Goal: Task Accomplishment & Management: Use online tool/utility

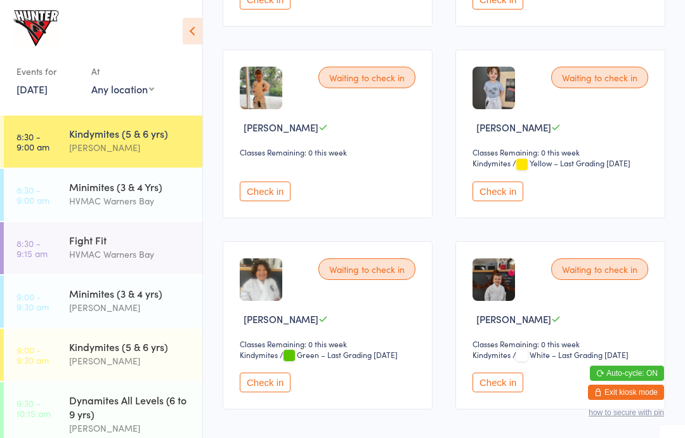
scroll to position [589, 0]
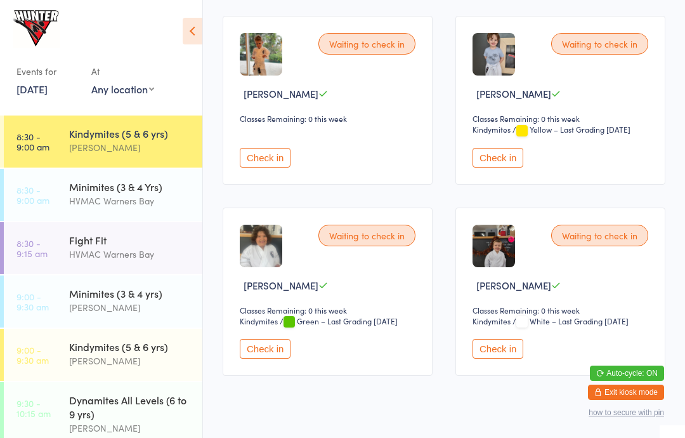
click at [223, 114] on div "Waiting to check in [PERSON_NAME] Classes Remaining: 0 this week Check in" at bounding box center [328, 100] width 210 height 168
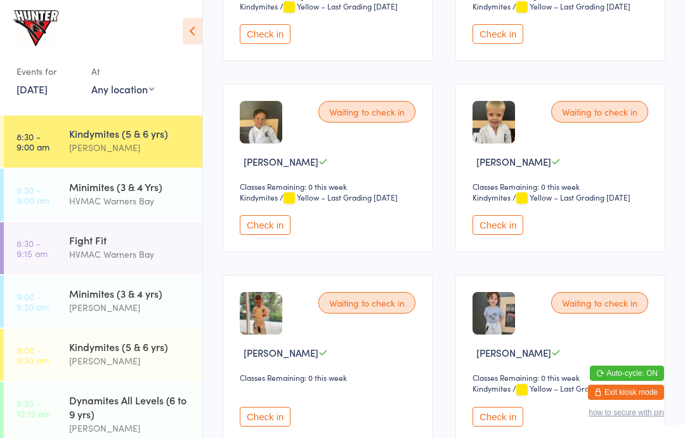
scroll to position [336, 0]
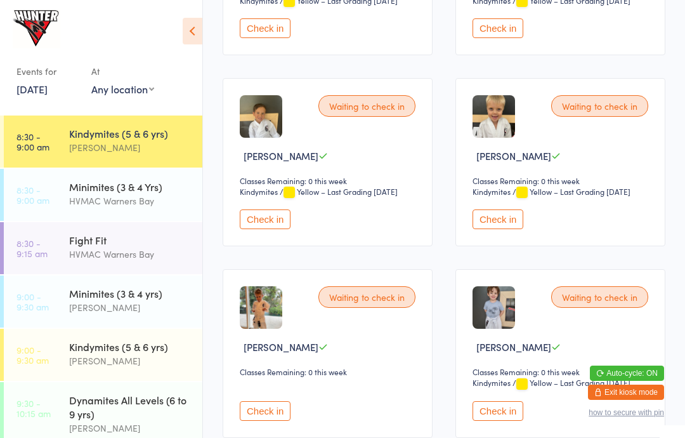
click at [492, 115] on img at bounding box center [494, 116] width 43 height 43
click at [490, 125] on img at bounding box center [494, 116] width 43 height 43
click at [593, 96] on div "Waiting to check in [PERSON_NAME] Classes Remaining: 0 this week Kindymites Kin…" at bounding box center [561, 162] width 210 height 168
click at [498, 218] on button "Check in" at bounding box center [498, 219] width 51 height 20
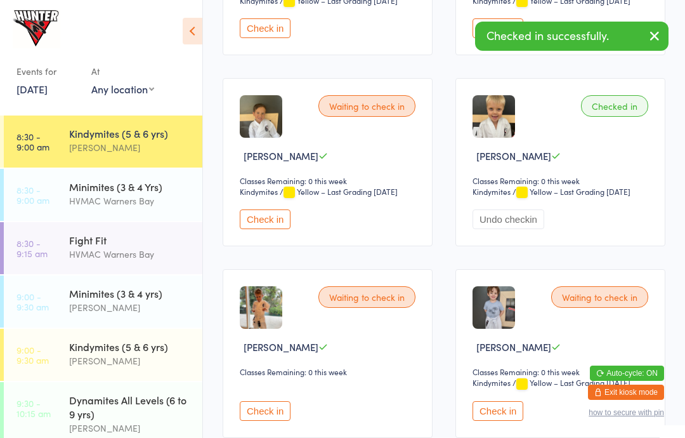
click at [115, 191] on div "Minimites (3 & 4 Yrs)" at bounding box center [130, 187] width 122 height 14
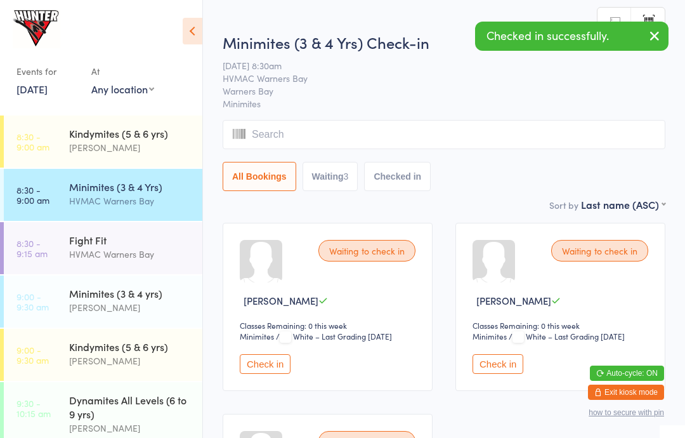
click at [202, 22] on icon at bounding box center [193, 31] width 20 height 27
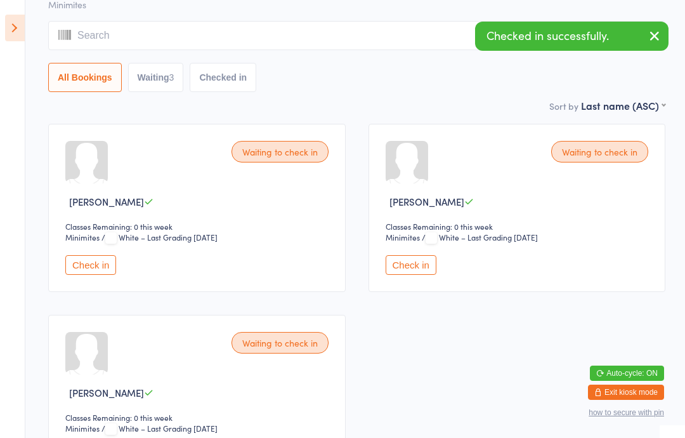
scroll to position [200, 0]
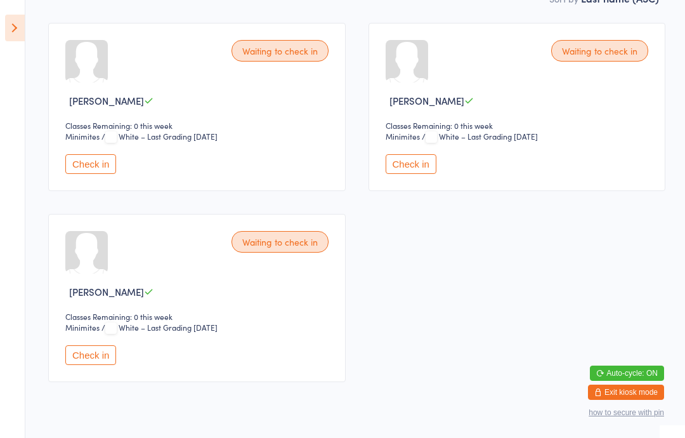
click at [90, 365] on button "Check in" at bounding box center [90, 355] width 51 height 20
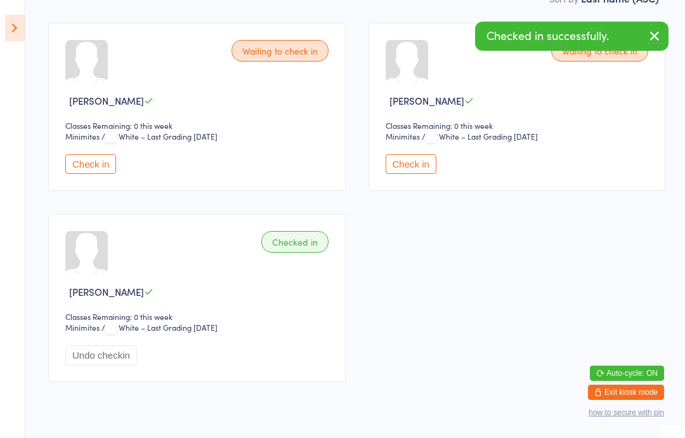
click at [89, 365] on button "Undo checkin" at bounding box center [101, 355] width 72 height 20
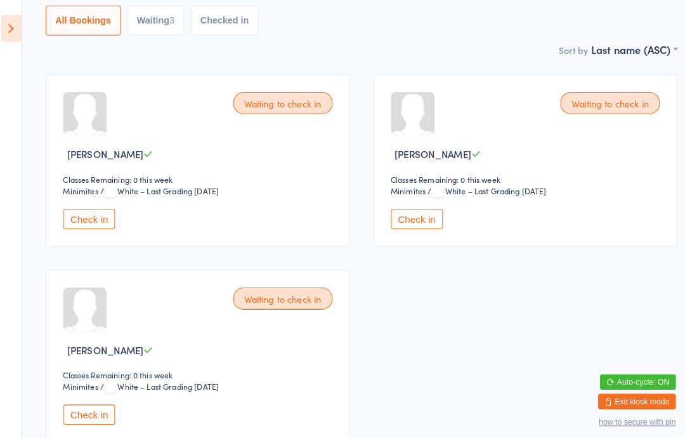
scroll to position [147, 0]
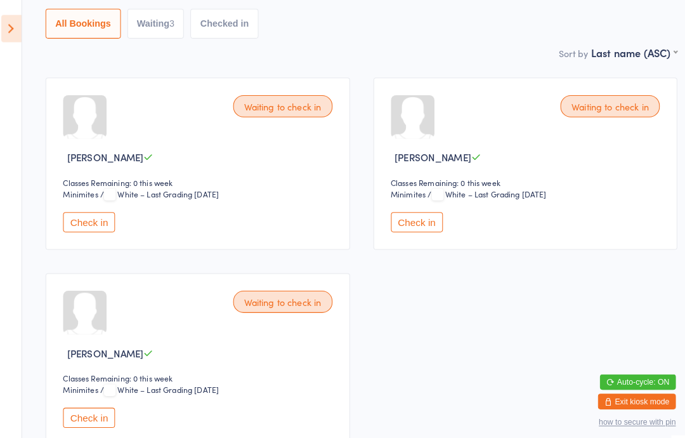
click at [88, 418] on button "Check in" at bounding box center [90, 408] width 51 height 20
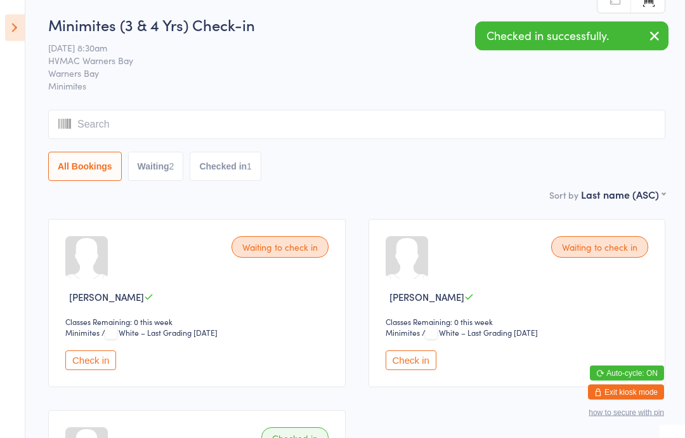
scroll to position [0, 0]
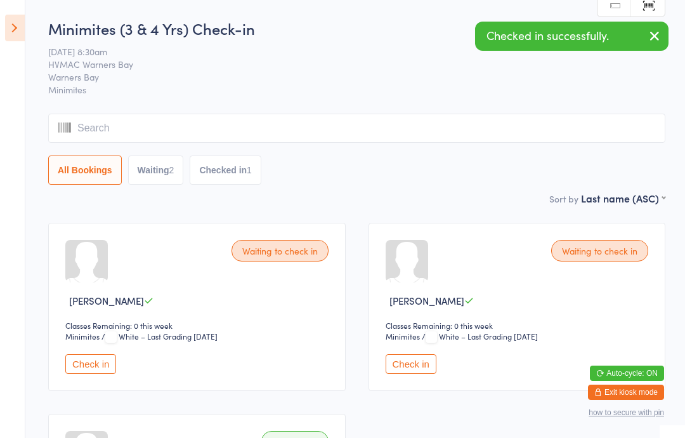
click at [11, 15] on icon at bounding box center [15, 28] width 20 height 27
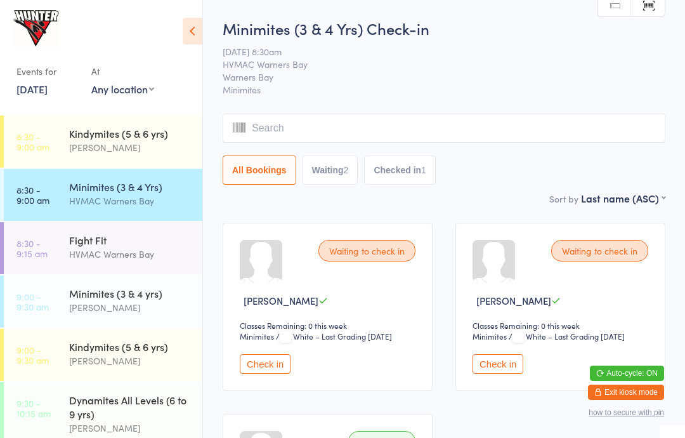
click at [108, 131] on div "Kindymites (5 & 6 yrs)" at bounding box center [130, 133] width 122 height 14
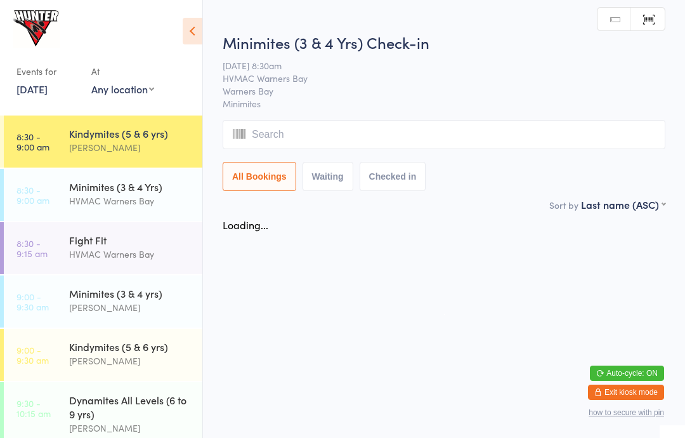
click at [201, 21] on icon at bounding box center [193, 31] width 20 height 27
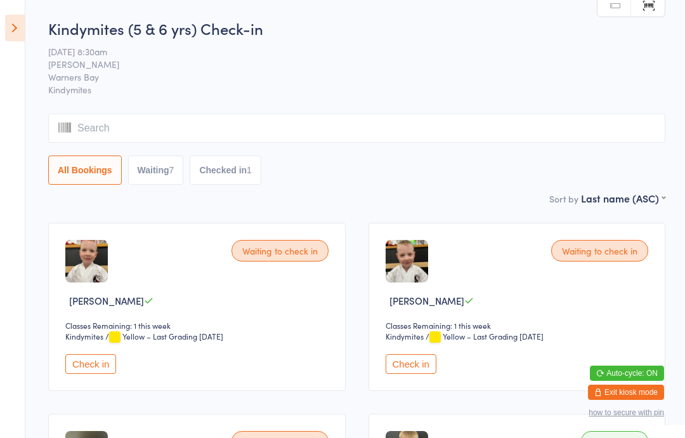
click at [6, 20] on icon at bounding box center [15, 28] width 20 height 27
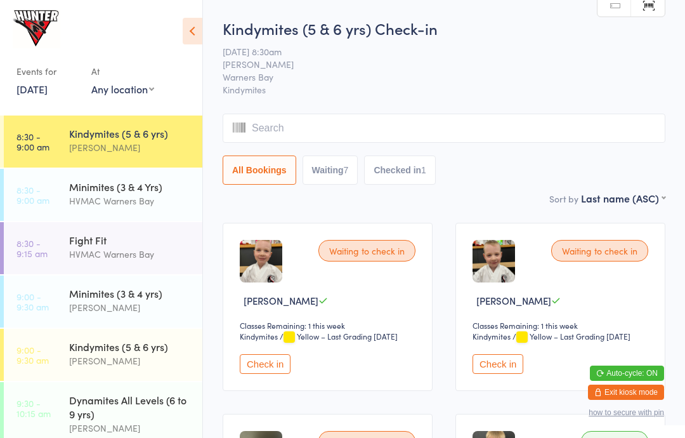
click at [89, 244] on div "Fight Fit" at bounding box center [130, 240] width 122 height 14
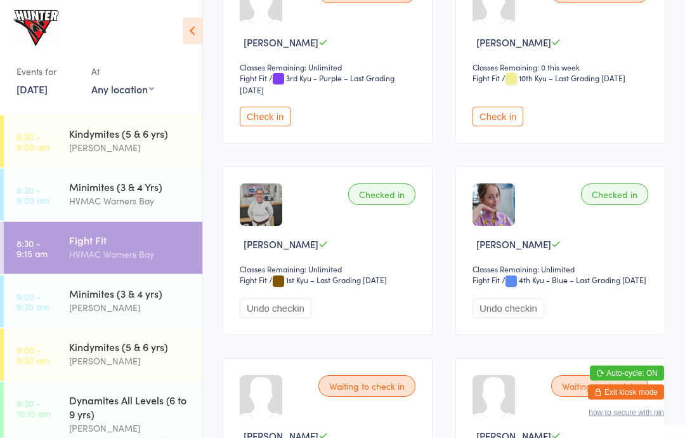
scroll to position [450, 0]
click at [284, 317] on button "Undo checkin" at bounding box center [276, 308] width 72 height 20
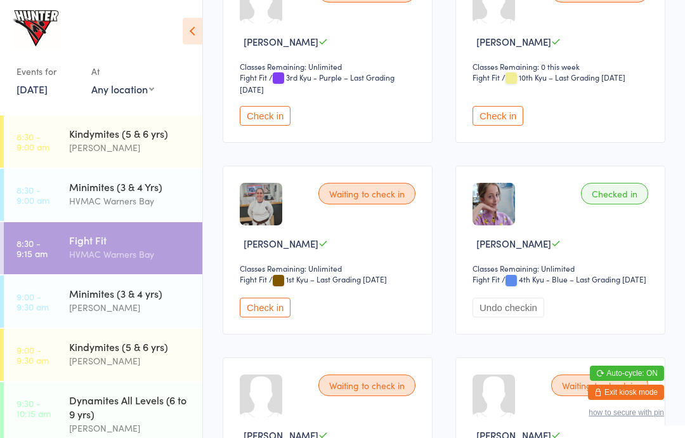
click at [503, 317] on button "Undo checkin" at bounding box center [509, 308] width 72 height 20
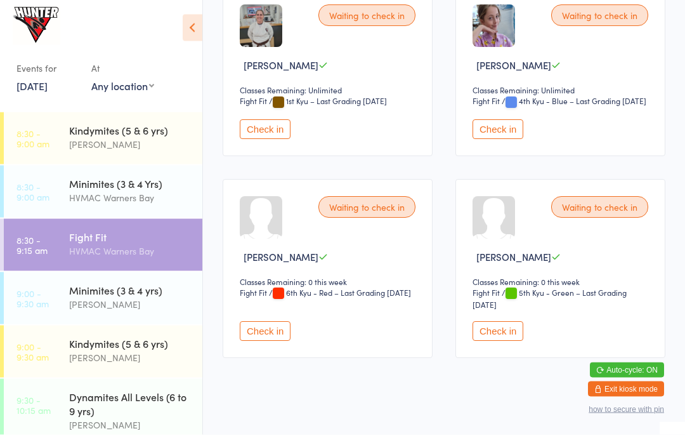
scroll to position [623, 0]
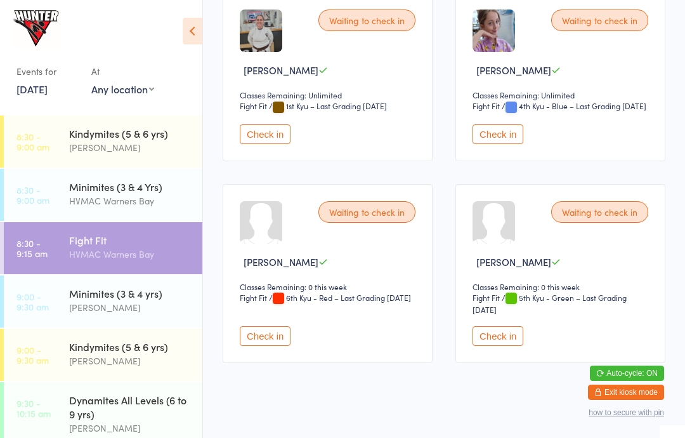
click at [267, 144] on button "Check in" at bounding box center [265, 134] width 51 height 20
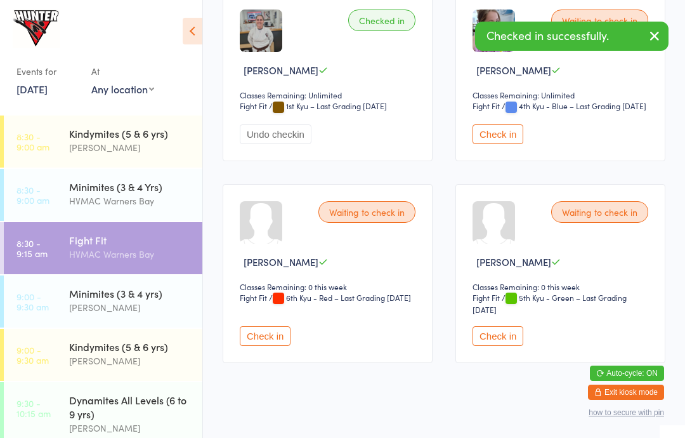
click at [504, 144] on button "Check in" at bounding box center [498, 134] width 51 height 20
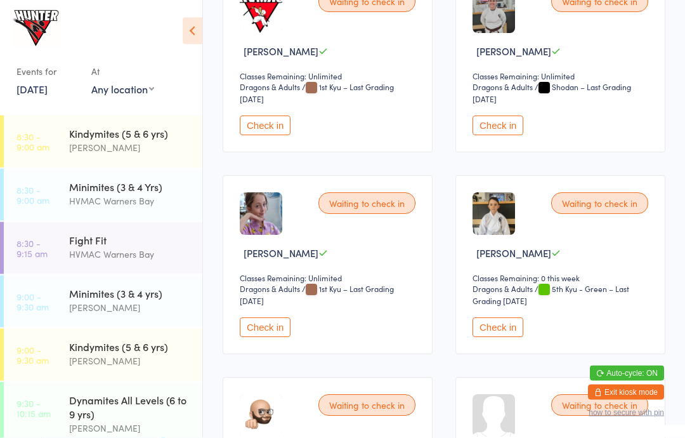
scroll to position [1247, 0]
click at [277, 336] on button "Check in" at bounding box center [265, 327] width 51 height 20
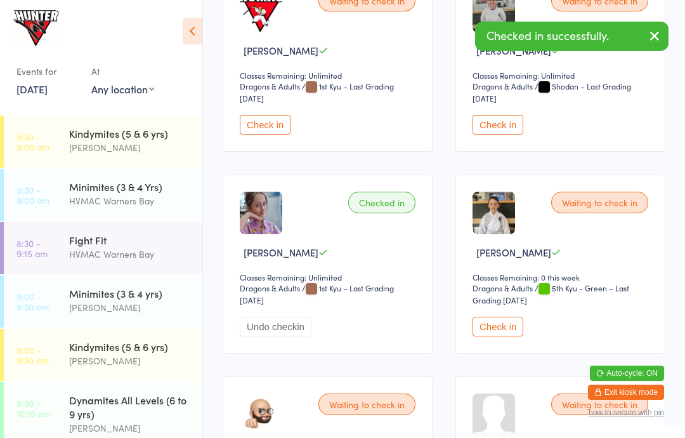
click at [515, 135] on button "Check in" at bounding box center [498, 125] width 51 height 20
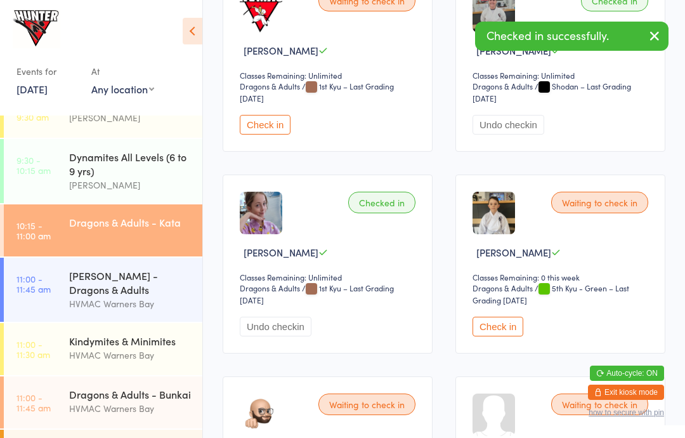
scroll to position [242, 0]
click at [123, 287] on div "[PERSON_NAME] - Dragons & Adults" at bounding box center [130, 283] width 122 height 28
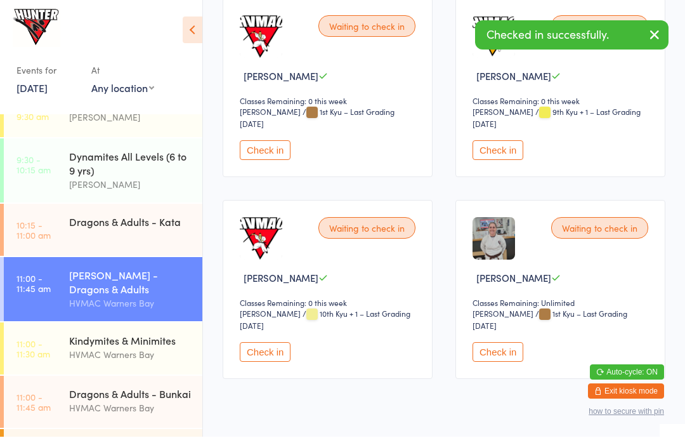
scroll to position [223, 0]
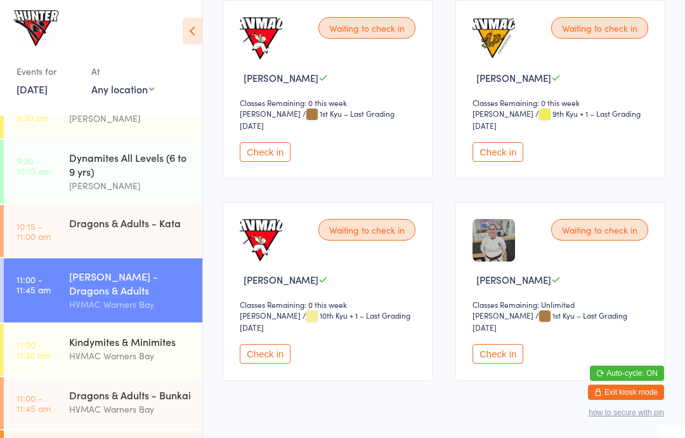
click at [508, 362] on button "Check in" at bounding box center [498, 354] width 51 height 20
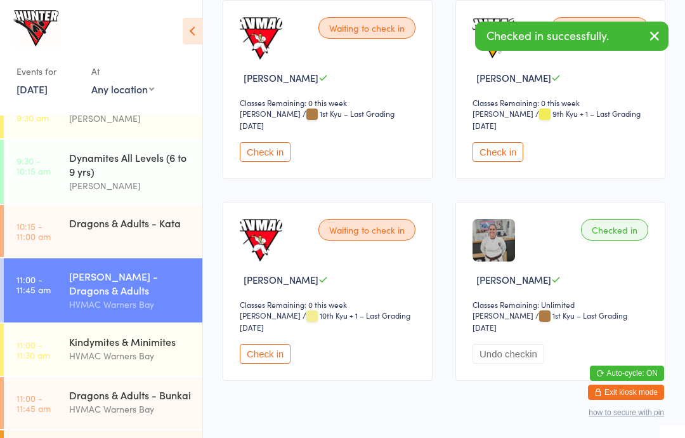
scroll to position [273, 0]
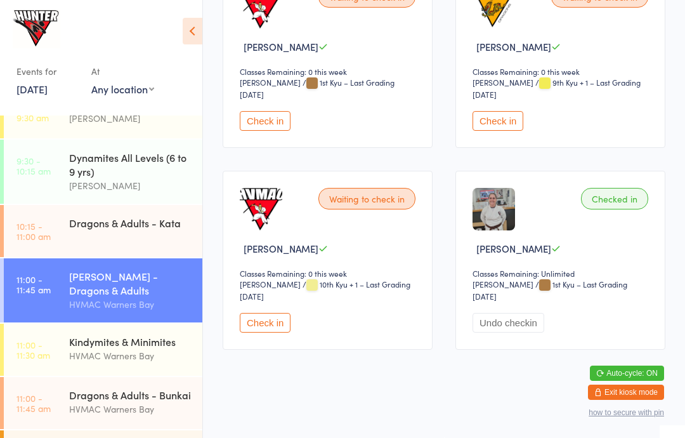
click at [137, 411] on div "HVMAC Warners Bay" at bounding box center [130, 409] width 122 height 15
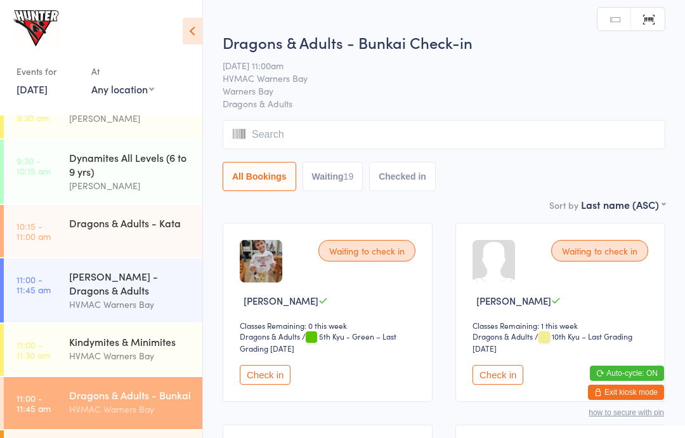
click at [190, 30] on icon at bounding box center [193, 31] width 20 height 27
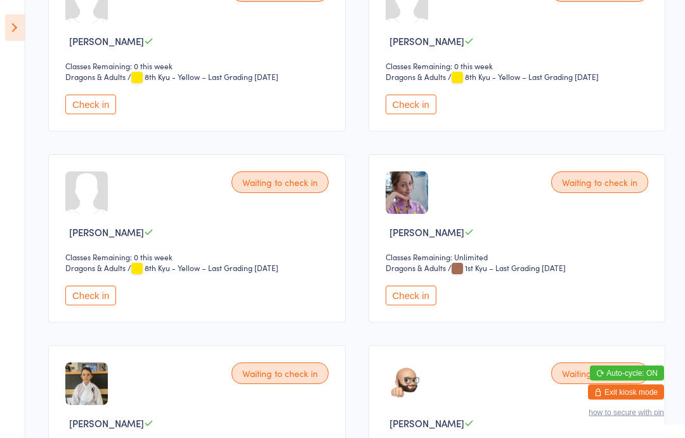
scroll to position [1024, 0]
click at [411, 305] on button "Check in" at bounding box center [411, 296] width 51 height 20
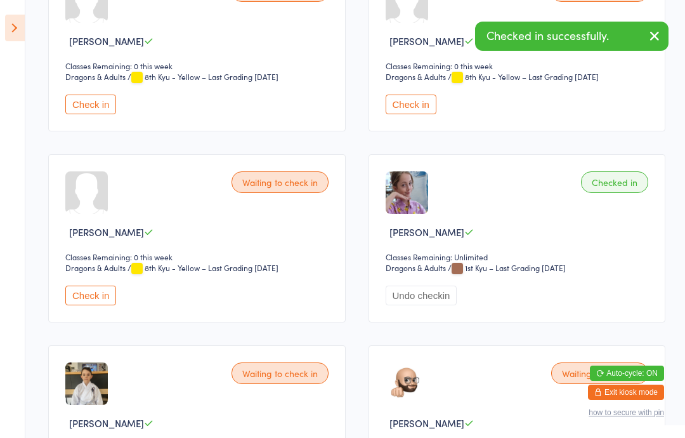
click at [10, 24] on icon at bounding box center [15, 28] width 20 height 27
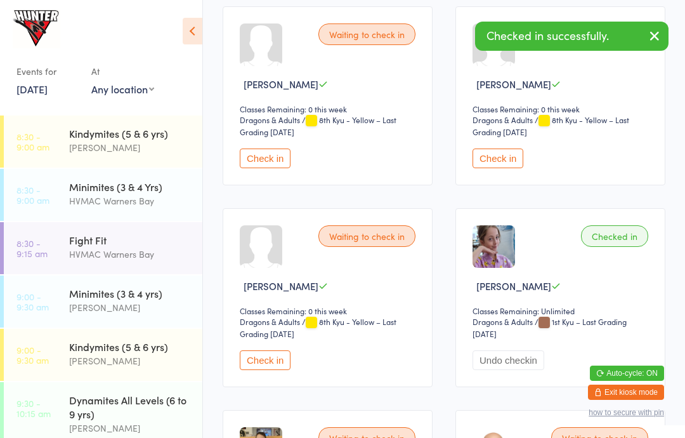
scroll to position [0, 0]
click at [121, 157] on div "Kindymites (5 & 6 yrs) [PERSON_NAME]" at bounding box center [135, 140] width 133 height 50
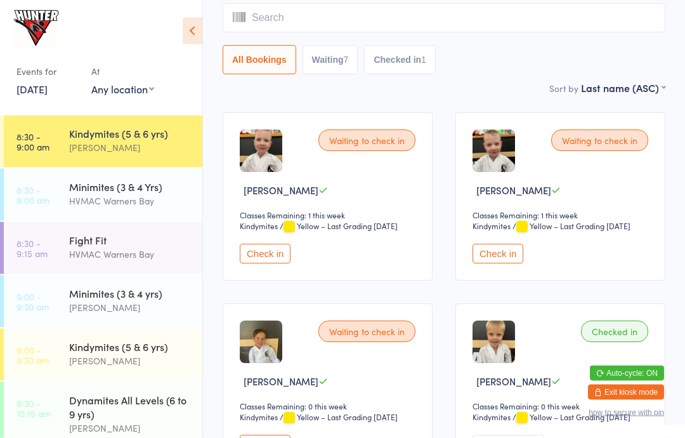
scroll to position [110, 0]
click at [265, 437] on button "Check in" at bounding box center [265, 445] width 51 height 20
click at [69, 288] on link "9:00 - 9:30 am Minimites (3 & 4 yrs) [PERSON_NAME]" at bounding box center [103, 301] width 199 height 52
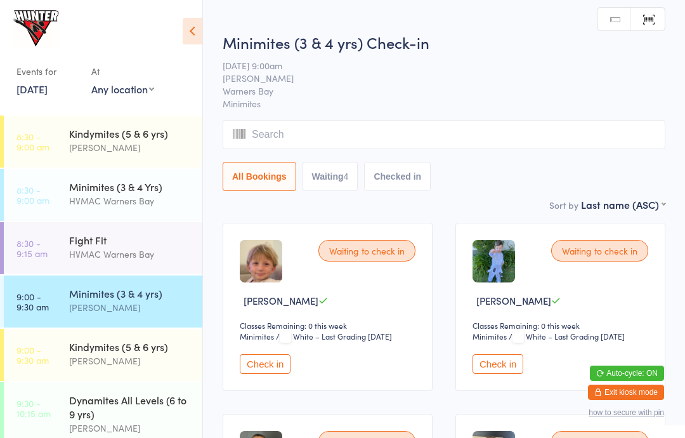
click at [92, 240] on div "Fight Fit" at bounding box center [130, 240] width 122 height 14
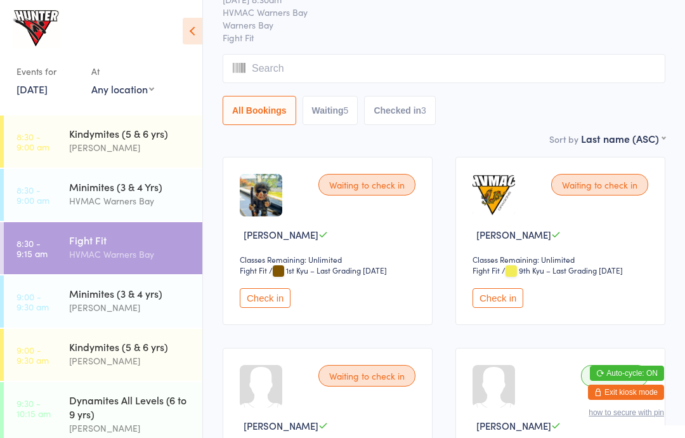
scroll to position [68, 0]
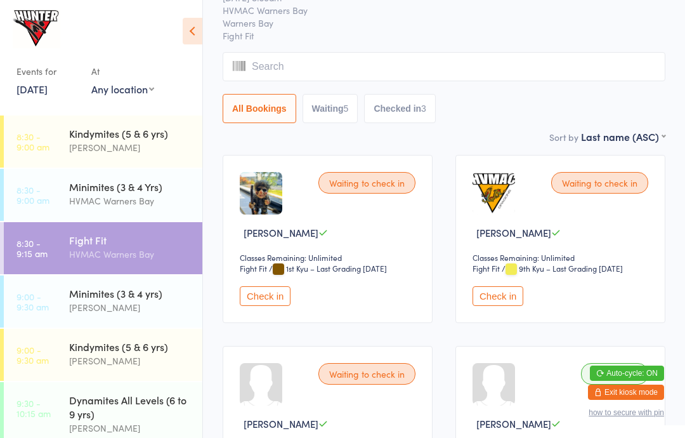
click at [499, 306] on button "Check in" at bounding box center [498, 296] width 51 height 20
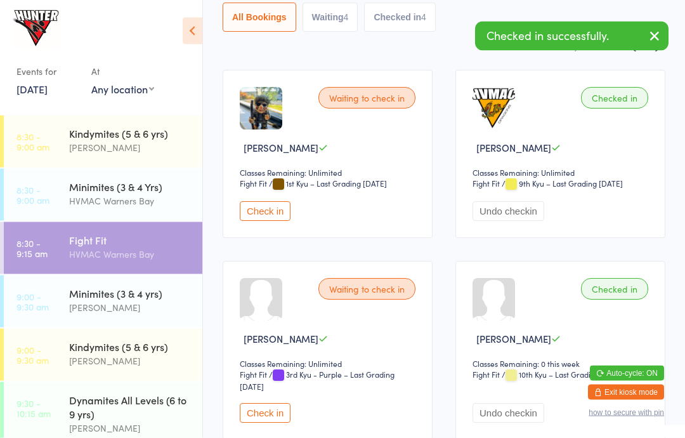
scroll to position [159, 0]
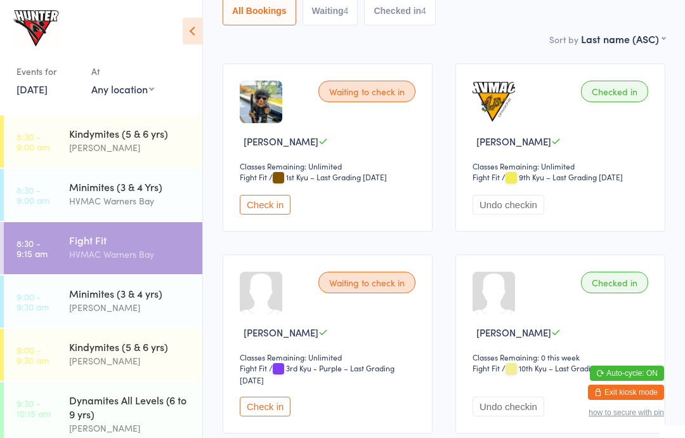
click at [260, 409] on button "Check in" at bounding box center [265, 407] width 51 height 20
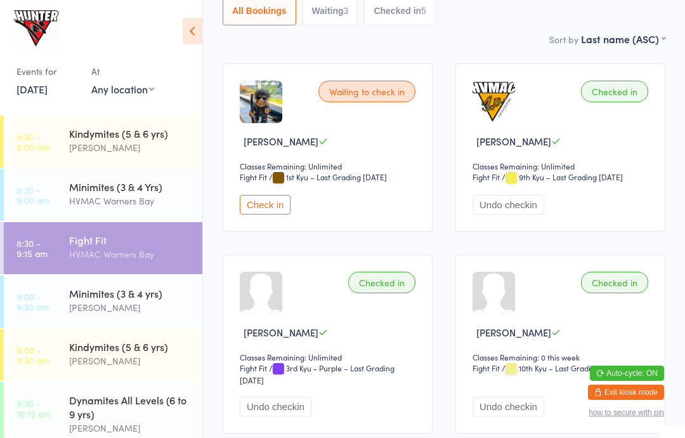
click at [119, 132] on div "Kindymites (5 & 6 yrs)" at bounding box center [130, 133] width 122 height 14
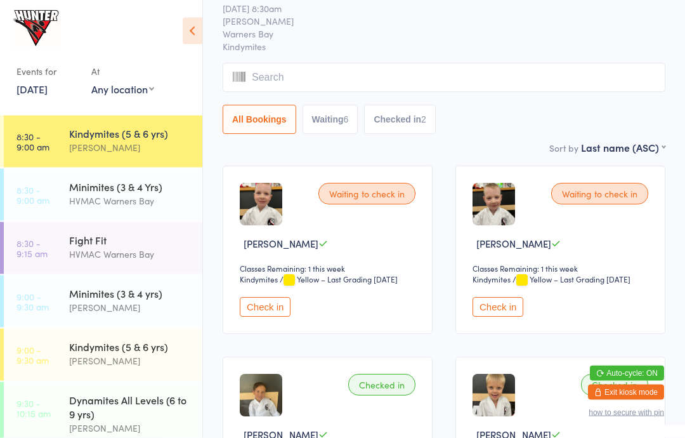
scroll to position [57, 0]
click at [511, 317] on button "Check in" at bounding box center [498, 307] width 51 height 20
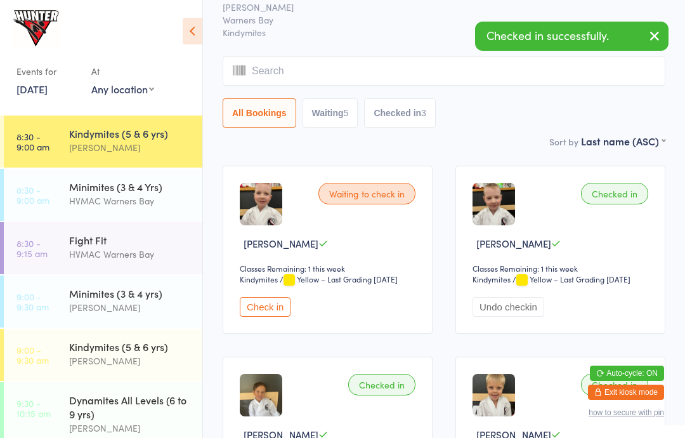
click at [261, 317] on button "Check in" at bounding box center [265, 307] width 51 height 20
click at [201, 22] on icon at bounding box center [193, 31] width 20 height 27
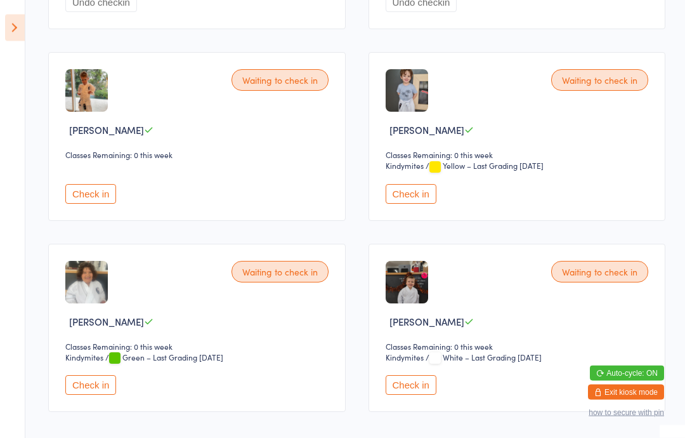
scroll to position [553, 0]
click at [407, 412] on div "Waiting to check in [PERSON_NAME] Classes Remaining: 0 this week Kindymites Kin…" at bounding box center [518, 328] width 298 height 168
click at [407, 394] on button "Check in" at bounding box center [411, 384] width 51 height 20
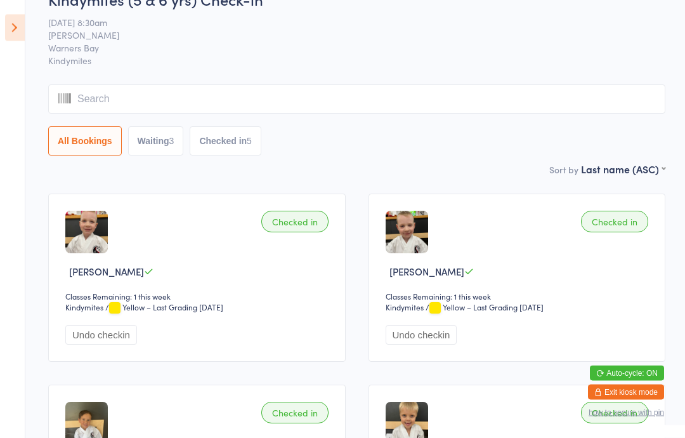
scroll to position [0, 0]
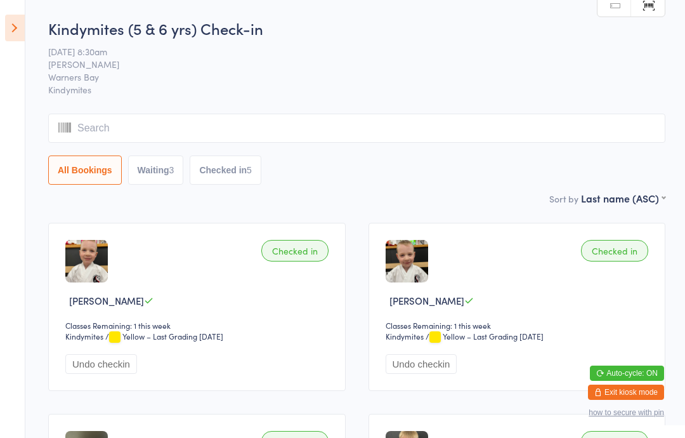
click at [19, 16] on icon at bounding box center [15, 28] width 20 height 27
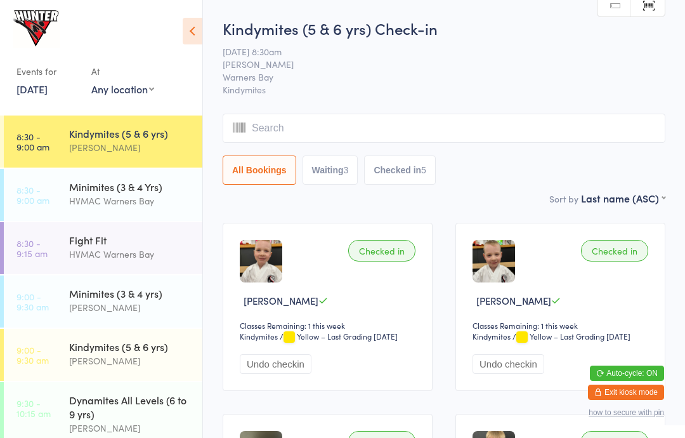
click at [150, 181] on div "Minimites (3 & 4 Yrs)" at bounding box center [130, 187] width 122 height 14
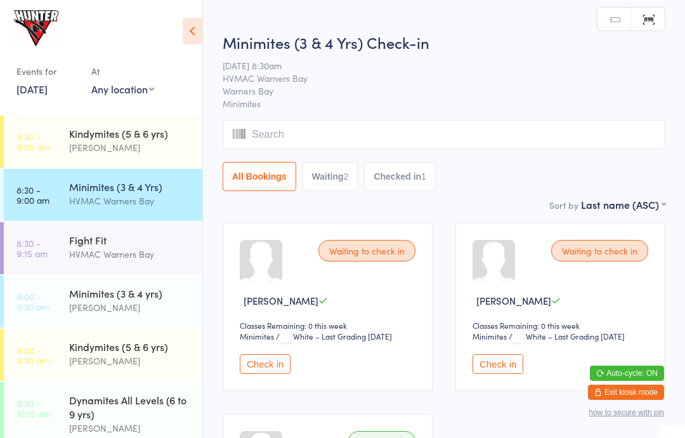
click at [202, 25] on icon at bounding box center [193, 31] width 20 height 27
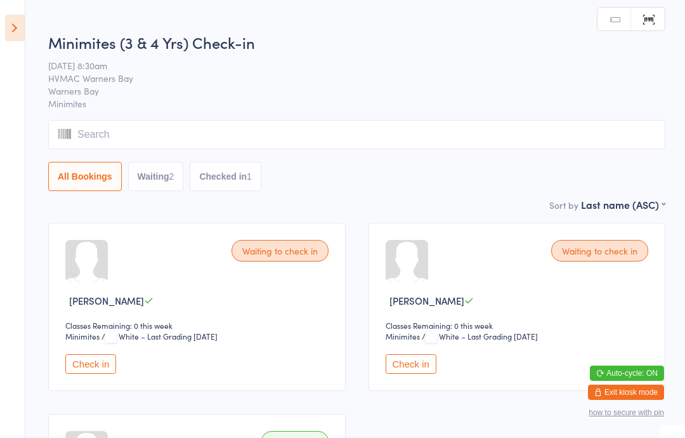
click at [409, 372] on button "Check in" at bounding box center [411, 364] width 51 height 20
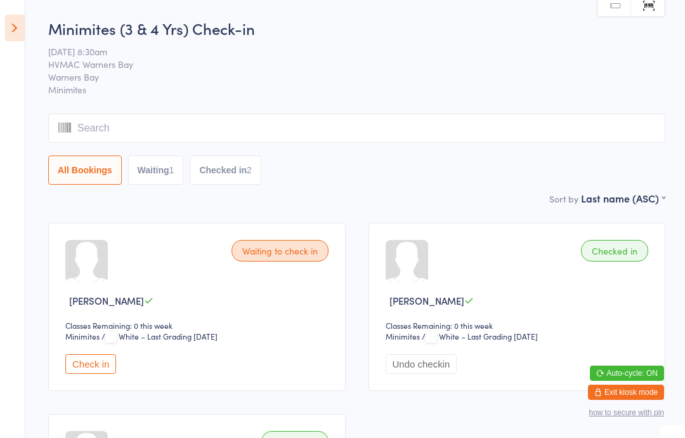
click at [2, 26] on aside "Events for [DATE] [DATE] [DATE] Sun Mon Tue Wed Thu Fri Sat 36 31 01 02 03 04 0…" at bounding box center [12, 219] width 25 height 438
click at [6, 20] on icon at bounding box center [15, 28] width 20 height 27
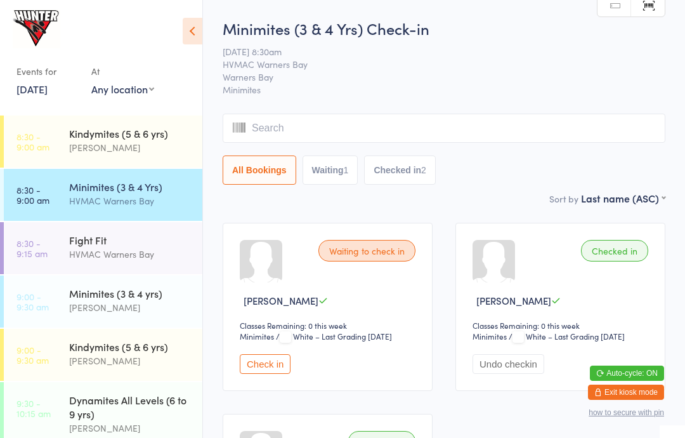
click at [55, 242] on link "8:30 - 9:15 am Fight Fit HVMAC Warners Bay" at bounding box center [103, 248] width 199 height 52
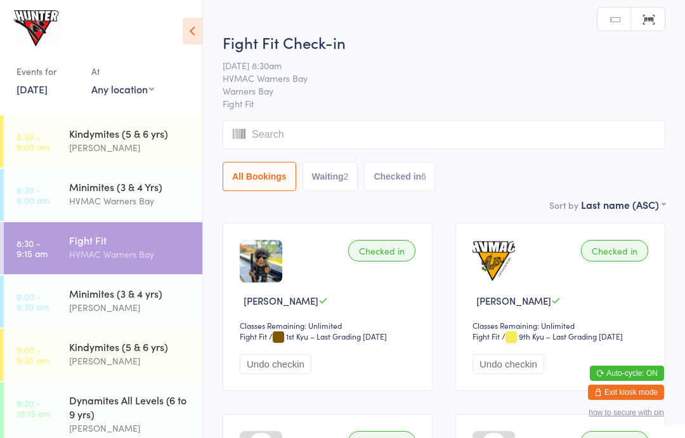
click at [196, 27] on icon at bounding box center [193, 31] width 20 height 27
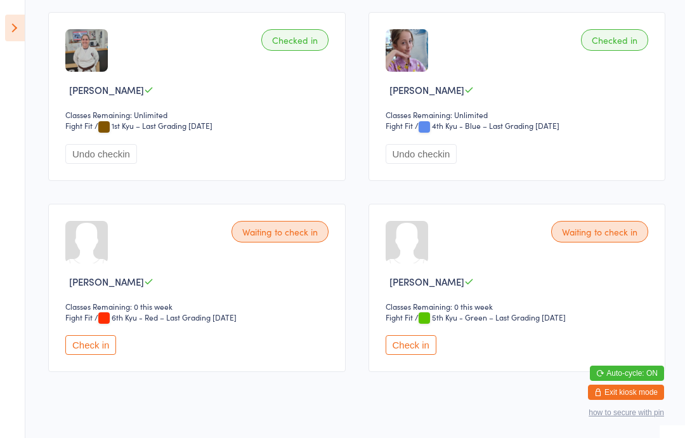
scroll to position [589, 0]
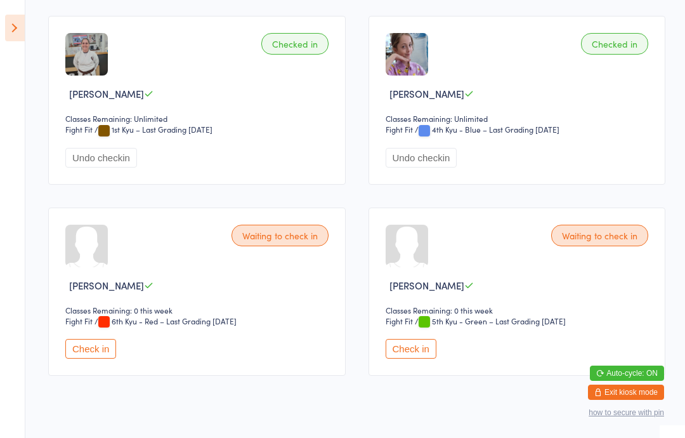
click at [404, 359] on button "Check in" at bounding box center [411, 349] width 51 height 20
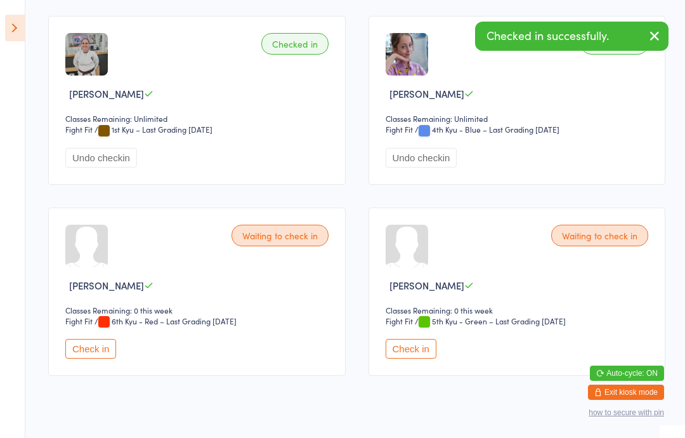
click at [84, 359] on button "Check in" at bounding box center [90, 349] width 51 height 20
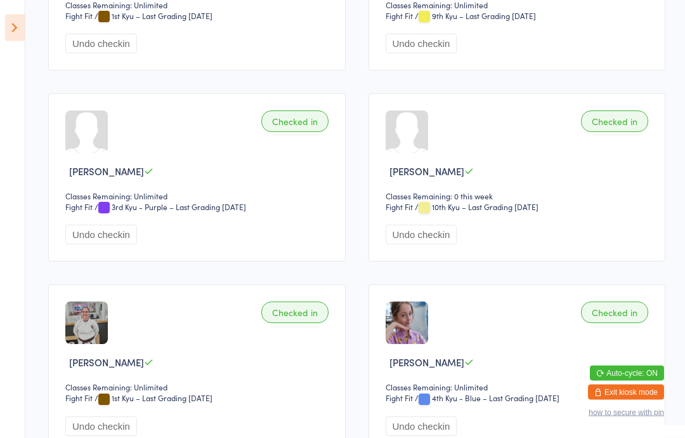
scroll to position [320, 0]
click at [23, 29] on icon at bounding box center [15, 28] width 20 height 27
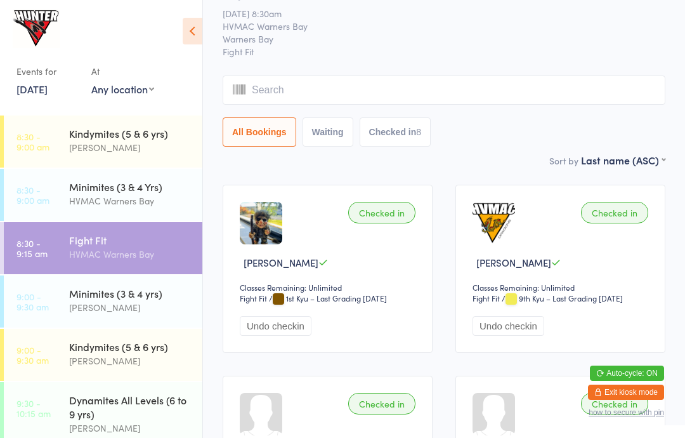
scroll to position [0, 0]
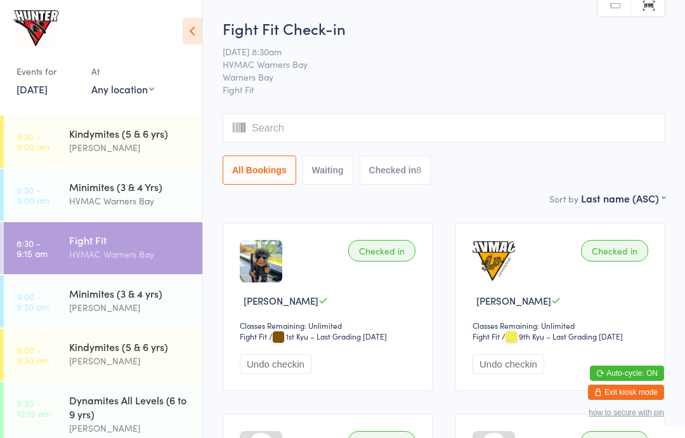
click at [140, 183] on div "Minimites (3 & 4 Yrs)" at bounding box center [130, 187] width 122 height 14
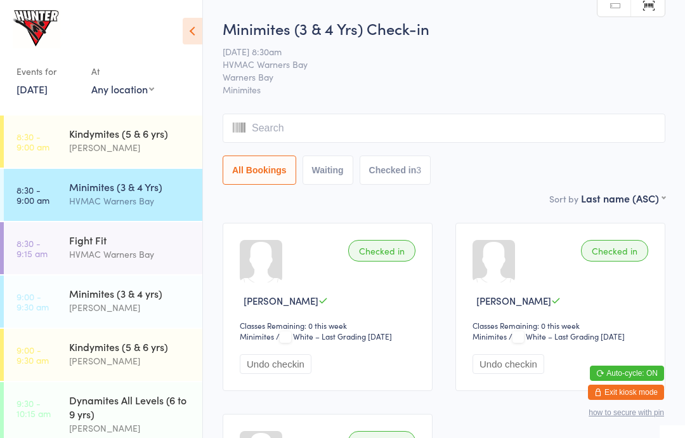
click at [109, 294] on div "Minimites (3 & 4 yrs)" at bounding box center [130, 293] width 122 height 14
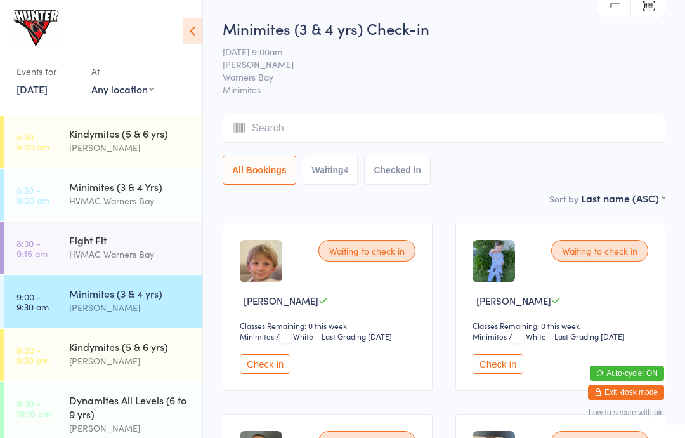
click at [199, 27] on icon at bounding box center [193, 31] width 20 height 27
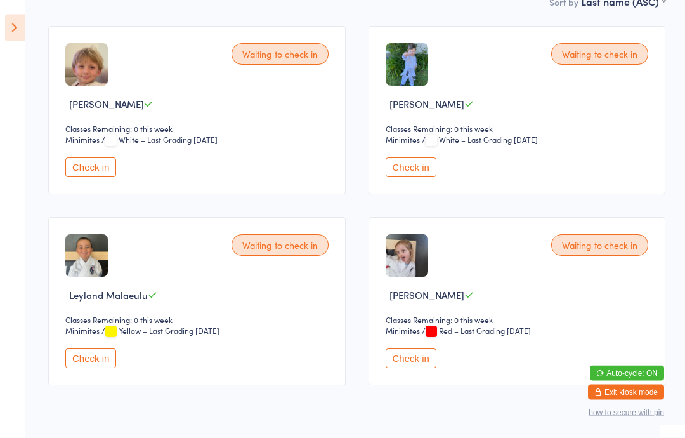
scroll to position [200, 0]
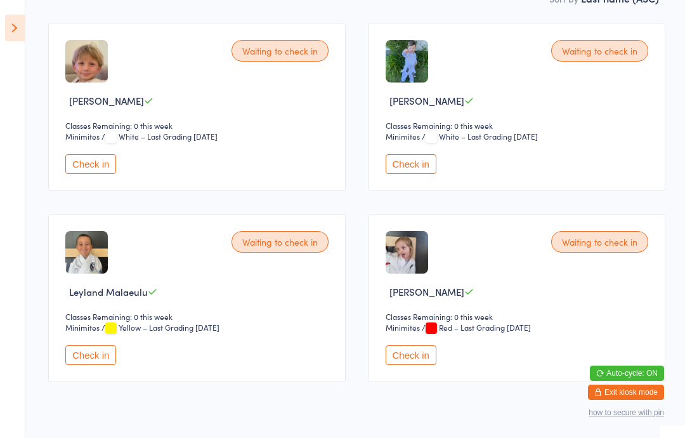
click at [102, 365] on button "Check in" at bounding box center [90, 355] width 51 height 20
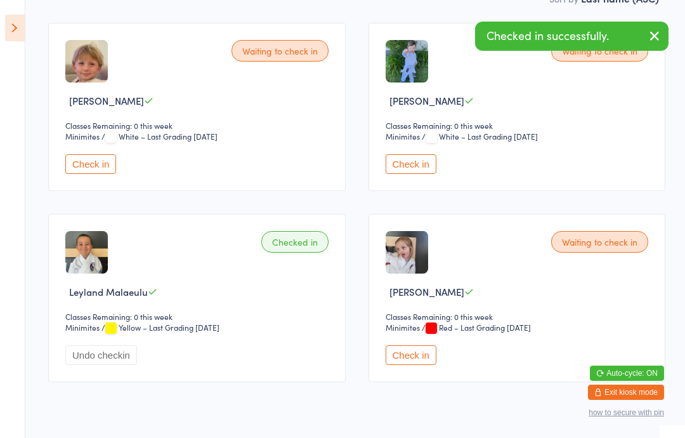
click at [97, 360] on button "Undo checkin" at bounding box center [101, 355] width 72 height 20
click at [86, 365] on button "Check in" at bounding box center [90, 355] width 51 height 20
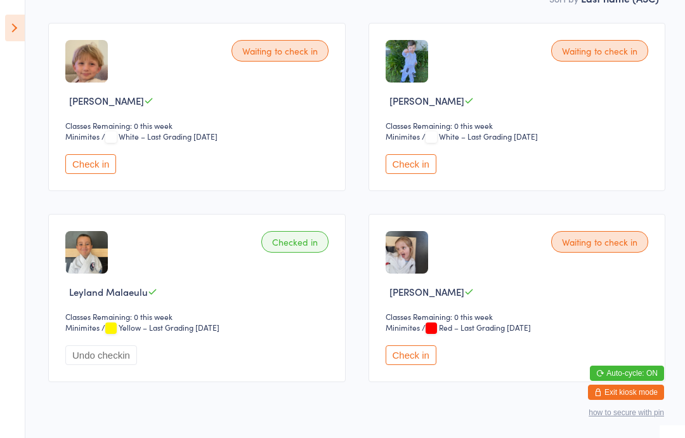
click at [11, 25] on icon at bounding box center [15, 28] width 20 height 27
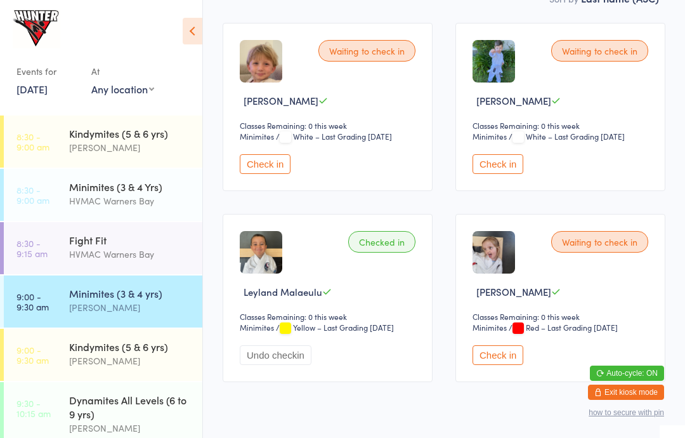
click at [71, 418] on div "Dynamites All Levels (6 to 9 yrs)" at bounding box center [130, 407] width 122 height 28
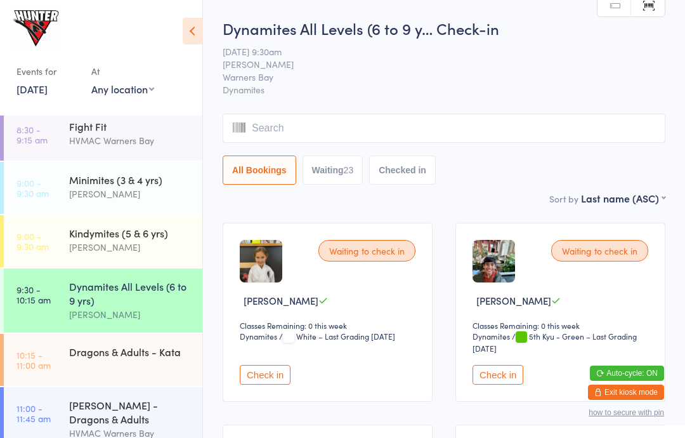
scroll to position [110, 0]
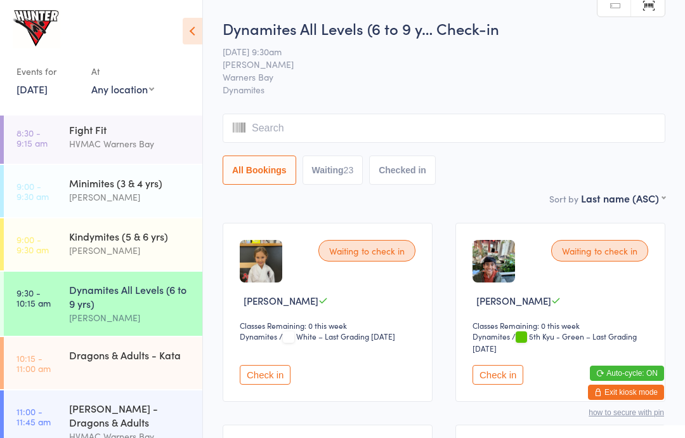
click at [197, 23] on icon at bounding box center [193, 31] width 20 height 27
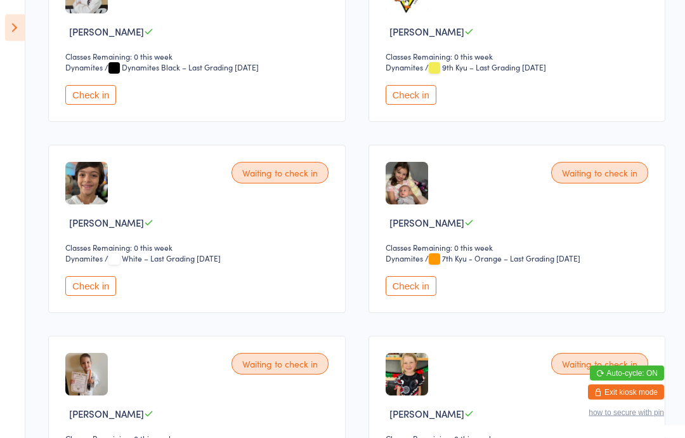
scroll to position [1034, 0]
click at [423, 296] on button "Check in" at bounding box center [411, 286] width 51 height 20
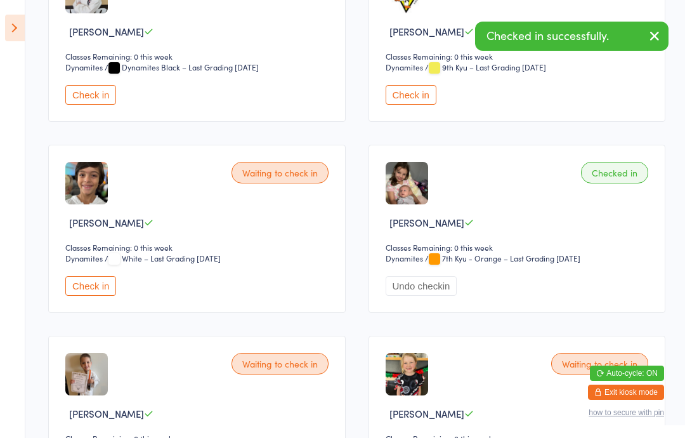
click at [22, 34] on icon at bounding box center [15, 28] width 20 height 27
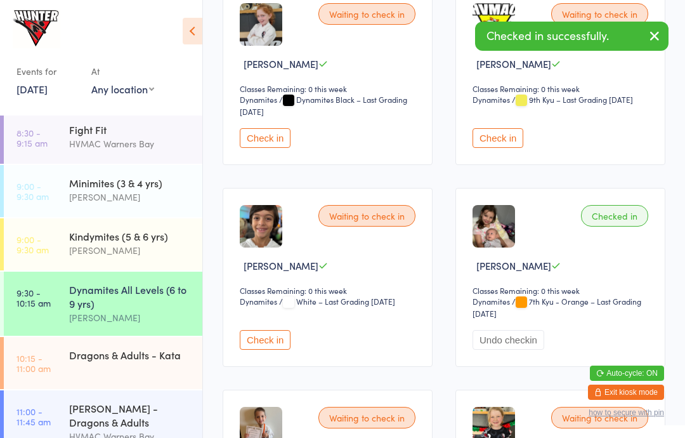
click at [200, 24] on icon at bounding box center [193, 31] width 20 height 27
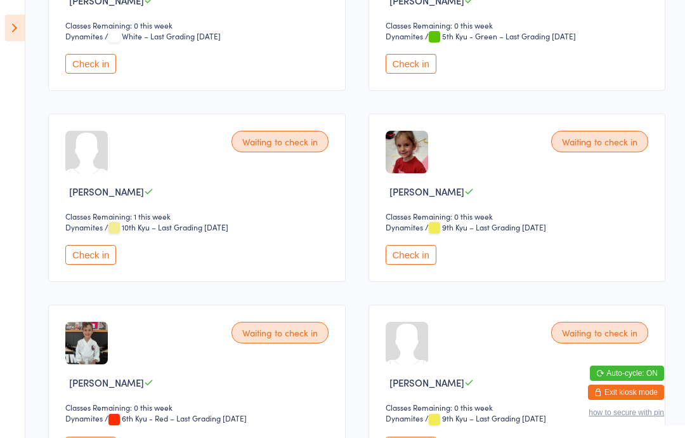
scroll to position [0, 0]
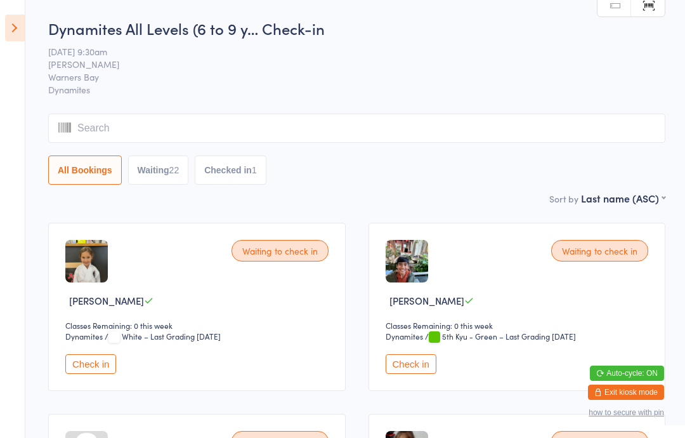
click at [6, 23] on icon at bounding box center [15, 28] width 20 height 27
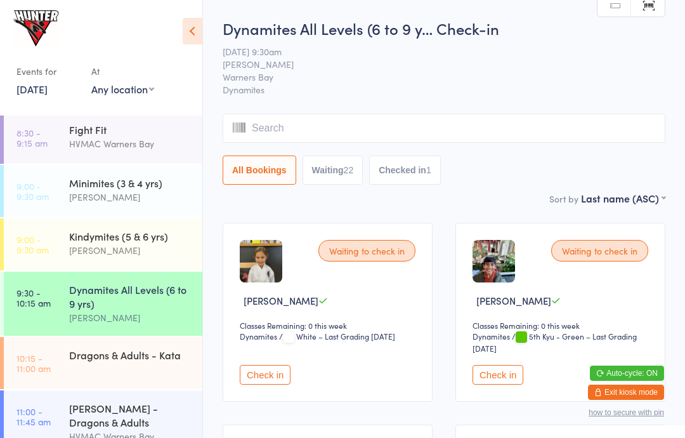
click at [46, 247] on time "9:00 - 9:30 am" at bounding box center [32, 244] width 32 height 20
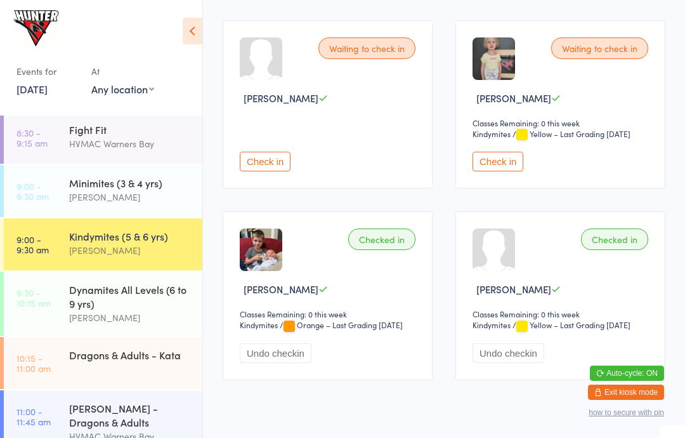
scroll to position [414, 0]
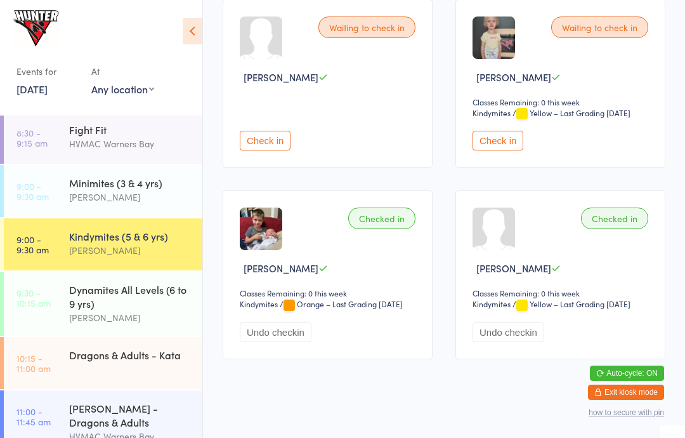
click at [503, 147] on button "Check in" at bounding box center [498, 141] width 51 height 20
click at [171, 301] on div "Dynamites All Levels (6 to 9 yrs)" at bounding box center [130, 296] width 122 height 28
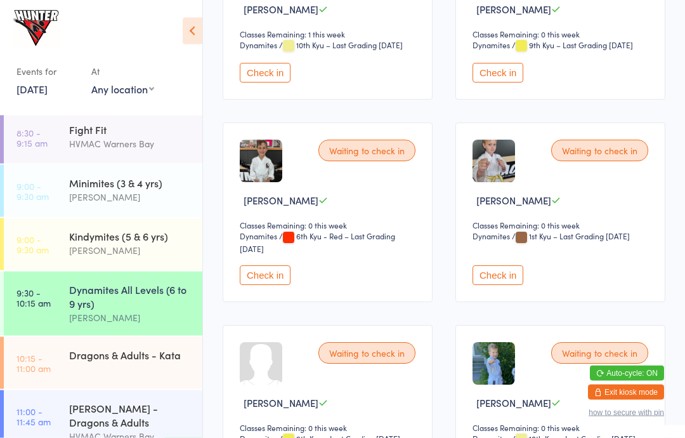
click at [508, 286] on button "Check in" at bounding box center [498, 276] width 51 height 20
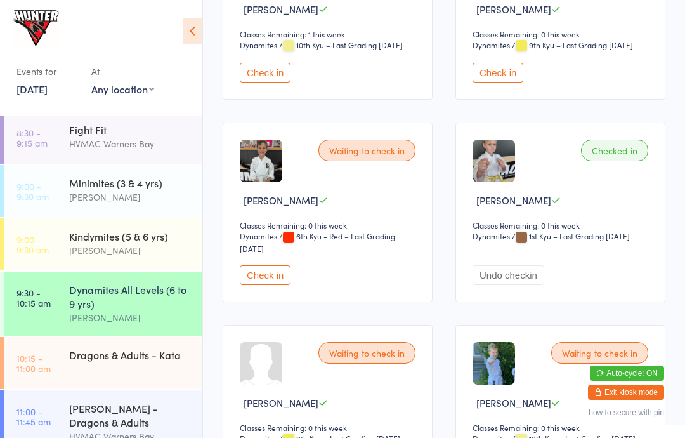
click at [189, 27] on icon at bounding box center [193, 31] width 20 height 27
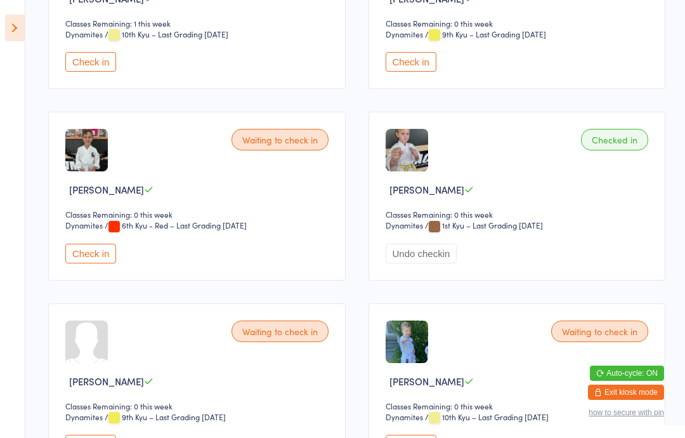
click at [421, 437] on button "Check in" at bounding box center [411, 445] width 51 height 20
click at [8, 30] on icon at bounding box center [15, 28] width 20 height 27
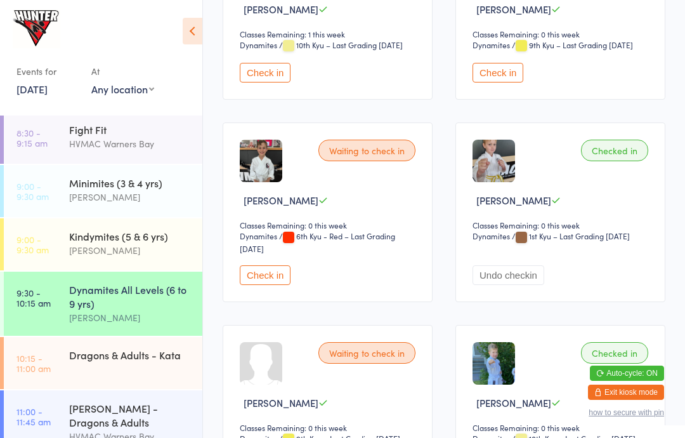
click at [195, 29] on icon at bounding box center [193, 31] width 20 height 27
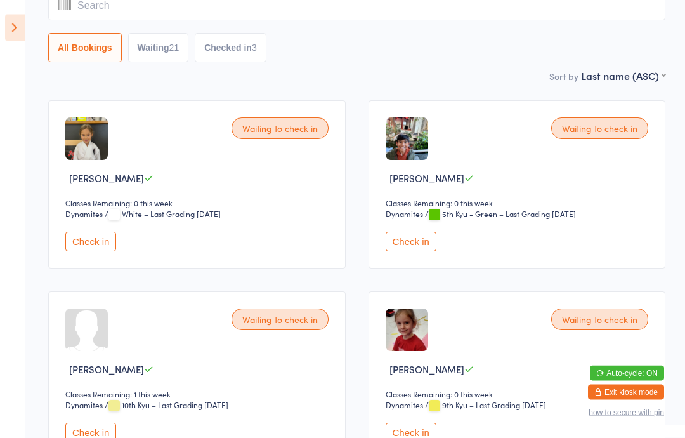
scroll to position [62, 0]
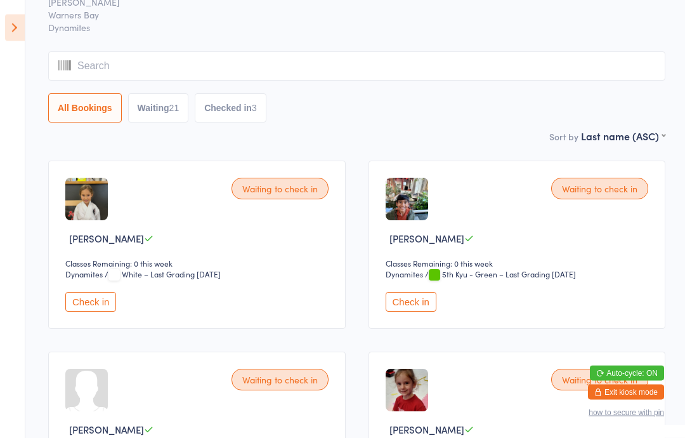
click at [19, 23] on icon at bounding box center [15, 28] width 20 height 27
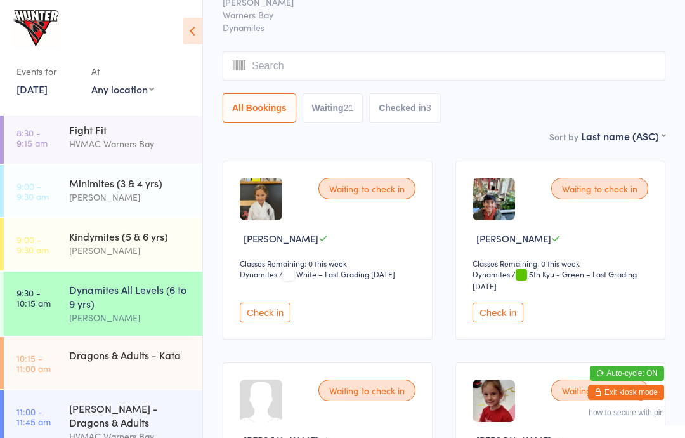
click at [98, 243] on div "Kindymites (5 & 6 yrs)" at bounding box center [130, 236] width 122 height 14
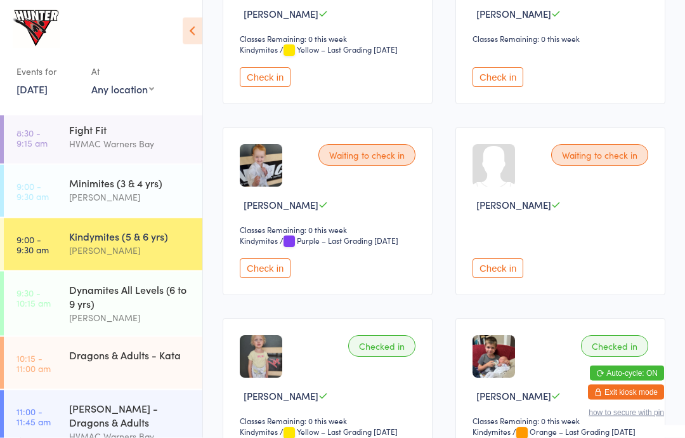
scroll to position [287, 0]
click at [503, 278] on button "Check in" at bounding box center [498, 268] width 51 height 20
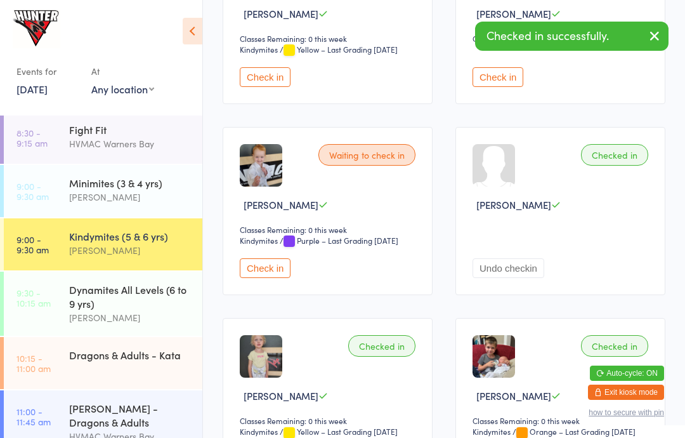
click at [119, 305] on div "Dynamites All Levels (6 to 9 yrs)" at bounding box center [130, 296] width 122 height 28
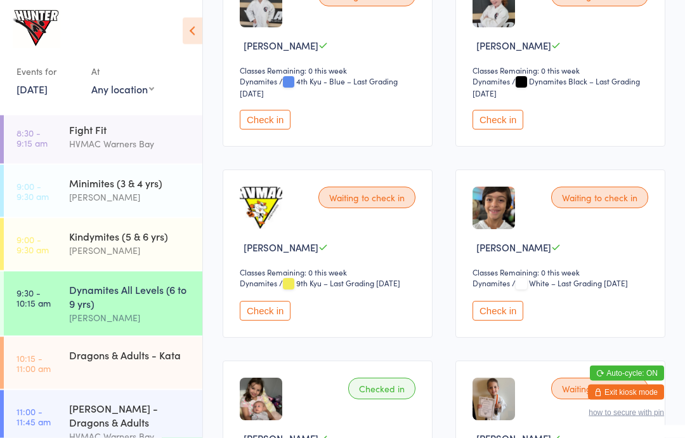
scroll to position [1041, 0]
click at [269, 320] on button "Check in" at bounding box center [265, 311] width 51 height 20
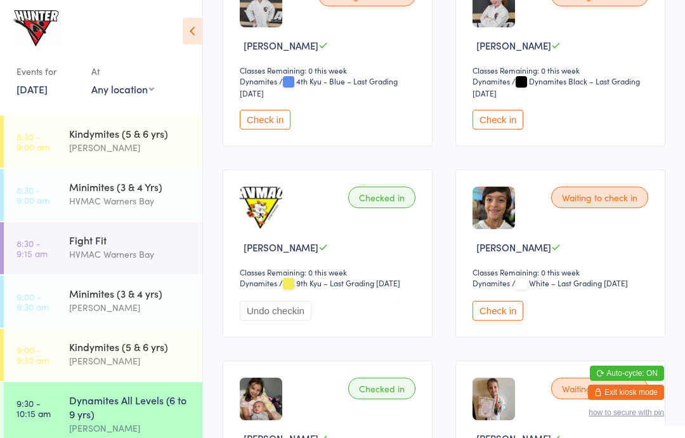
scroll to position [0, 0]
click at [95, 298] on div "Minimites (3 & 4 yrs)" at bounding box center [130, 293] width 122 height 14
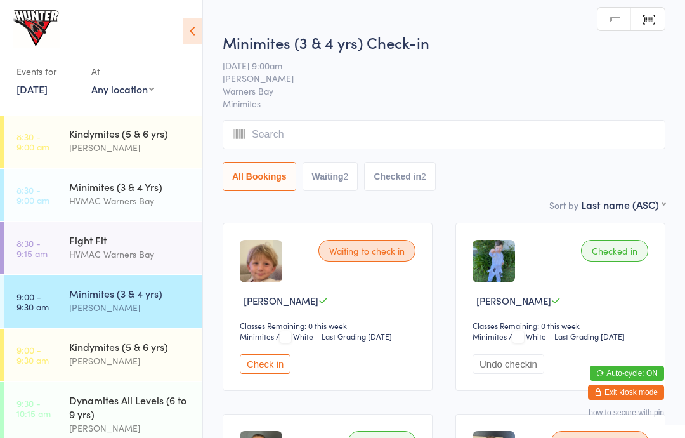
click at [253, 273] on img at bounding box center [261, 261] width 43 height 43
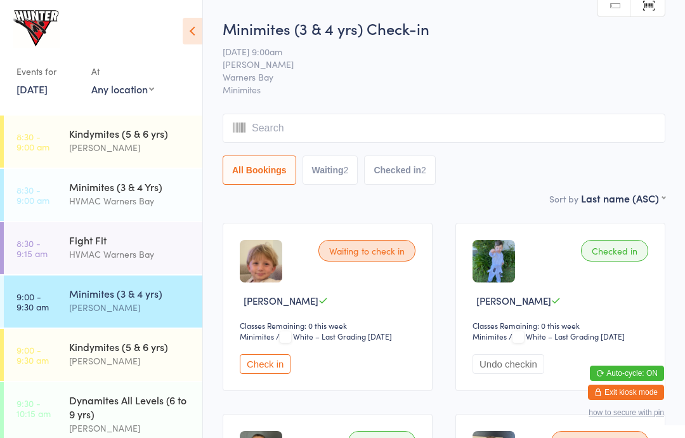
click at [270, 372] on button "Check in" at bounding box center [265, 364] width 51 height 20
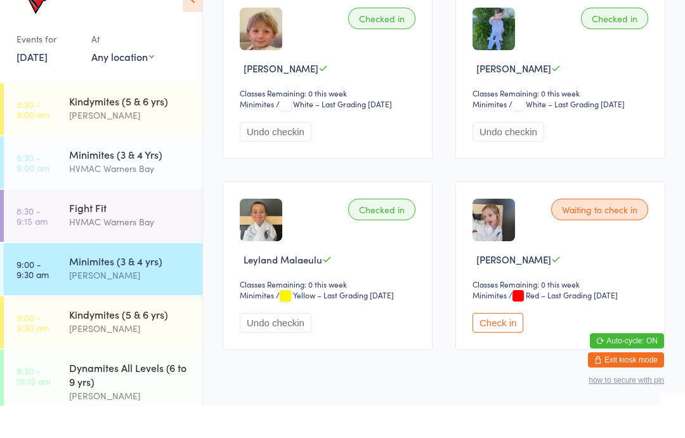
scroll to position [200, 0]
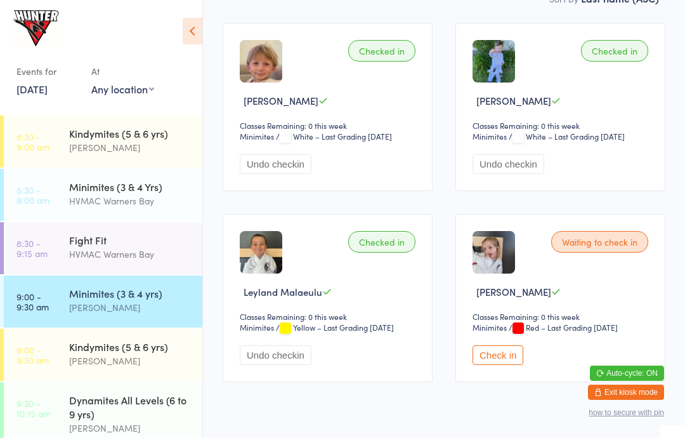
click at [491, 365] on button "Check in" at bounding box center [498, 355] width 51 height 20
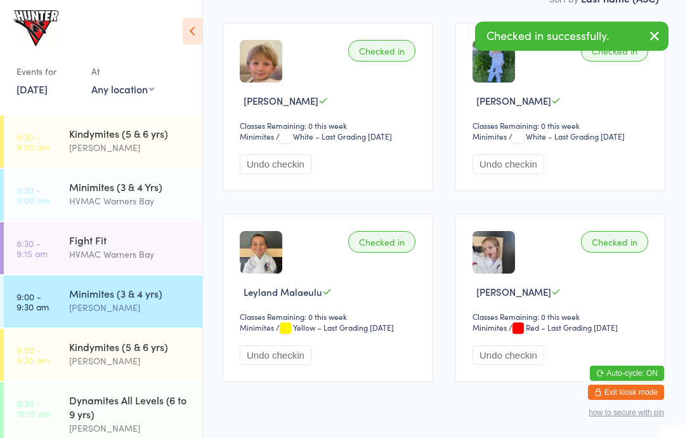
click at [111, 418] on div "Dynamites All Levels (6 to 9 yrs)" at bounding box center [130, 407] width 122 height 28
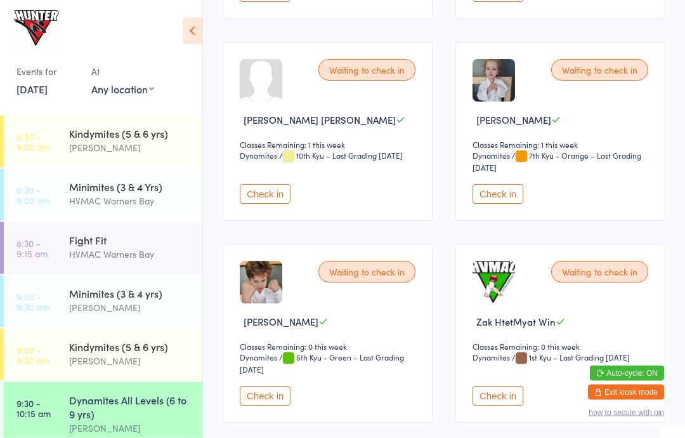
scroll to position [2168, 0]
click at [495, 204] on button "Check in" at bounding box center [498, 194] width 51 height 20
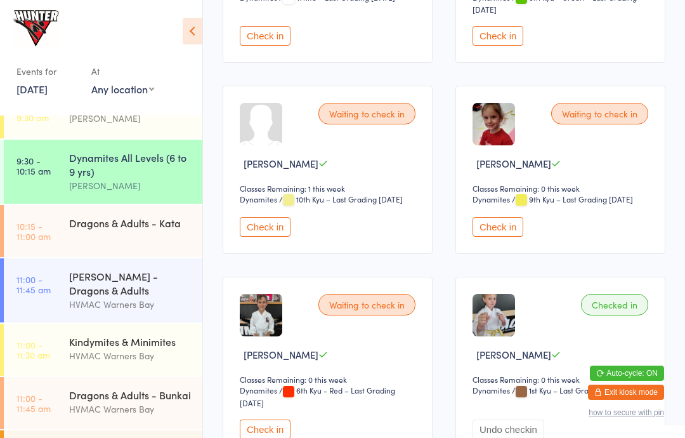
scroll to position [341, 0]
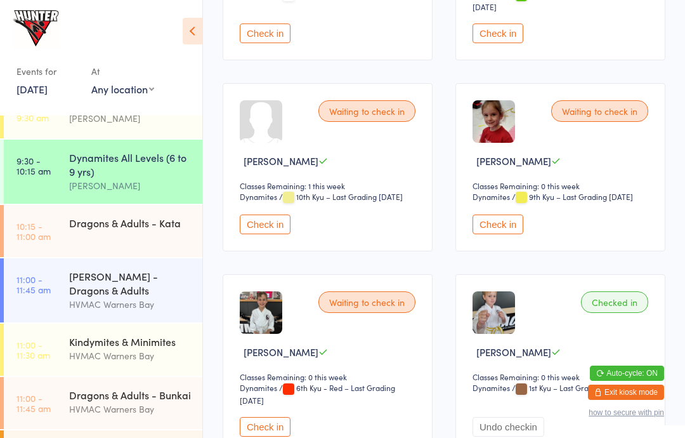
click at [368, 313] on div "Waiting to check in" at bounding box center [367, 302] width 97 height 22
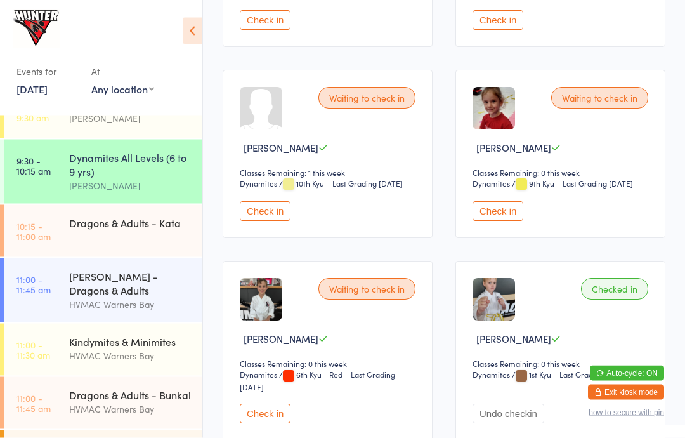
scroll to position [353, 0]
click at [259, 425] on button "Check in" at bounding box center [265, 415] width 51 height 20
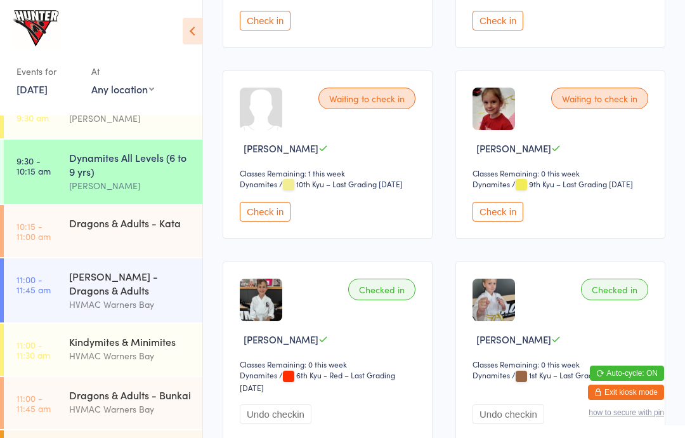
click at [100, 133] on div "Kindymites (5 & 6 yrs) [PERSON_NAME]" at bounding box center [135, 111] width 133 height 50
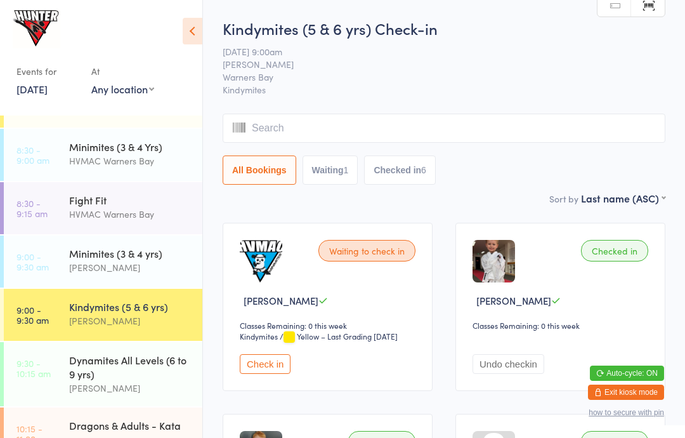
scroll to position [65, 0]
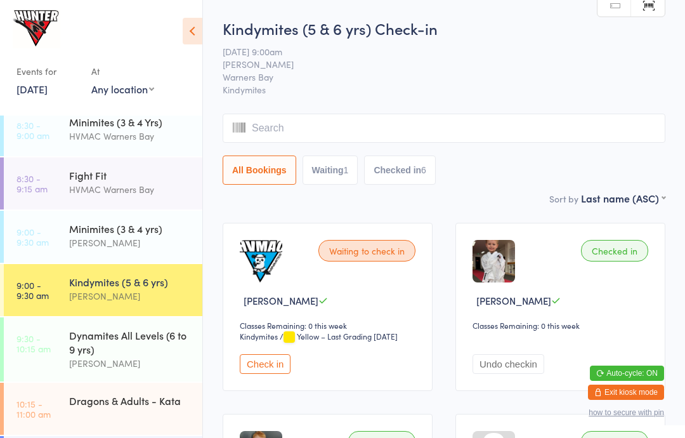
click at [112, 291] on div "[PERSON_NAME]" at bounding box center [130, 296] width 122 height 15
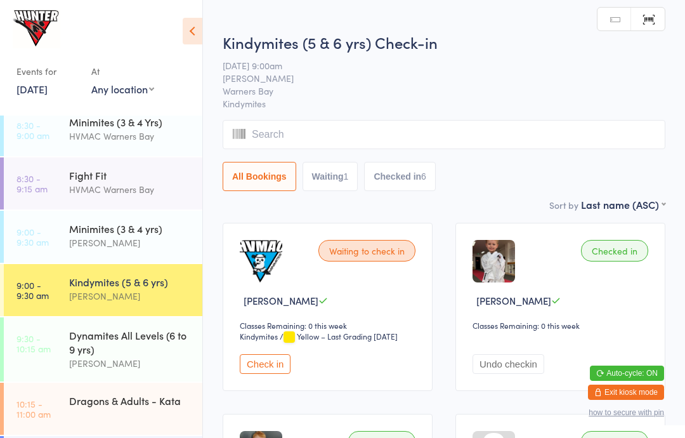
click at [268, 369] on button "Check in" at bounding box center [265, 364] width 51 height 20
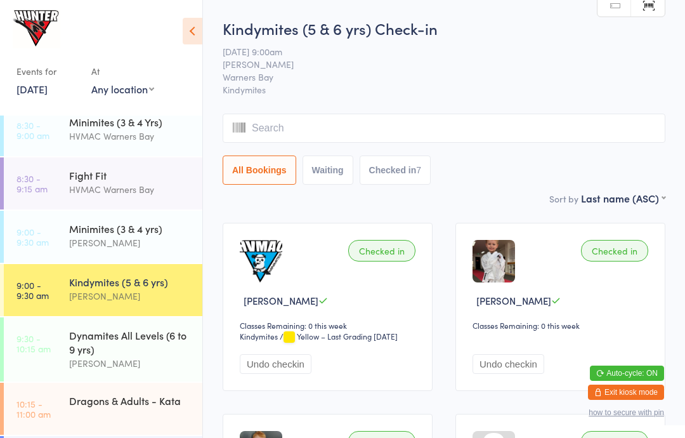
click at [395, 129] on input "search" at bounding box center [444, 128] width 443 height 29
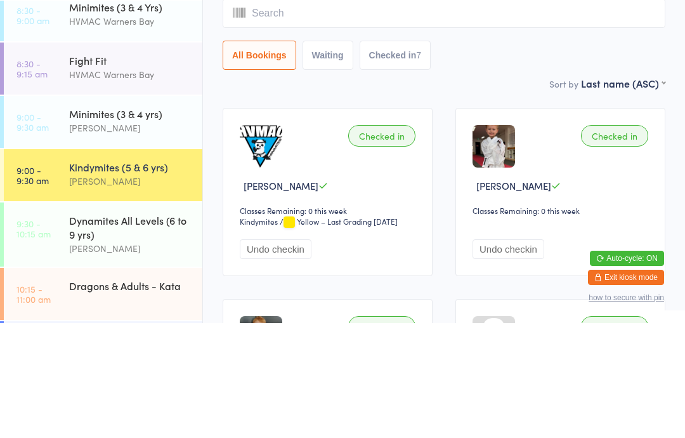
type input "S"
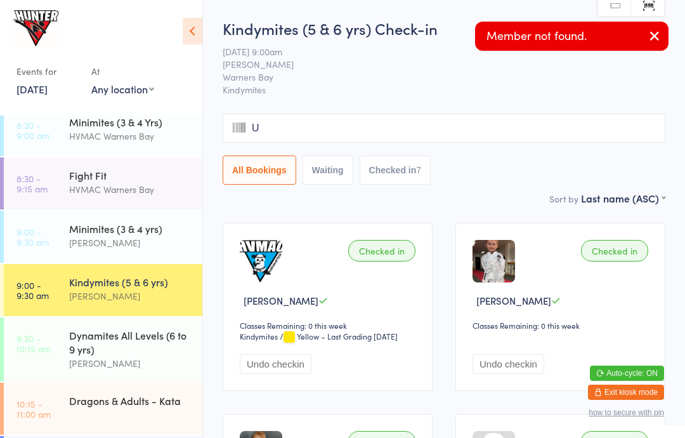
type input "Ur"
type input "Y"
type input "A"
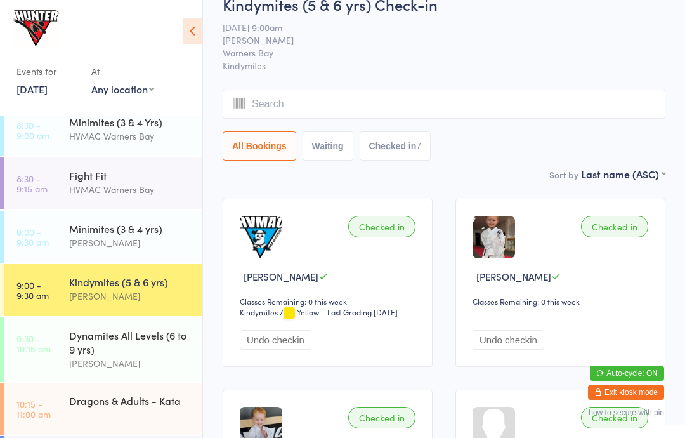
scroll to position [23, 0]
type input "S"
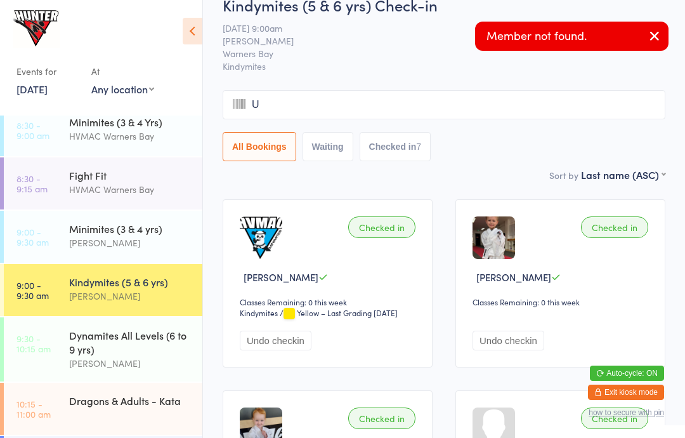
type input "U"
click at [379, 47] on span "[PERSON_NAME]" at bounding box center [434, 40] width 423 height 13
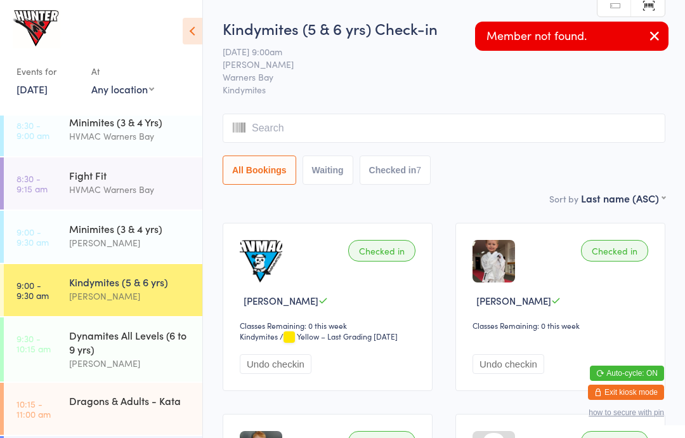
click at [232, 266] on div "Checked in [PERSON_NAME] Classes Remaining: 0 this week Kindymites Kindymites /…" at bounding box center [328, 307] width 210 height 168
click at [53, 259] on link "9:00 - 9:30 am Minimites (3 & 4 yrs) [PERSON_NAME]" at bounding box center [103, 237] width 199 height 52
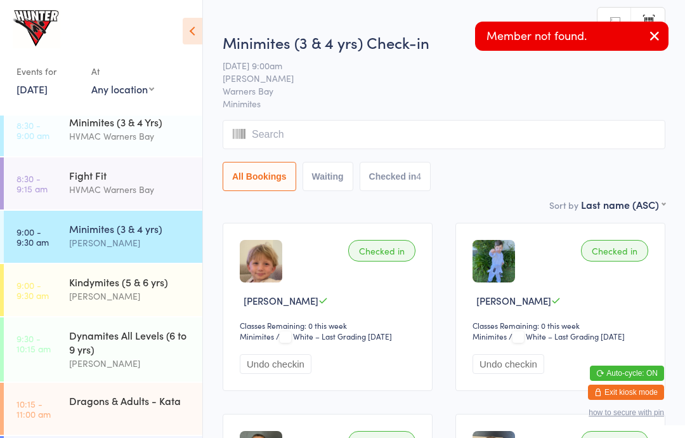
click at [257, 138] on input "search" at bounding box center [444, 134] width 443 height 29
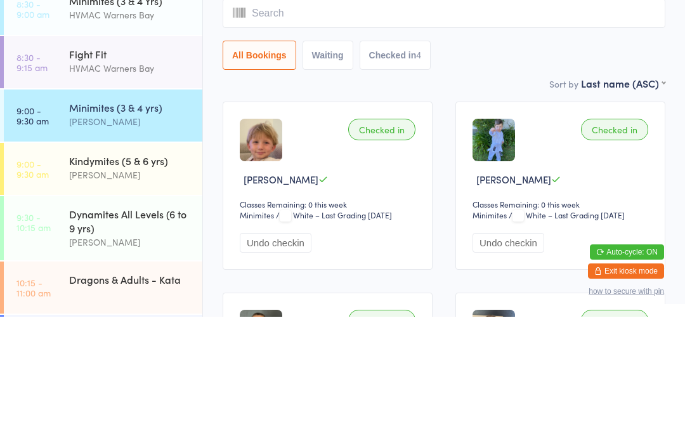
type input "S"
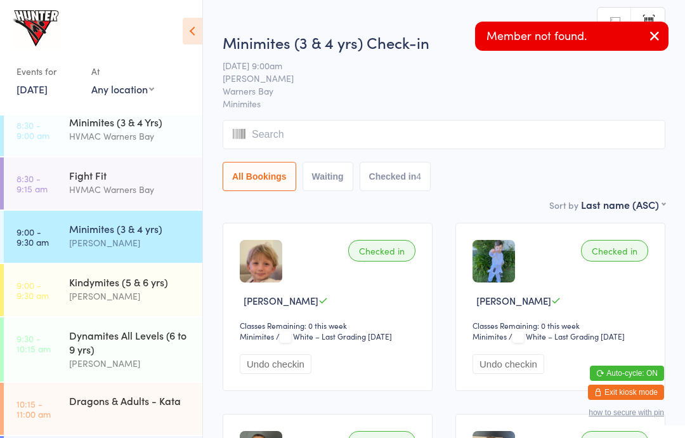
click at [298, 82] on span "[PERSON_NAME]" at bounding box center [434, 78] width 423 height 13
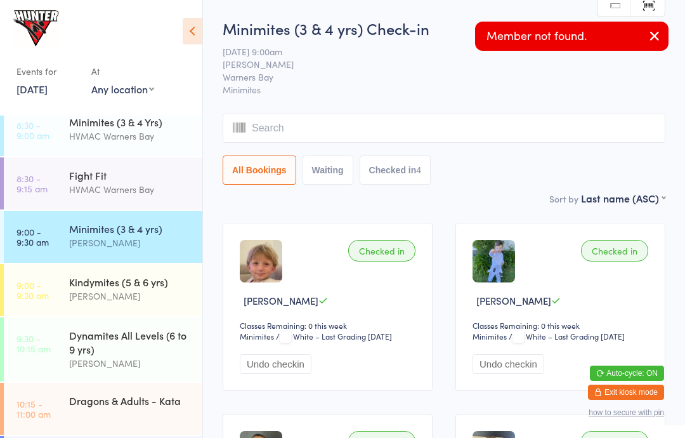
click at [30, 287] on time "9:00 - 9:30 am" at bounding box center [32, 290] width 32 height 20
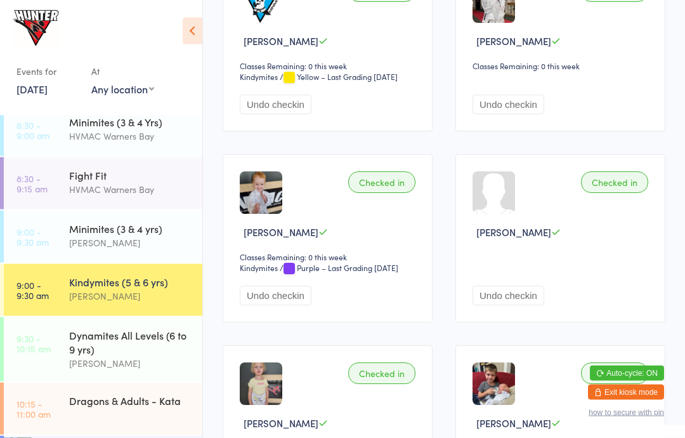
scroll to position [260, 0]
click at [36, 357] on link "9:30 - 10:15 am Dynamites All Levels (6 to 9 yrs) [PERSON_NAME]" at bounding box center [103, 349] width 199 height 64
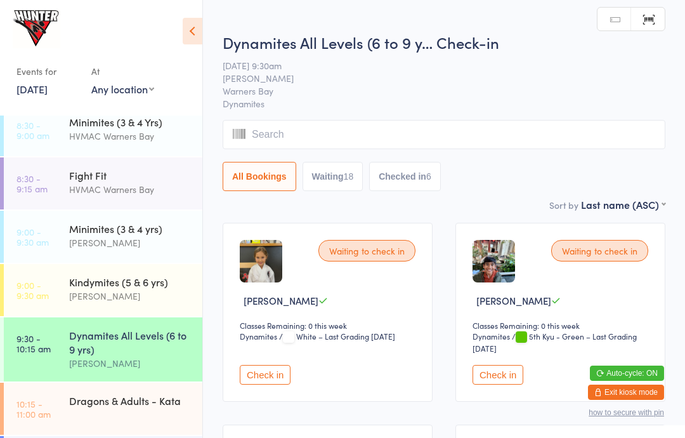
click at [519, 385] on button "Check in" at bounding box center [498, 375] width 51 height 20
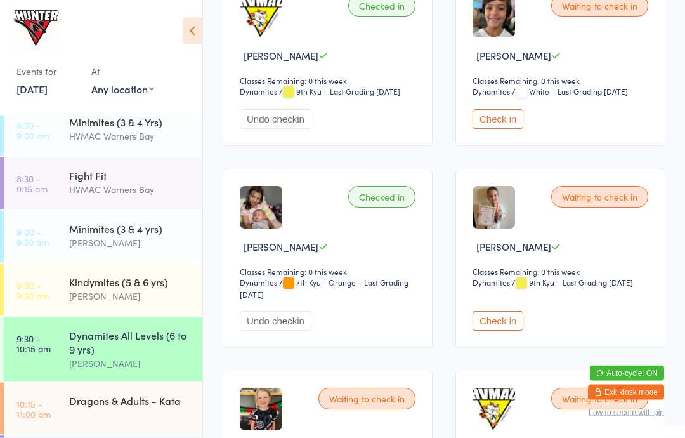
click at [526, 348] on div "Waiting to check in [PERSON_NAME] Classes Remaining: 0 this week Dynamites Dyna…" at bounding box center [561, 258] width 210 height 179
click at [516, 331] on button "Check in" at bounding box center [498, 322] width 51 height 20
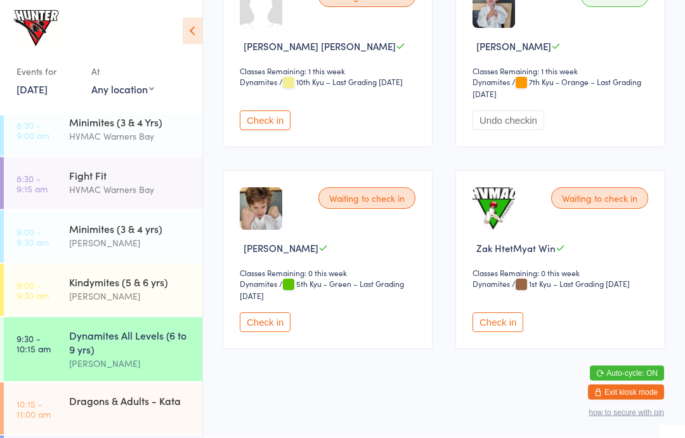
scroll to position [2280, 0]
click at [258, 333] on button "Check in" at bounding box center [265, 323] width 51 height 20
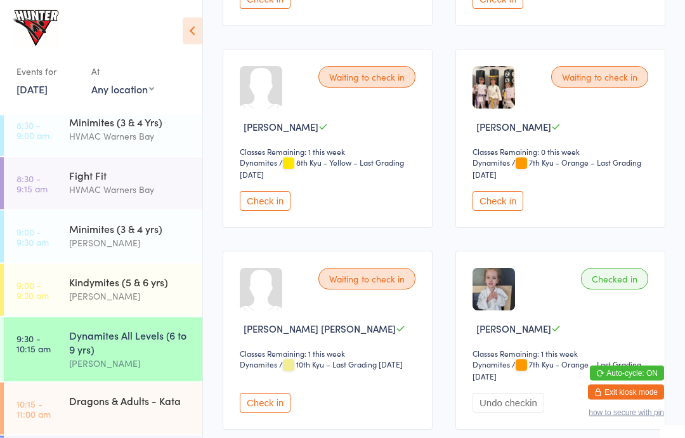
scroll to position [1959, 0]
click at [502, 211] on button "Check in" at bounding box center [498, 201] width 51 height 20
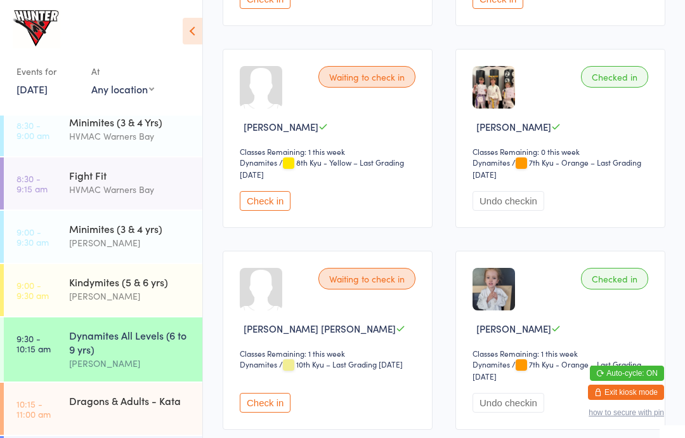
click at [369, 289] on div "Waiting to check in" at bounding box center [367, 279] width 97 height 22
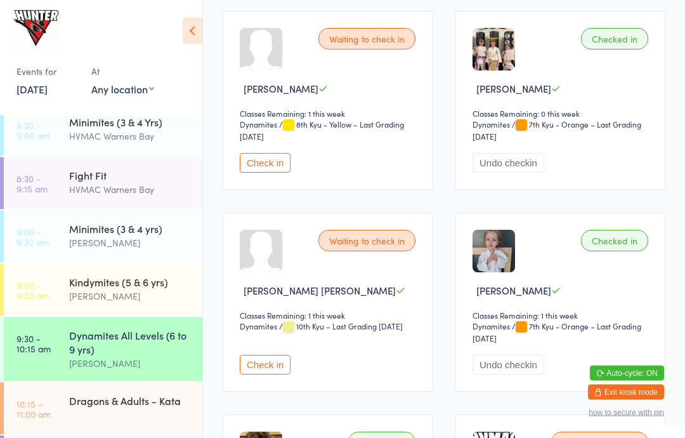
scroll to position [1997, 0]
click at [274, 374] on button "Check in" at bounding box center [265, 365] width 51 height 20
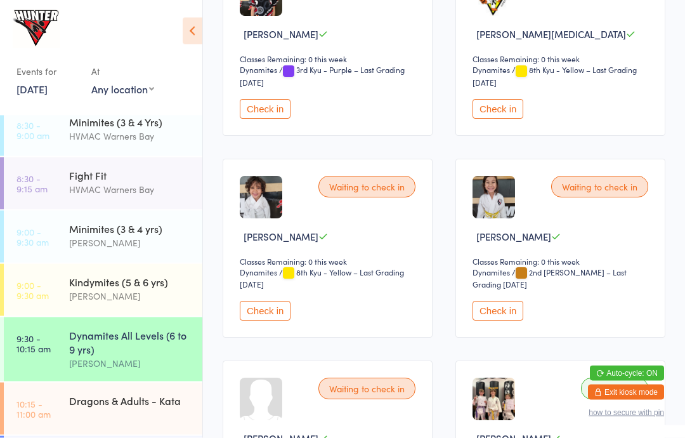
click at [255, 321] on button "Check in" at bounding box center [265, 311] width 51 height 20
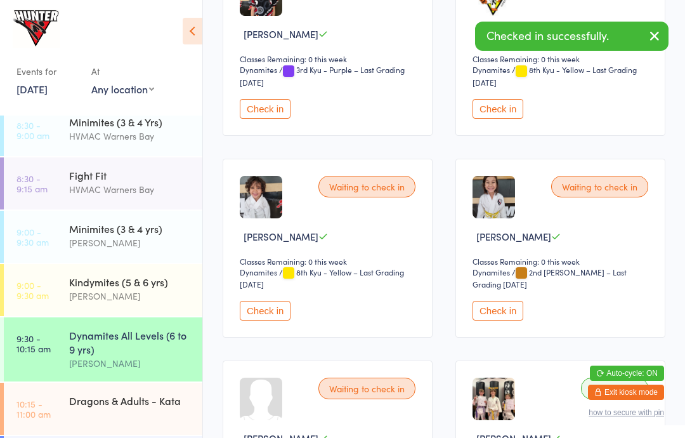
click at [502, 320] on button "Check in" at bounding box center [498, 311] width 51 height 20
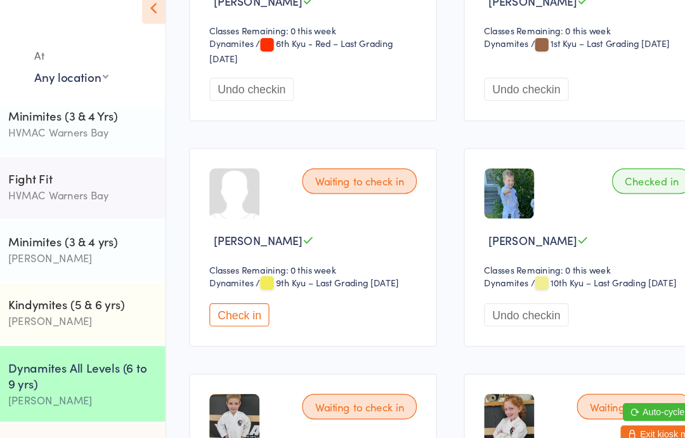
scroll to position [669, 0]
click at [240, 300] on button "Check in" at bounding box center [265, 290] width 51 height 20
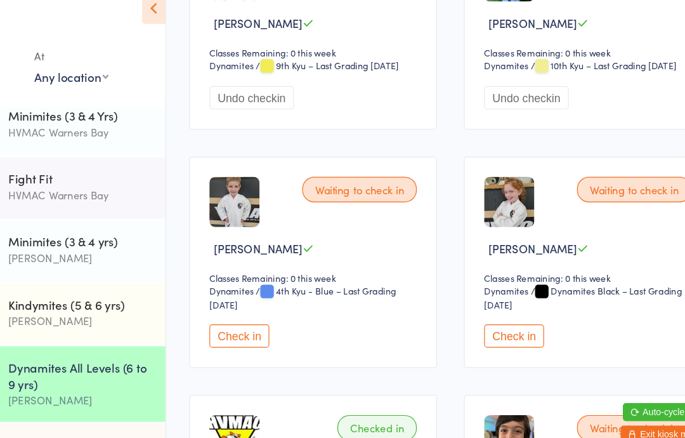
scroll to position [870, 0]
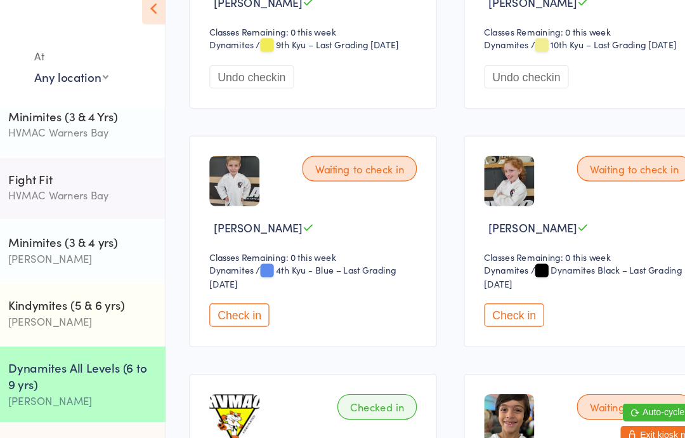
click at [240, 301] on button "Check in" at bounding box center [265, 291] width 51 height 20
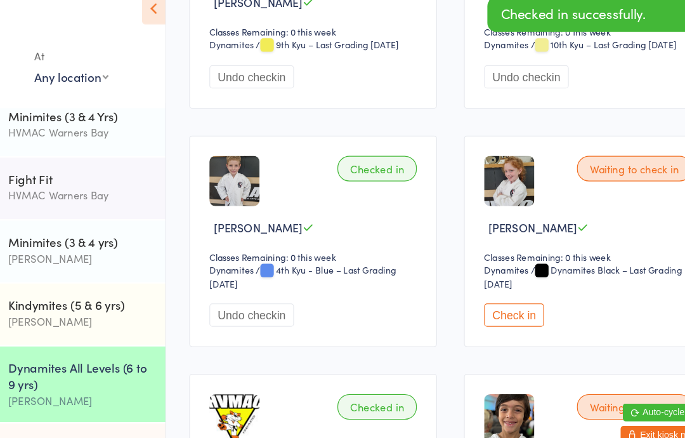
click at [473, 301] on button "Check in" at bounding box center [498, 291] width 51 height 20
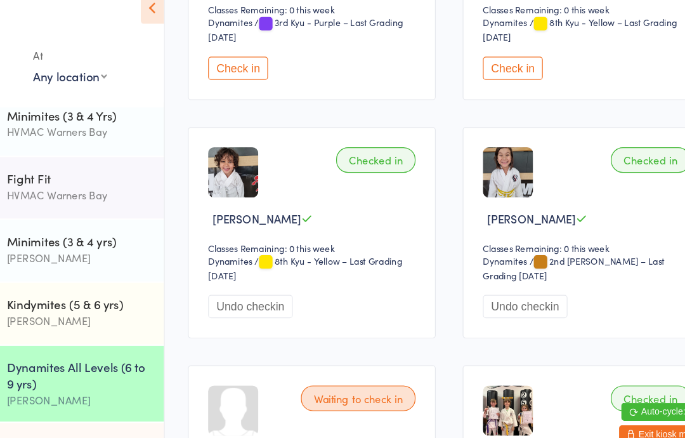
scroll to position [1675, 0]
click at [473, 91] on button "Check in" at bounding box center [498, 82] width 51 height 20
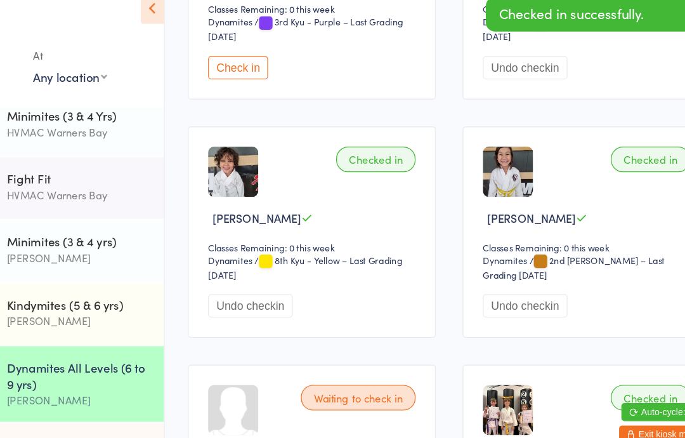
click at [240, 91] on button "Check in" at bounding box center [265, 82] width 51 height 20
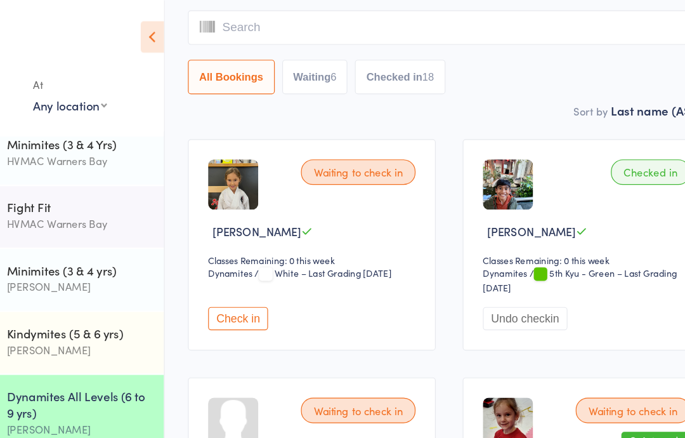
scroll to position [105, 0]
click at [240, 272] on button "Check in" at bounding box center [265, 270] width 51 height 20
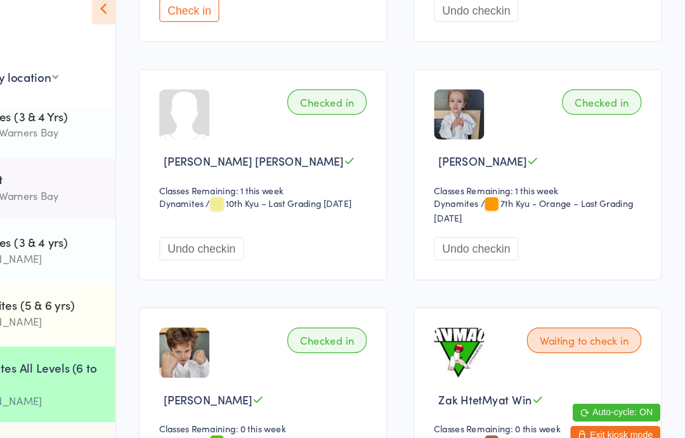
scroll to position [2331, 0]
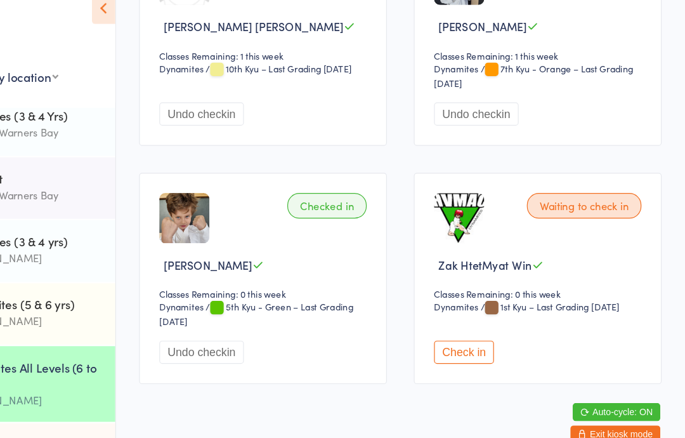
click at [473, 302] on div "Check in" at bounding box center [563, 317] width 180 height 30
click at [473, 313] on button "Check in" at bounding box center [498, 323] width 51 height 20
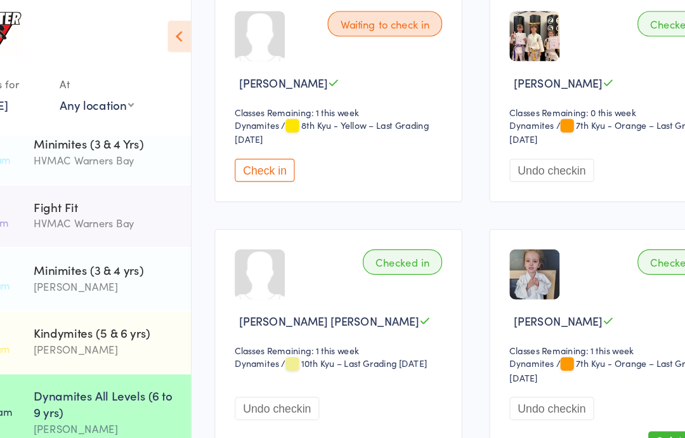
scroll to position [2010, 0]
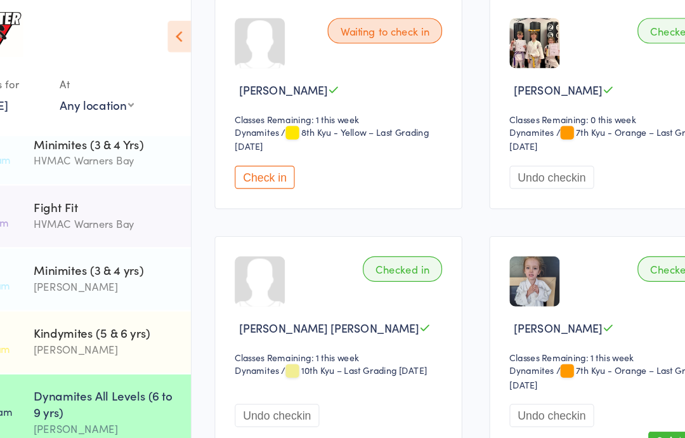
click at [240, 160] on button "Check in" at bounding box center [265, 150] width 51 height 20
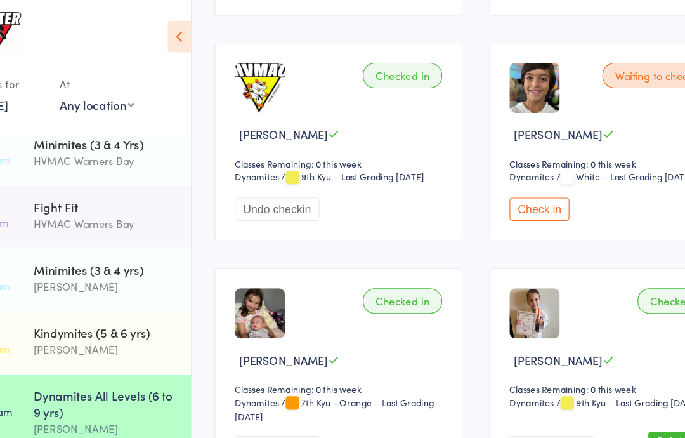
scroll to position [1112, 0]
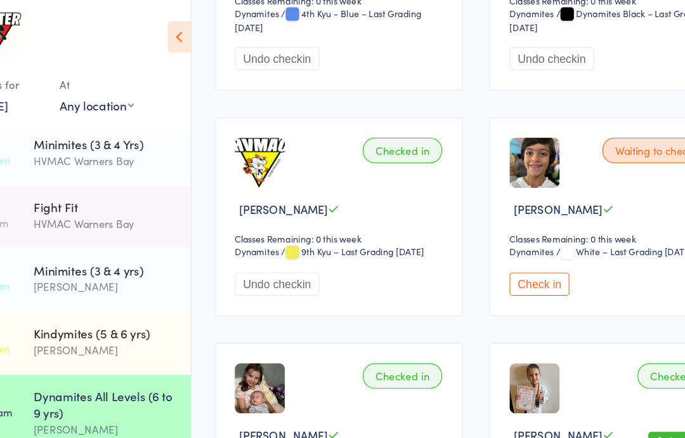
click at [183, 29] on icon at bounding box center [193, 31] width 20 height 27
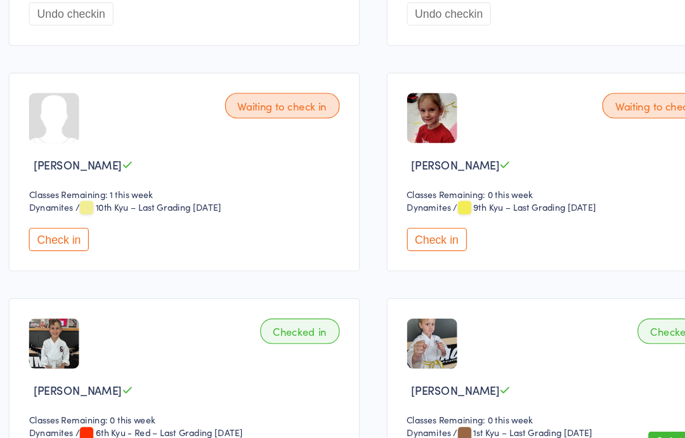
scroll to position [327, 0]
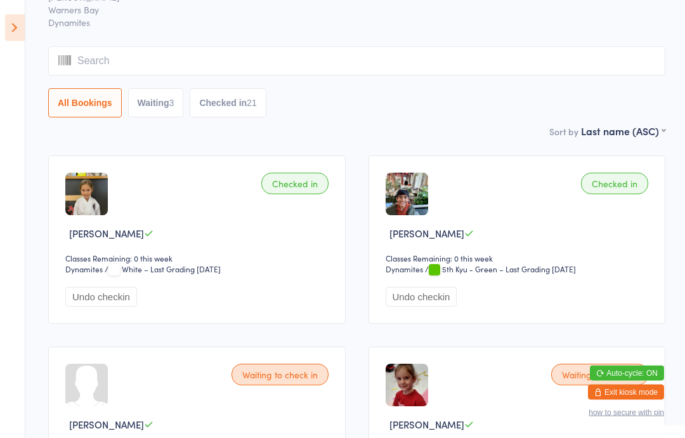
scroll to position [0, 0]
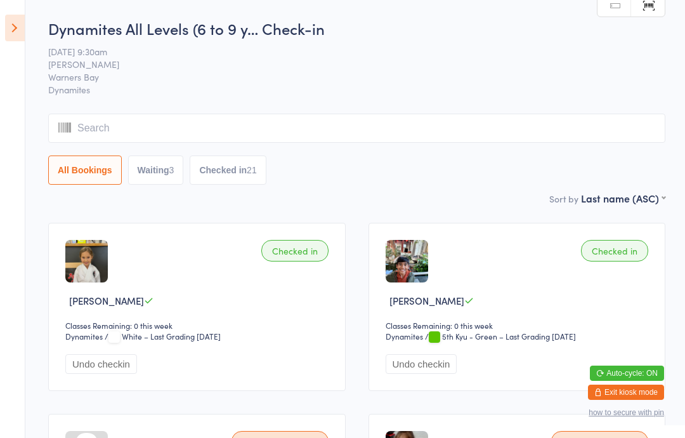
click at [154, 168] on button "Waiting 3" at bounding box center [156, 169] width 56 height 29
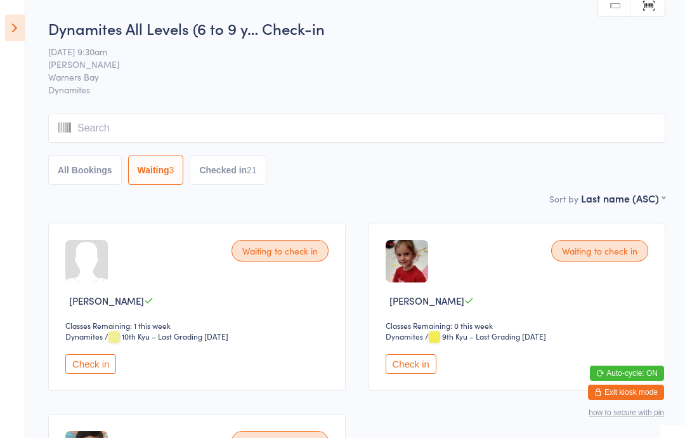
click at [8, 30] on icon at bounding box center [15, 28] width 20 height 27
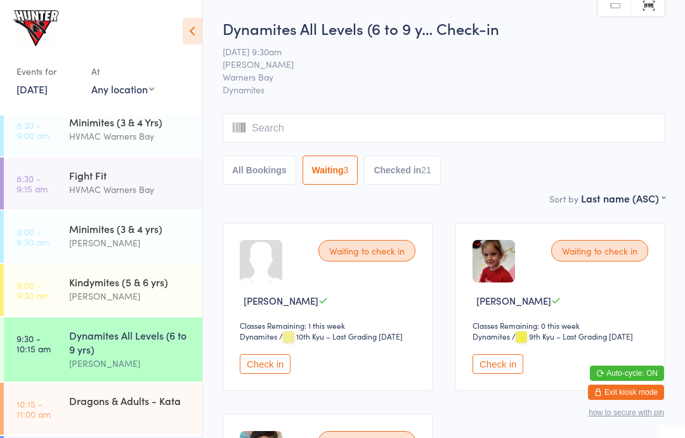
click at [125, 348] on div "Dynamites All Levels (6 to 9 yrs)" at bounding box center [130, 342] width 122 height 28
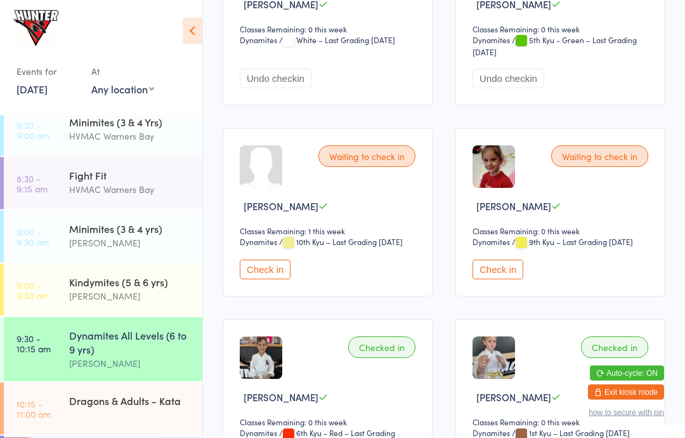
scroll to position [296, 0]
click at [268, 279] on button "Check in" at bounding box center [265, 270] width 51 height 20
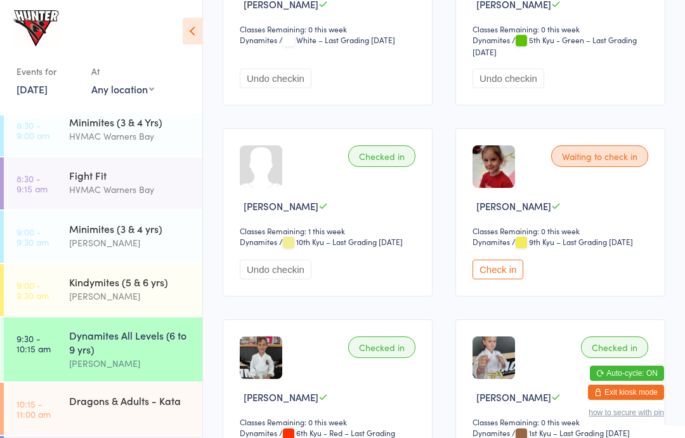
click at [497, 279] on button "Check in" at bounding box center [498, 270] width 51 height 20
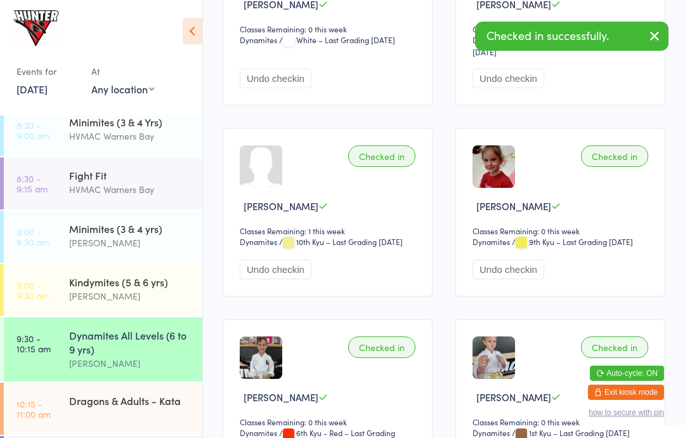
click at [176, 27] on div "Events for [DATE] [DATE] [DATE] Sun Mon Tue Wed Thu Fri Sat 36 31 01 02 03 04 0…" at bounding box center [101, 55] width 202 height 111
click at [201, 24] on icon at bounding box center [193, 31] width 20 height 27
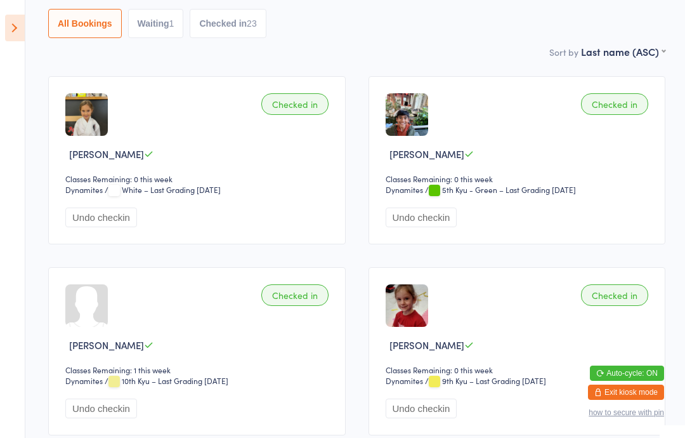
scroll to position [0, 0]
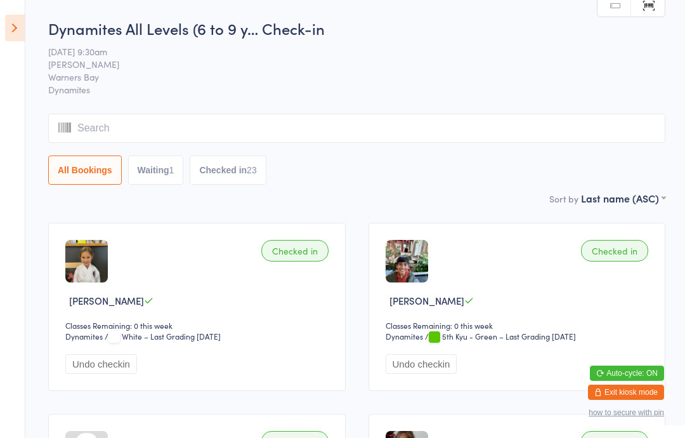
click at [10, 21] on icon at bounding box center [15, 28] width 20 height 27
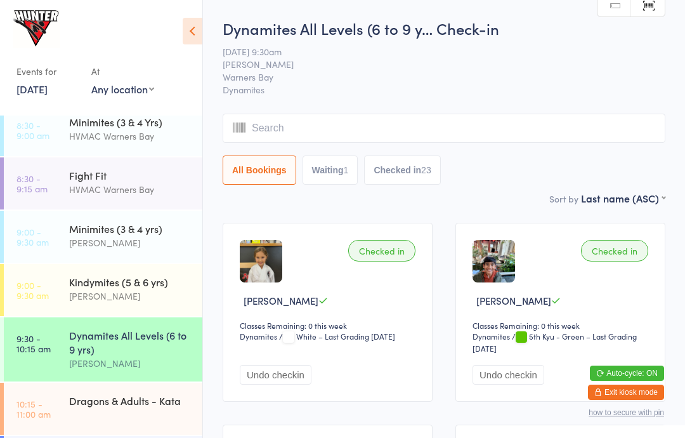
click at [184, 15] on div "Events for [DATE] [DATE] [DATE] Sun Mon Tue Wed Thu Fri Sat 36 31 01 02 03 04 0…" at bounding box center [101, 55] width 202 height 111
click at [191, 25] on icon at bounding box center [193, 31] width 20 height 27
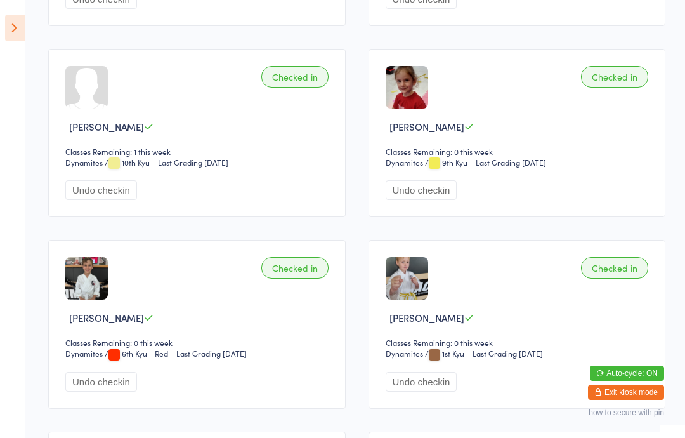
scroll to position [345, 0]
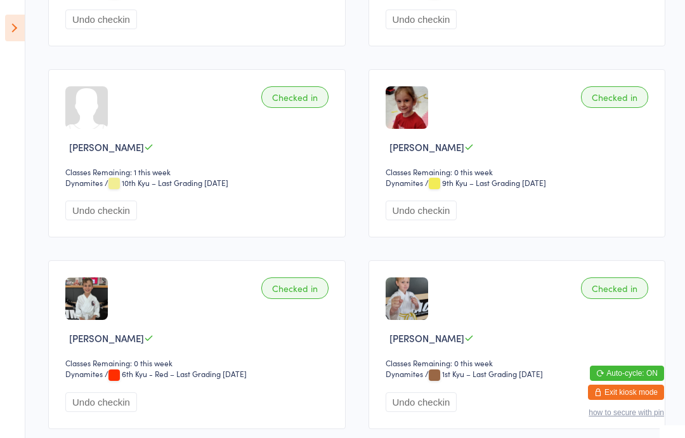
click at [6, 34] on icon at bounding box center [15, 28] width 20 height 27
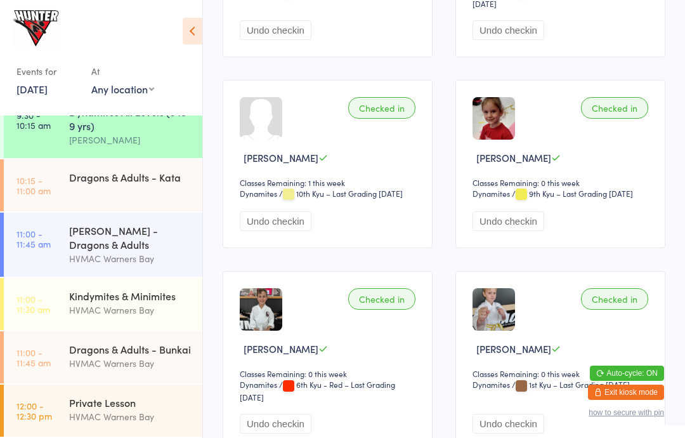
scroll to position [293, 0]
click at [42, 171] on link "10:15 - 11:00 am Dragons & Adults - [GEOGRAPHIC_DATA]" at bounding box center [103, 185] width 199 height 52
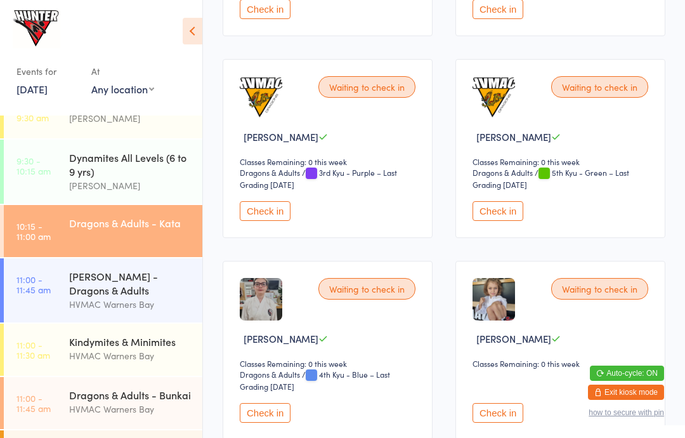
scroll to position [1785, 0]
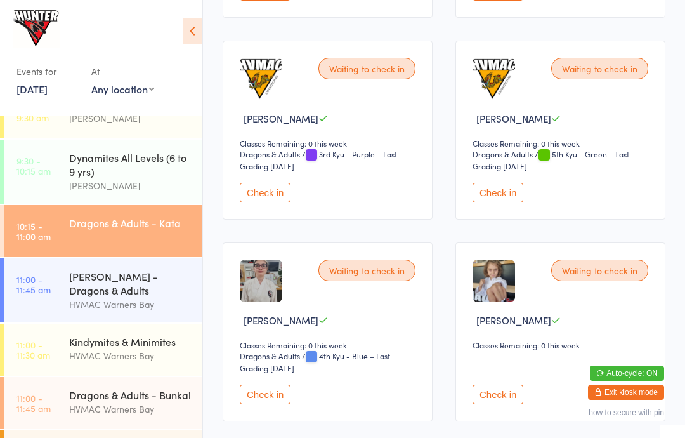
click at [190, 29] on icon at bounding box center [193, 31] width 20 height 27
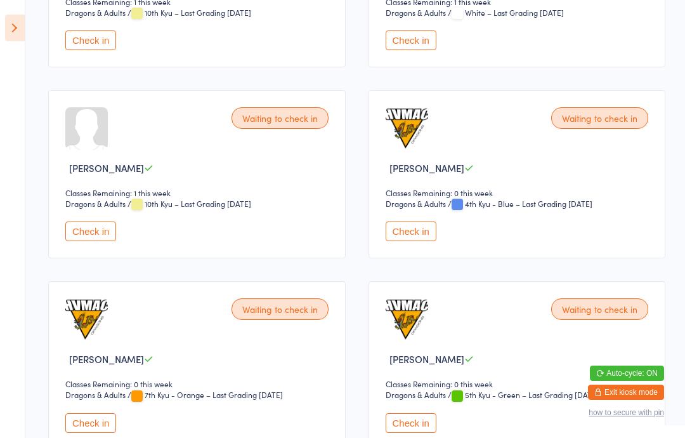
scroll to position [0, 0]
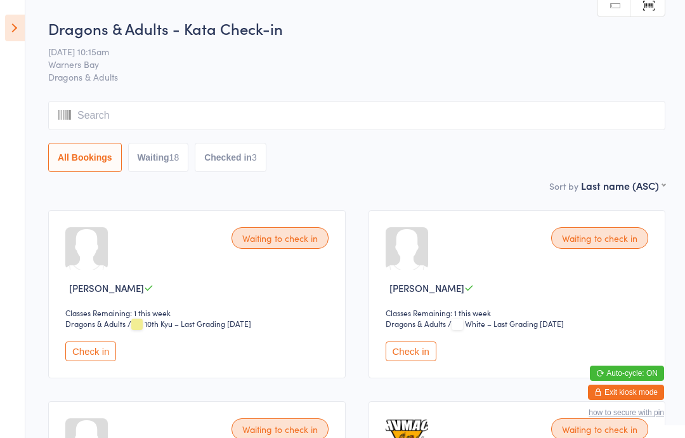
click at [154, 156] on button "Waiting 18" at bounding box center [158, 157] width 61 height 29
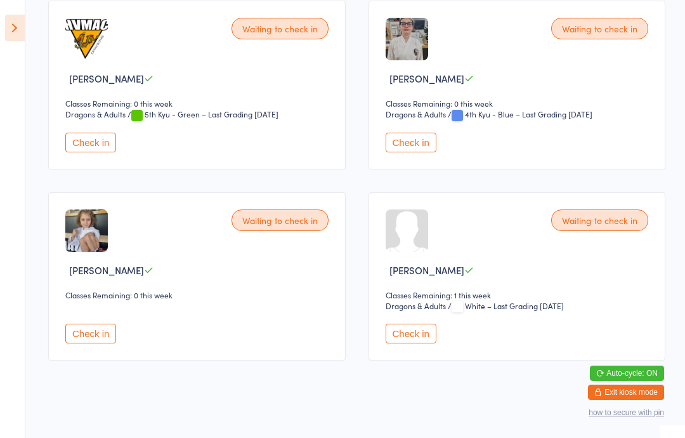
scroll to position [1548, 0]
click at [402, 152] on button "Check in" at bounding box center [411, 142] width 51 height 20
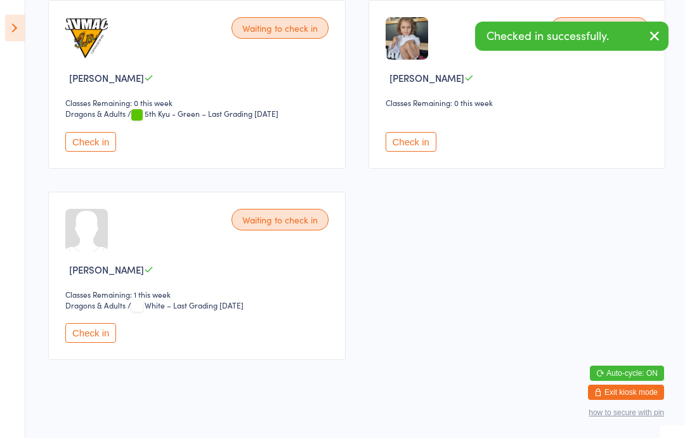
click at [8, 27] on icon at bounding box center [15, 28] width 20 height 27
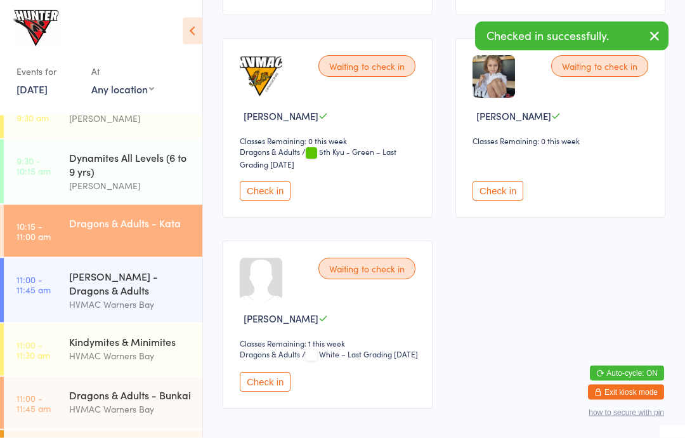
scroll to position [1585, 0]
click at [147, 395] on div "Dragons & Adults - Bunkai" at bounding box center [130, 395] width 122 height 14
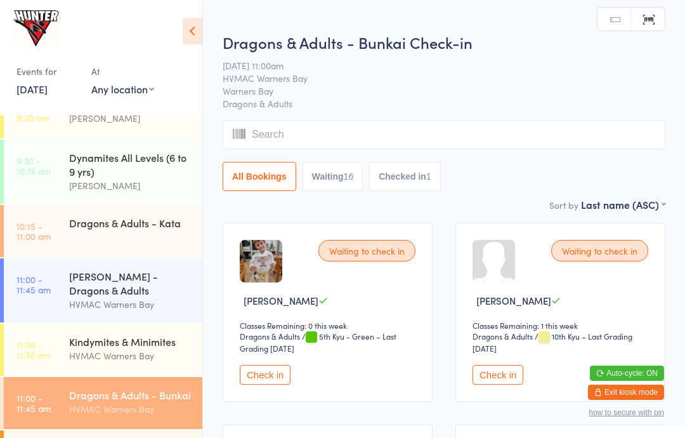
click at [338, 183] on button "Waiting 16" at bounding box center [333, 176] width 61 height 29
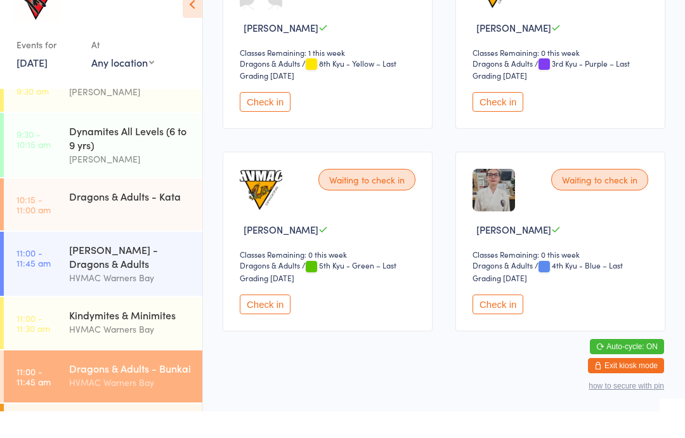
scroll to position [1508, 0]
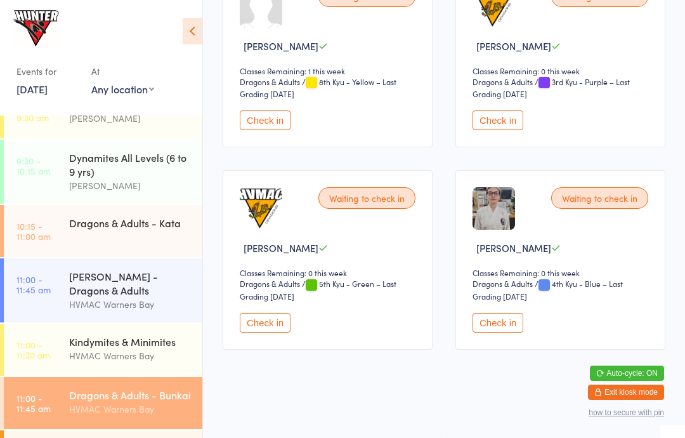
click at [492, 313] on button "Check in" at bounding box center [498, 323] width 51 height 20
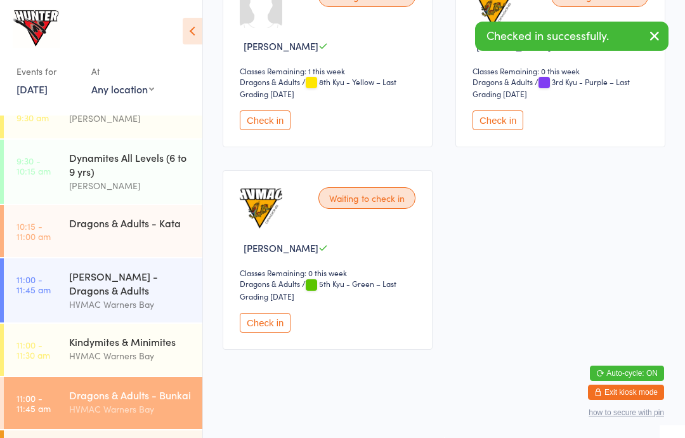
click at [190, 25] on icon at bounding box center [193, 31] width 20 height 27
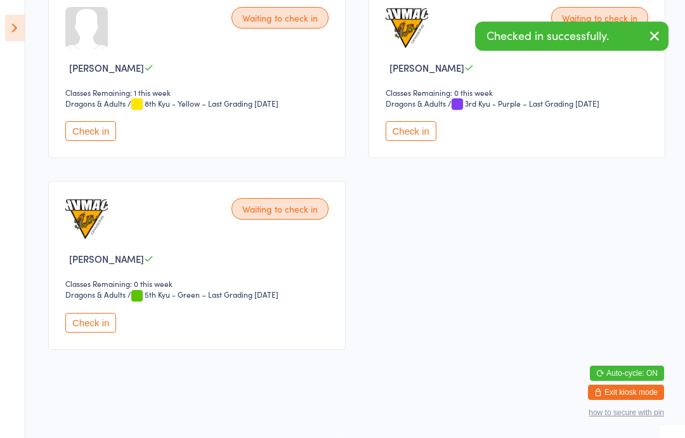
click at [17, 27] on icon at bounding box center [15, 28] width 20 height 27
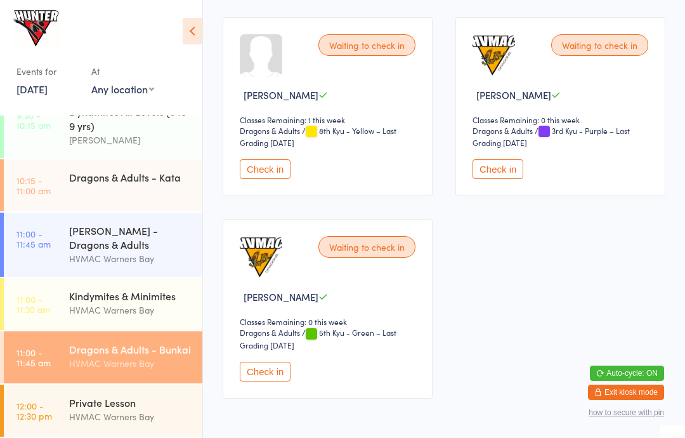
scroll to position [293, 0]
click at [270, 381] on button "Check in" at bounding box center [265, 372] width 51 height 20
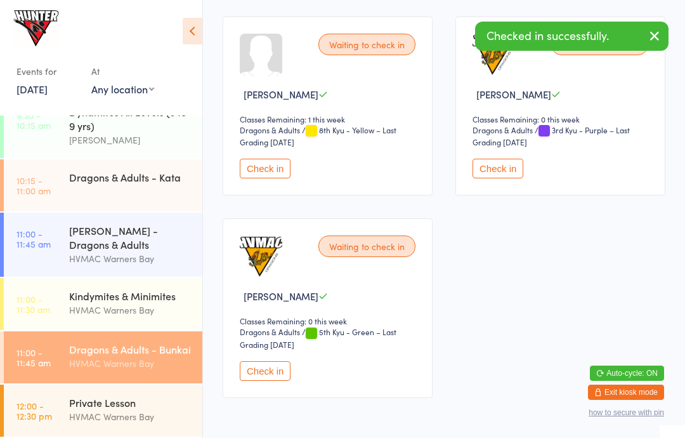
scroll to position [1302, 0]
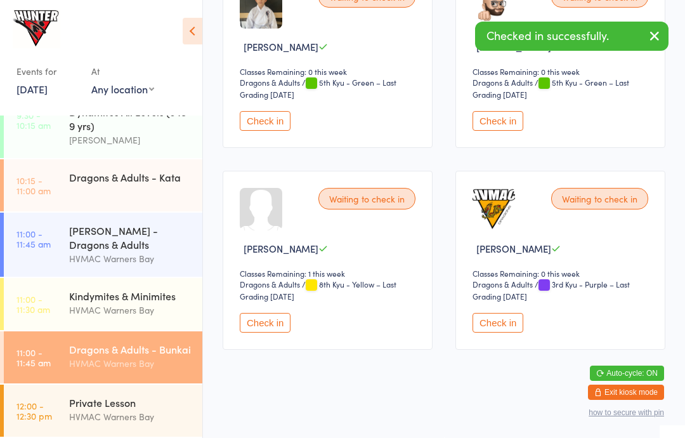
click at [140, 187] on div "Dragons & Adults - Kata" at bounding box center [135, 177] width 133 height 36
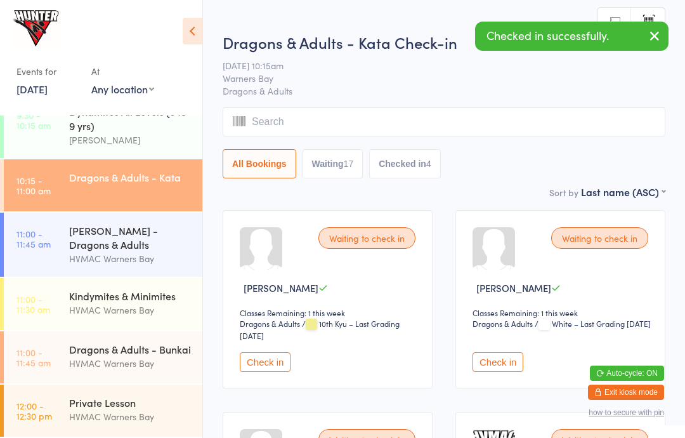
click at [201, 18] on icon at bounding box center [193, 31] width 20 height 27
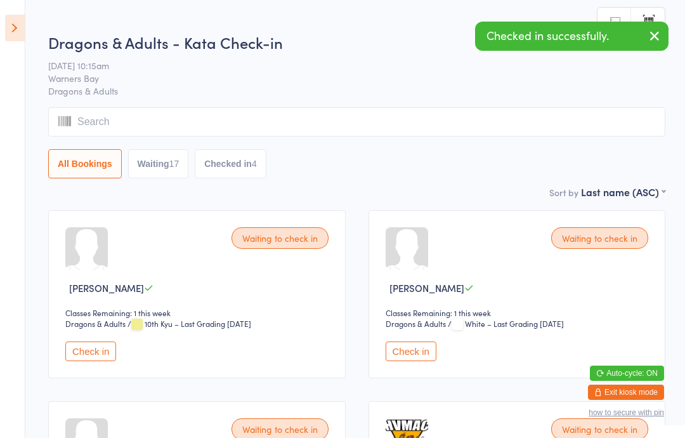
click at [162, 155] on button "Waiting 17" at bounding box center [158, 163] width 61 height 29
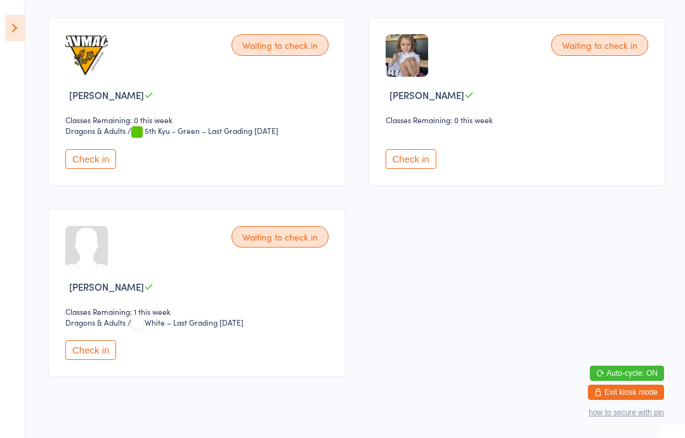
scroll to position [1548, 0]
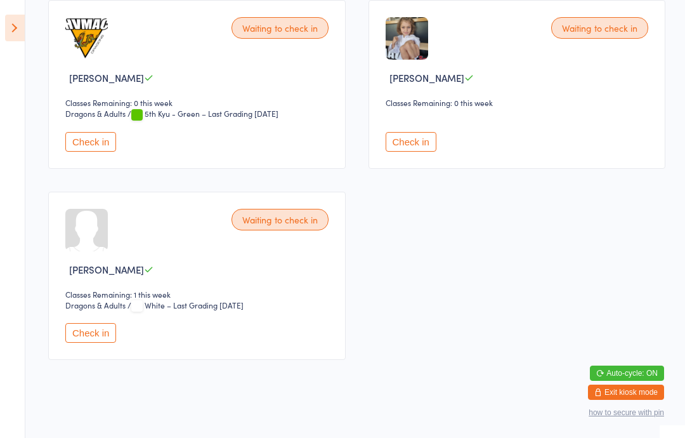
click at [86, 152] on button "Check in" at bounding box center [90, 142] width 51 height 20
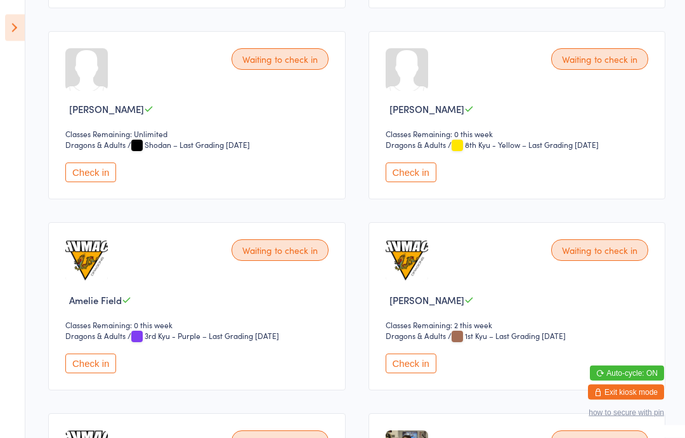
scroll to position [749, 0]
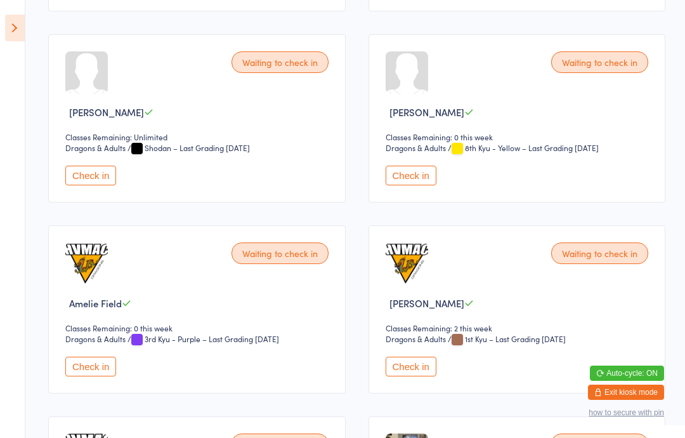
click at [94, 185] on button "Check in" at bounding box center [90, 176] width 51 height 20
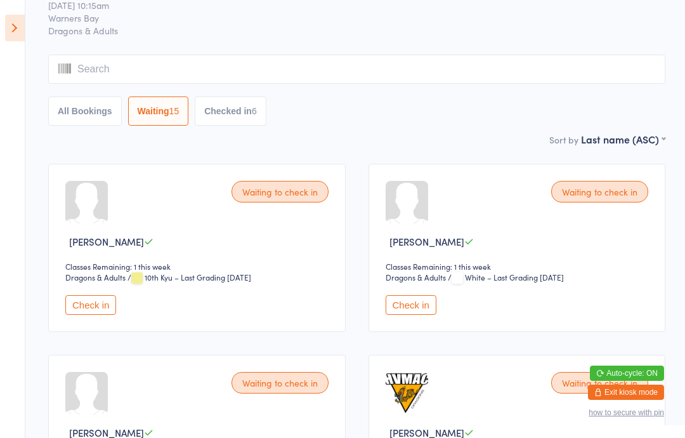
scroll to position [45, 0]
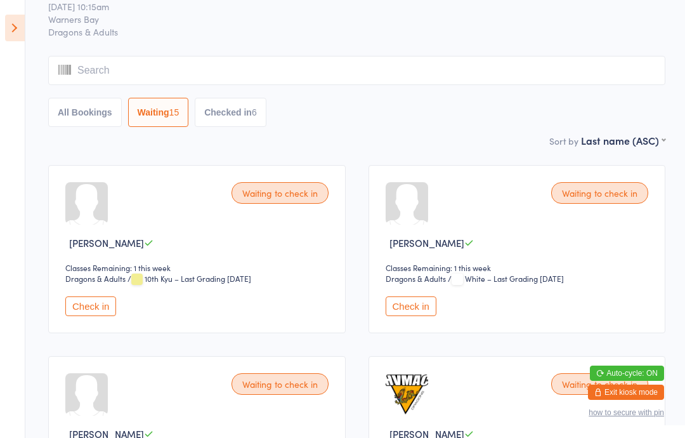
click at [13, 19] on icon at bounding box center [15, 28] width 20 height 27
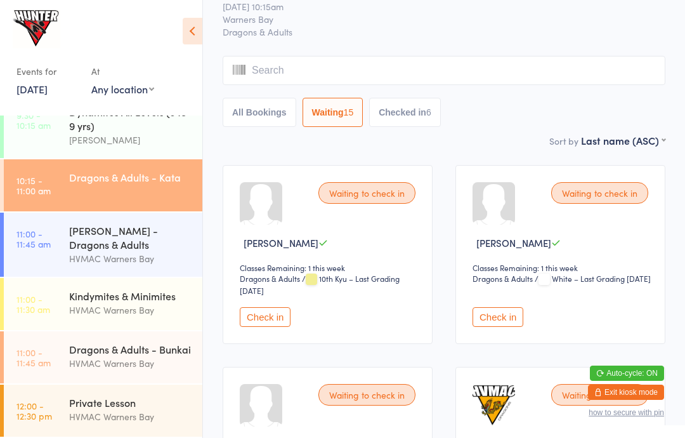
scroll to position [293, 0]
click at [124, 360] on div "HVMAC Warners Bay" at bounding box center [130, 363] width 122 height 15
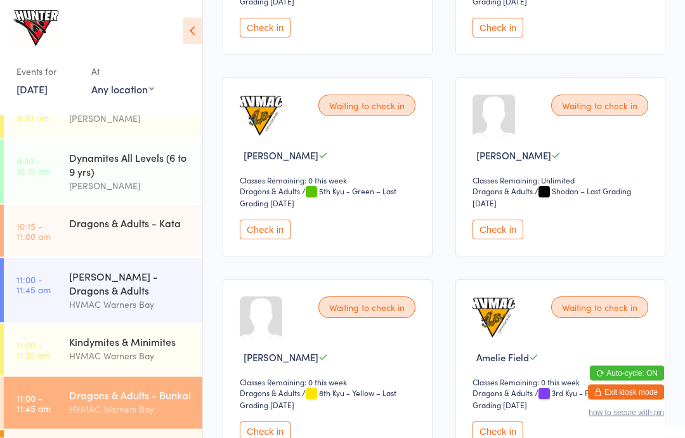
scroll to position [761, 0]
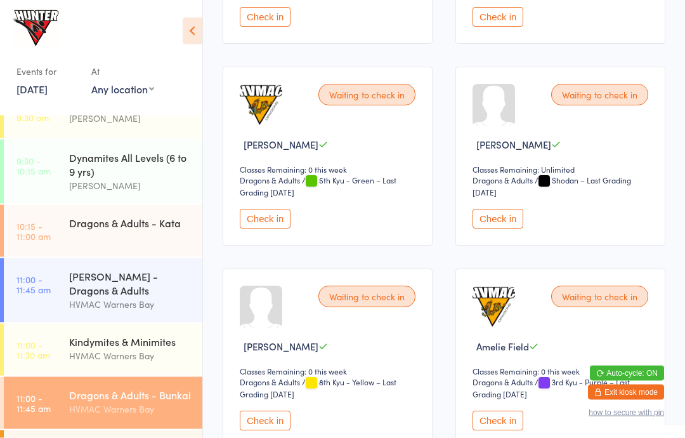
click at [505, 229] on button "Check in" at bounding box center [498, 219] width 51 height 20
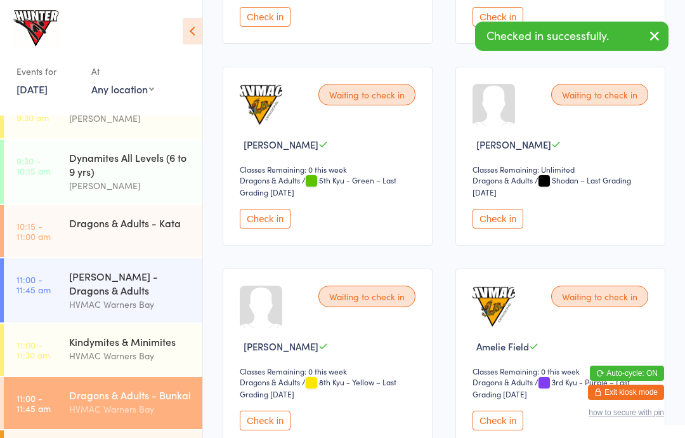
click at [495, 228] on button "Check in" at bounding box center [498, 219] width 51 height 20
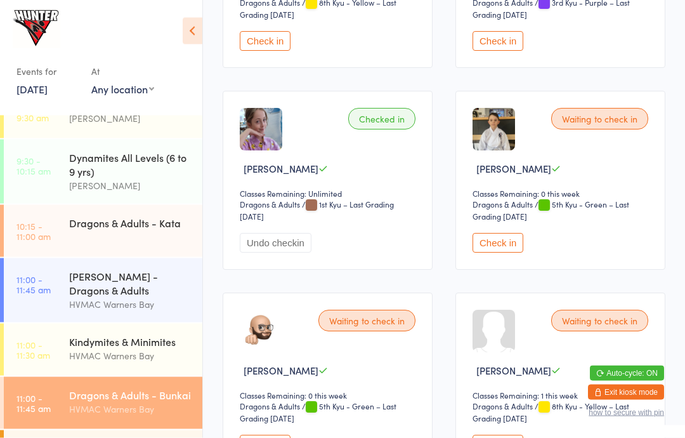
scroll to position [1142, 0]
click at [487, 253] on button "Check in" at bounding box center [498, 243] width 51 height 20
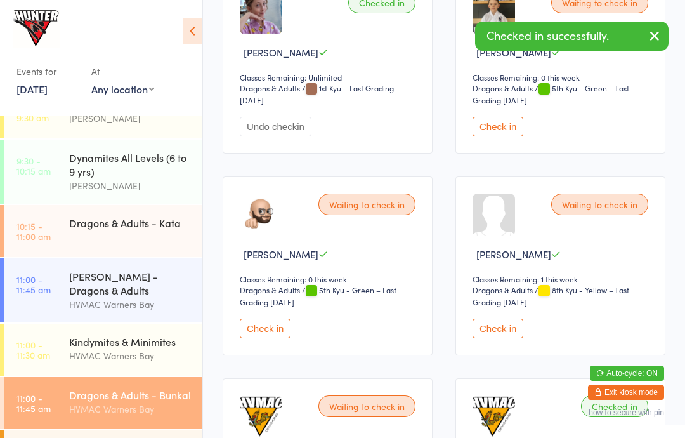
scroll to position [1258, 0]
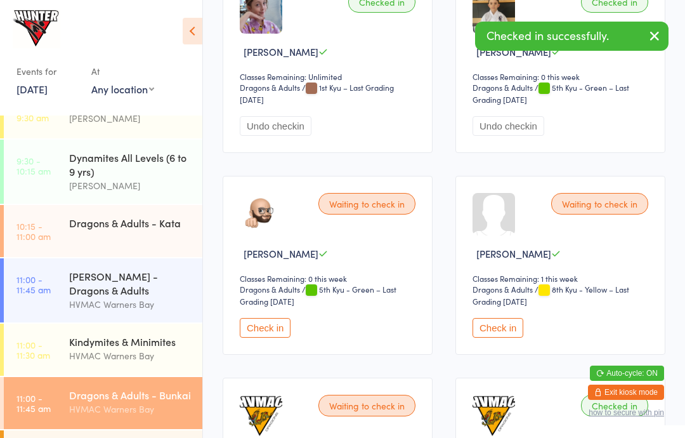
click at [256, 338] on button "Check in" at bounding box center [265, 328] width 51 height 20
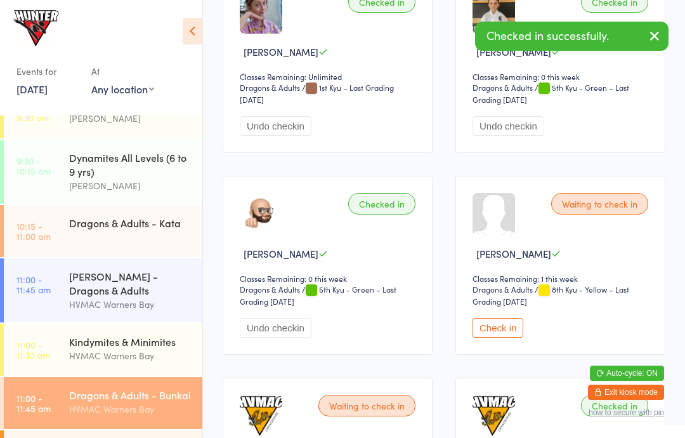
click at [100, 239] on div "Dragons & Adults - Kata" at bounding box center [135, 223] width 133 height 36
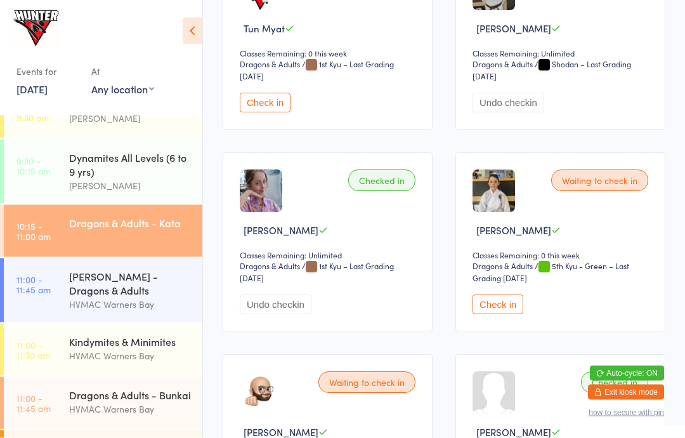
scroll to position [1269, 0]
click at [510, 314] on button "Check in" at bounding box center [498, 304] width 51 height 20
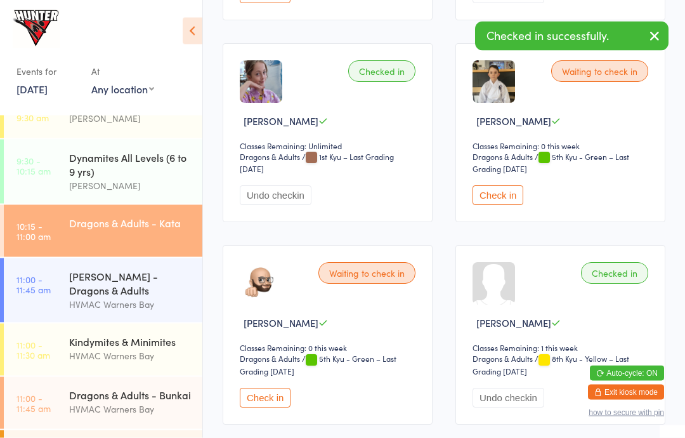
scroll to position [1387, 0]
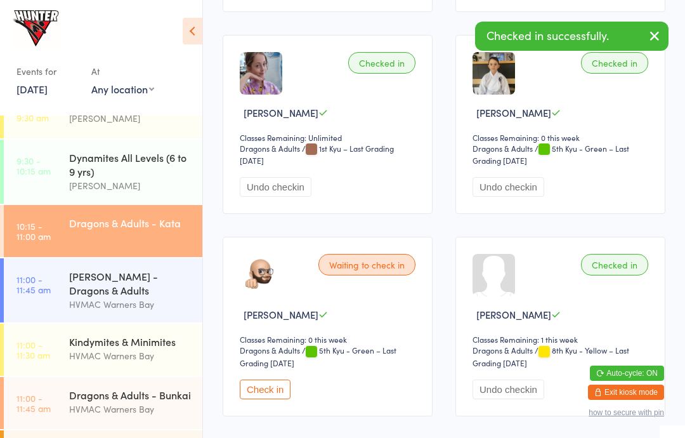
click at [270, 399] on button "Check in" at bounding box center [265, 389] width 51 height 20
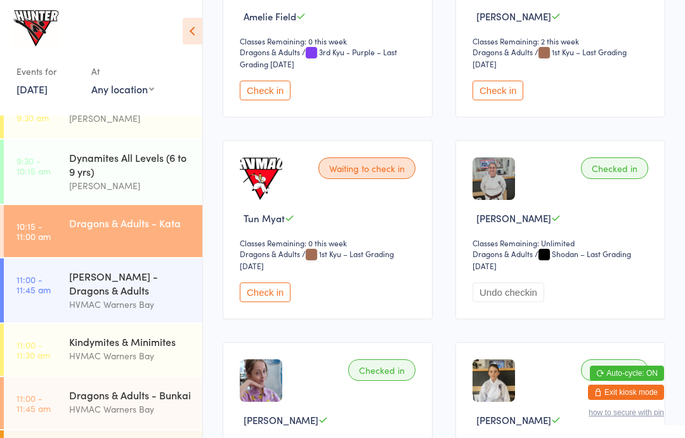
scroll to position [1064, 0]
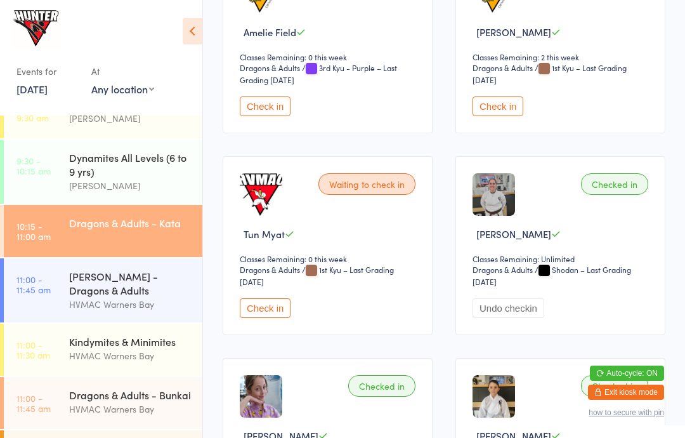
click at [494, 116] on button "Check in" at bounding box center [498, 106] width 51 height 20
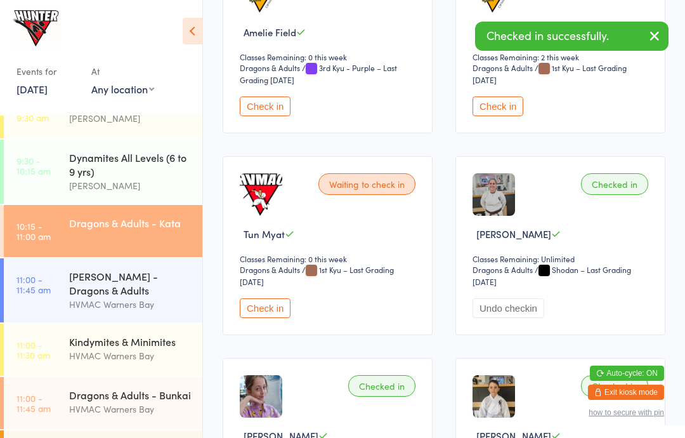
click at [286, 318] on button "Check in" at bounding box center [265, 308] width 51 height 20
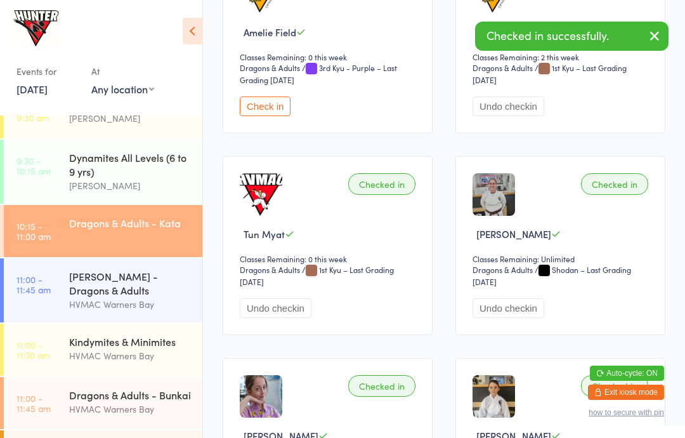
click at [133, 424] on div "Dragons & Adults - Bunkai HVMAC Warners Bay" at bounding box center [135, 402] width 133 height 50
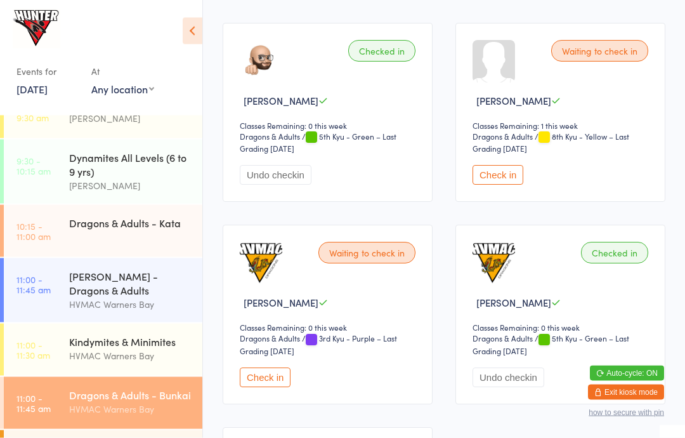
scroll to position [1409, 0]
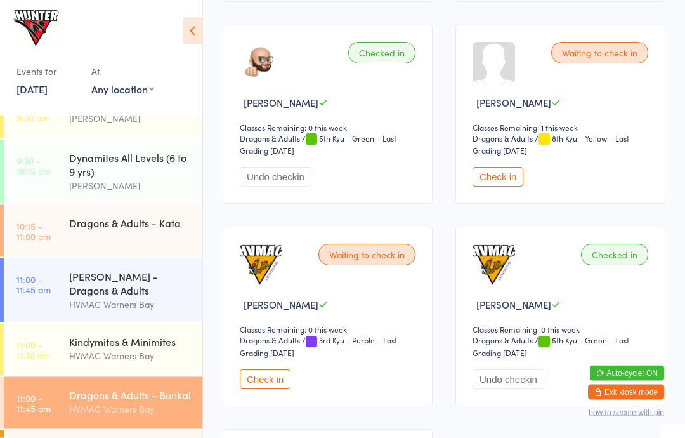
click at [112, 425] on div "Dragons & Adults - Bunkai HVMAC Warners Bay" at bounding box center [135, 402] width 133 height 50
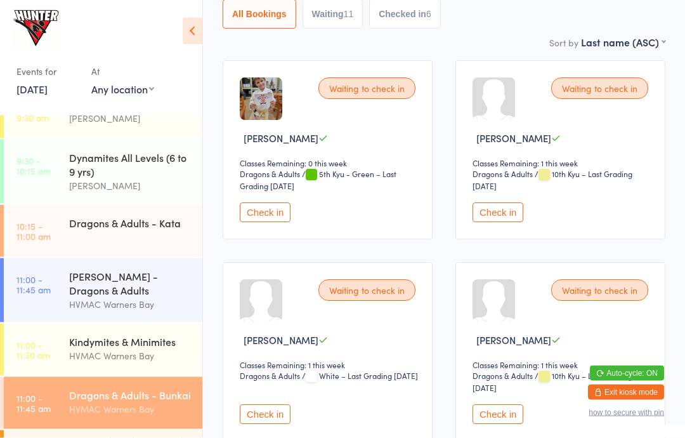
scroll to position [163, 0]
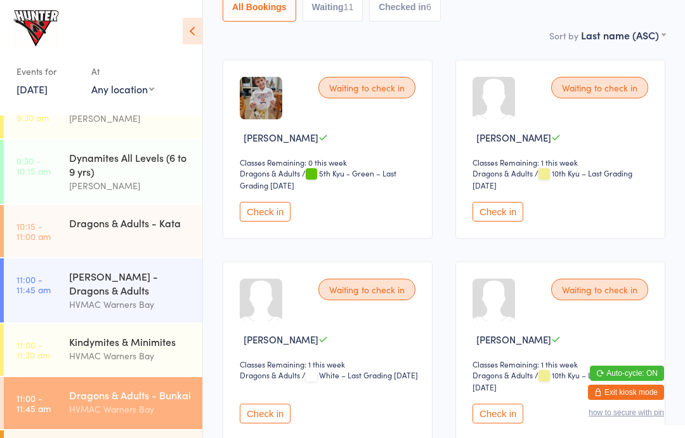
click at [142, 235] on div "Dragons & Adults - Kata" at bounding box center [135, 223] width 133 height 36
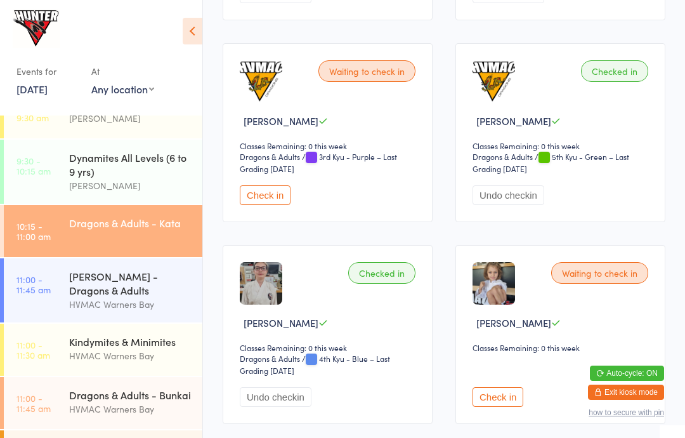
scroll to position [1795, 0]
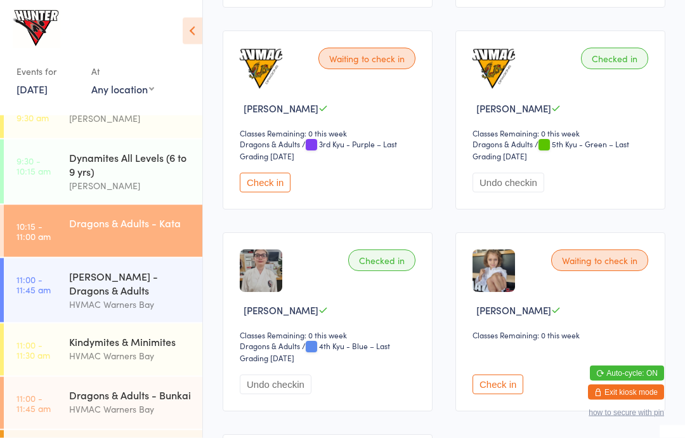
click at [494, 395] on button "Check in" at bounding box center [498, 385] width 51 height 20
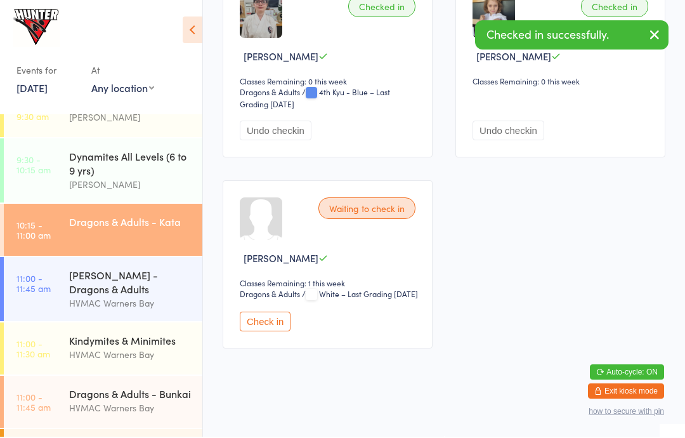
scroll to position [2112, 0]
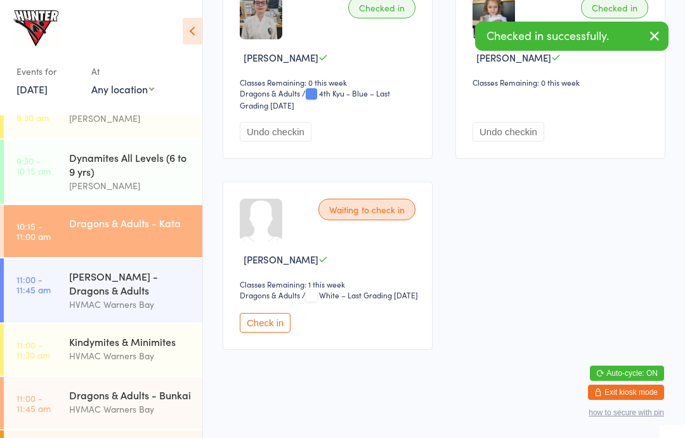
click at [267, 313] on button "Check in" at bounding box center [265, 323] width 51 height 20
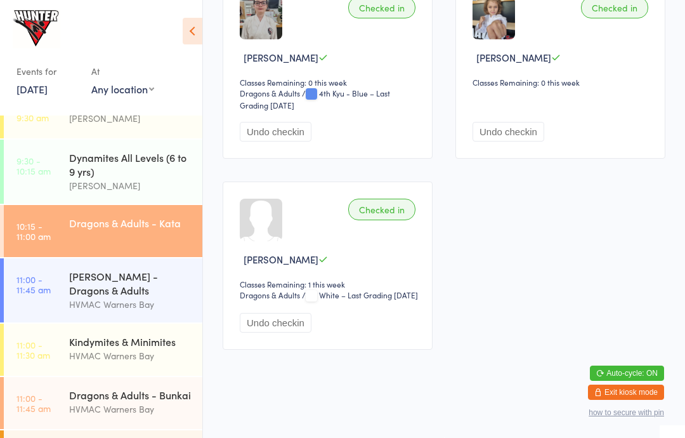
click at [118, 236] on div "Dragons & Adults - Kata" at bounding box center [135, 223] width 133 height 36
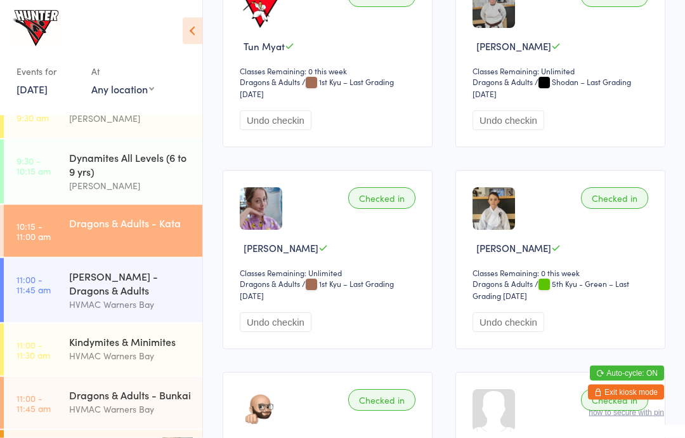
scroll to position [1253, 0]
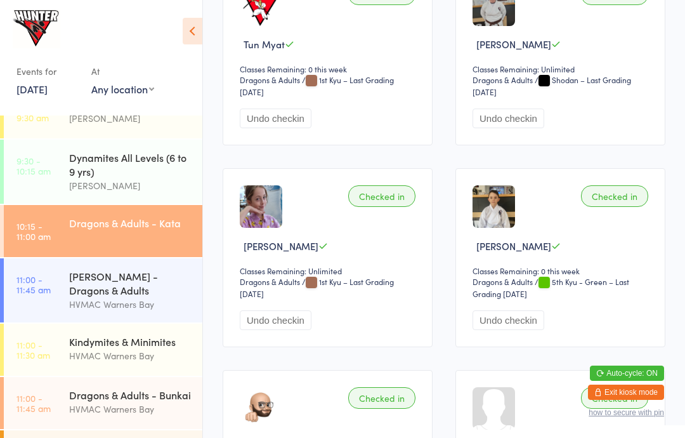
click at [275, 128] on button "Undo checkin" at bounding box center [276, 119] width 72 height 20
click at [256, 129] on button "Check in" at bounding box center [265, 119] width 51 height 20
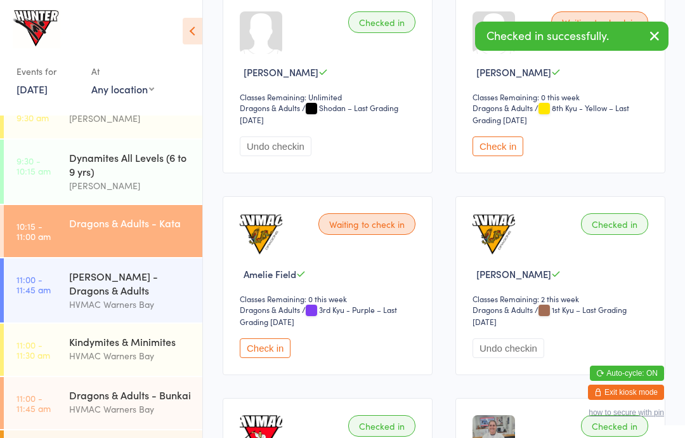
scroll to position [820, 0]
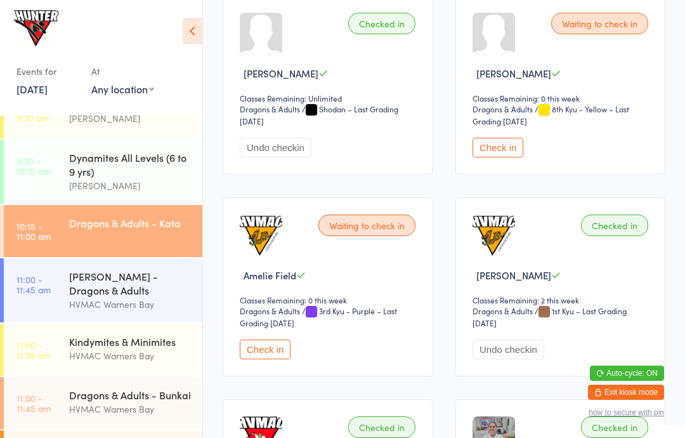
click at [98, 225] on div "Dragons & Adults - Kata" at bounding box center [130, 223] width 122 height 14
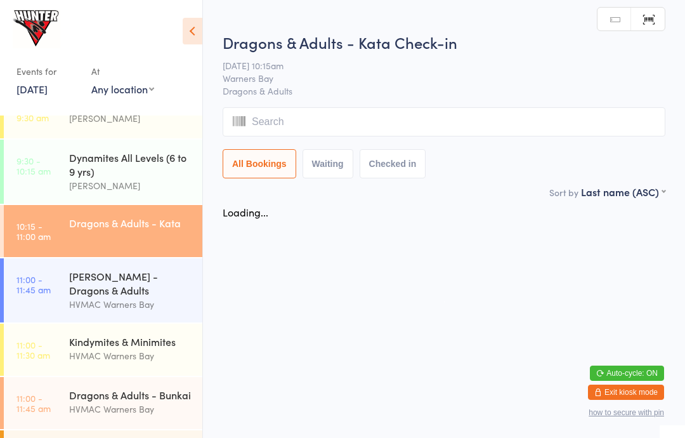
scroll to position [0, 0]
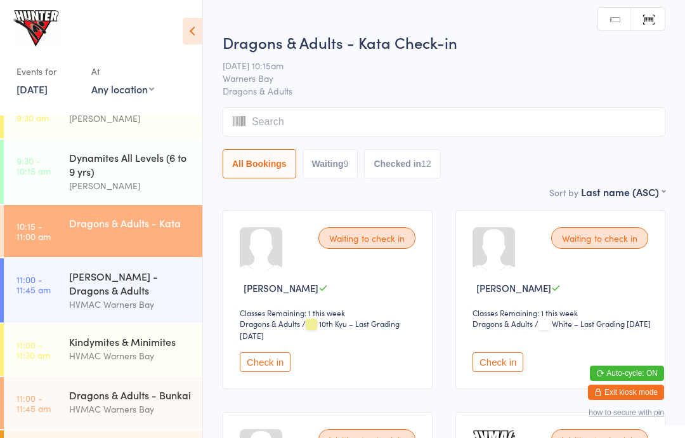
click at [268, 367] on button "Check in" at bounding box center [265, 362] width 51 height 20
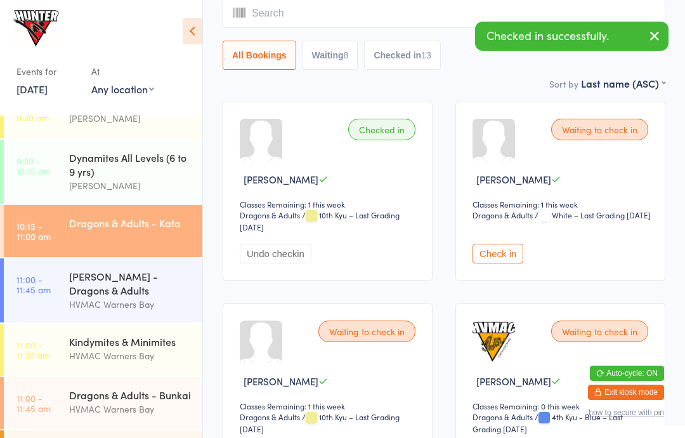
scroll to position [114, 0]
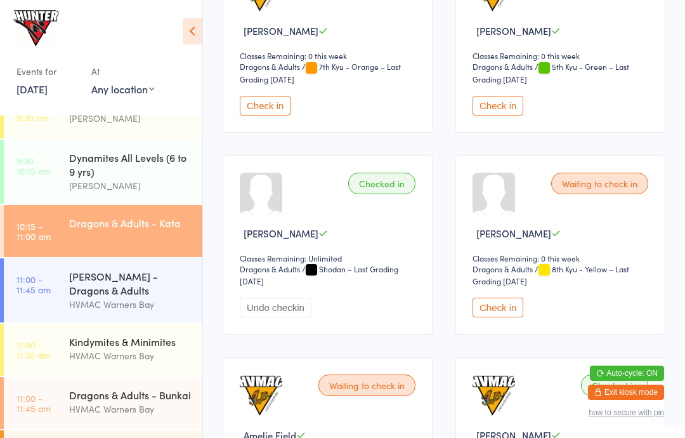
scroll to position [681, 0]
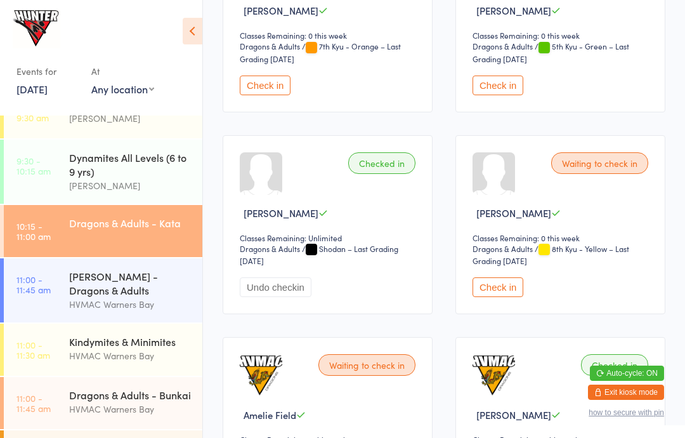
click at [495, 95] on button "Check in" at bounding box center [498, 86] width 51 height 20
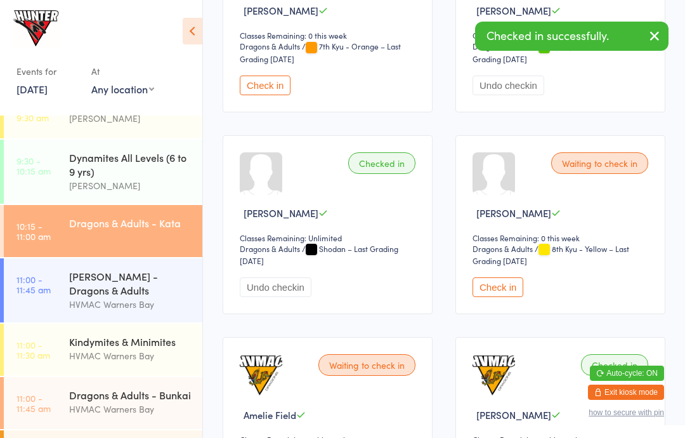
click at [107, 410] on div "HVMAC Warners Bay" at bounding box center [130, 409] width 122 height 15
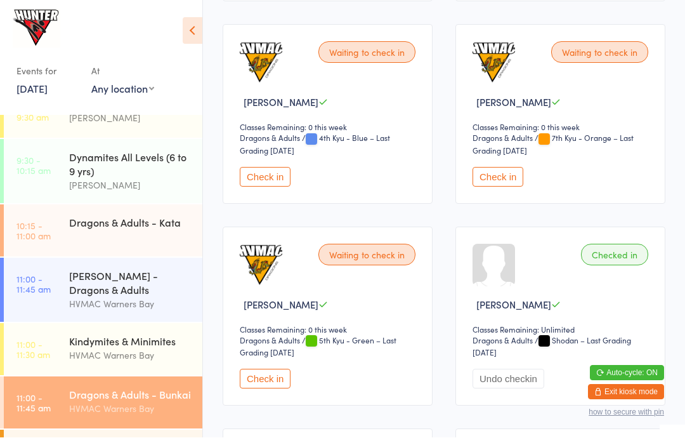
scroll to position [602, 0]
click at [282, 388] on button "Check in" at bounding box center [265, 379] width 51 height 20
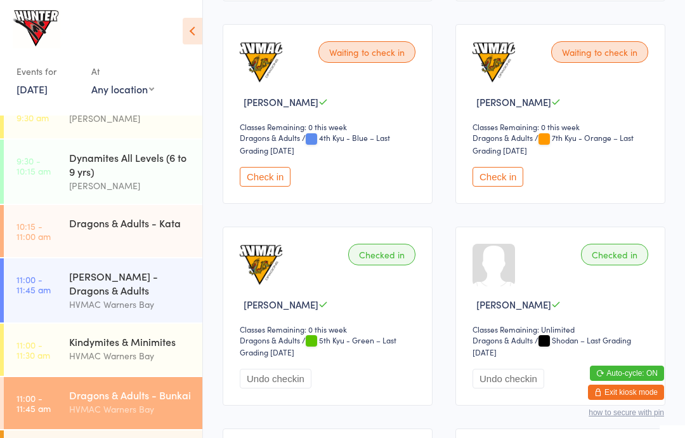
click at [496, 180] on button "Check in" at bounding box center [498, 177] width 51 height 20
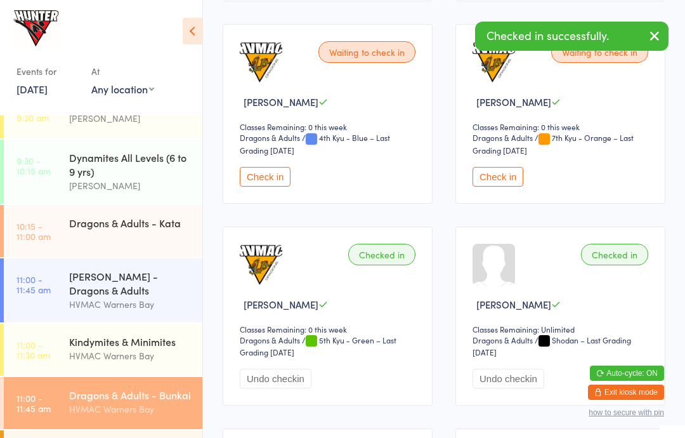
click at [271, 187] on button "Check in" at bounding box center [265, 177] width 51 height 20
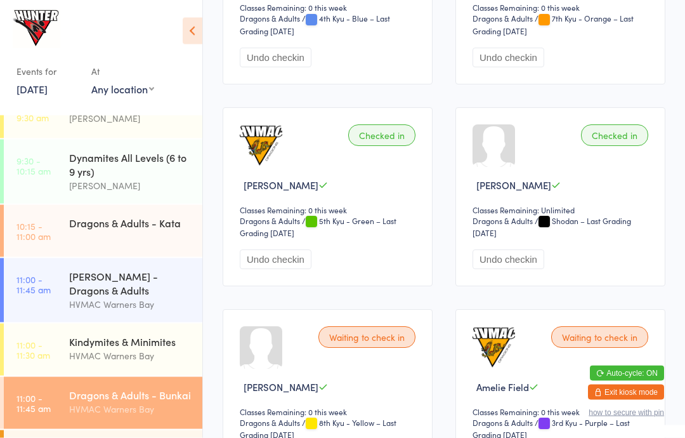
scroll to position [728, 0]
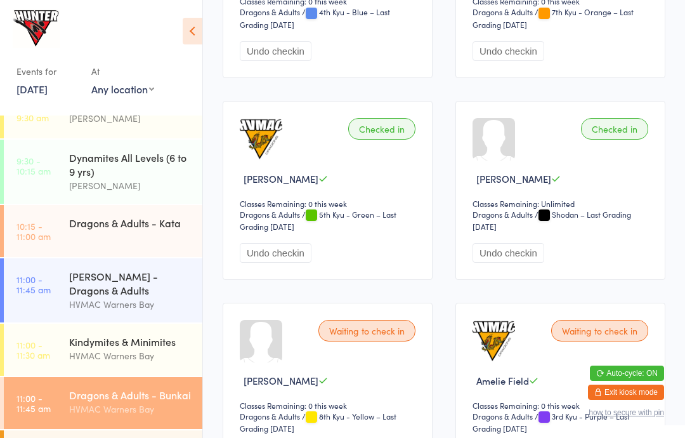
click at [102, 289] on div "[PERSON_NAME] - Dragons & Adults" at bounding box center [130, 283] width 122 height 28
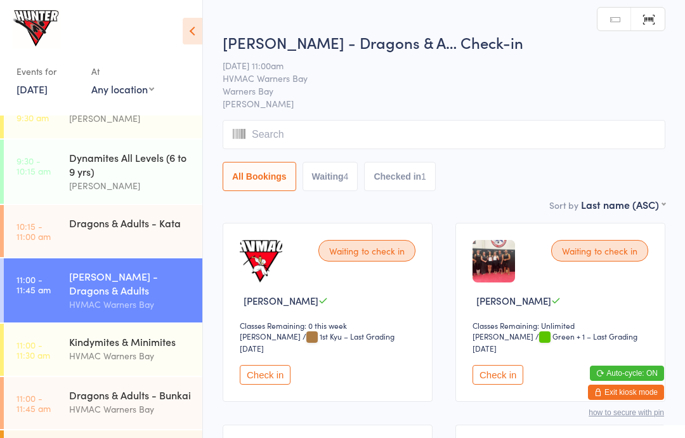
click at [501, 385] on button "Check in" at bounding box center [498, 375] width 51 height 20
click at [496, 372] on button "Check in" at bounding box center [498, 375] width 51 height 20
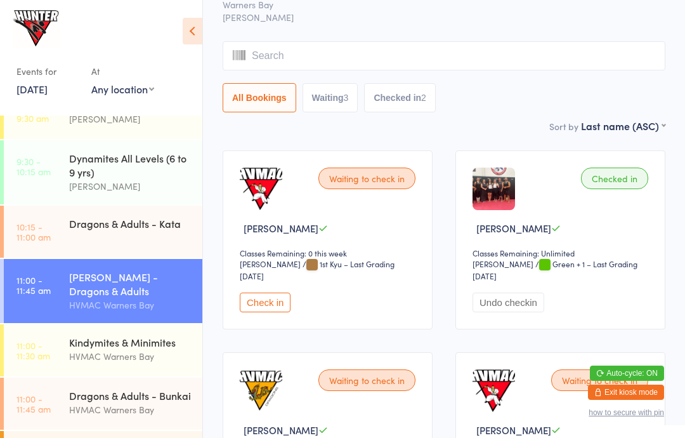
scroll to position [242, 0]
click at [110, 230] on div "Dragons & Adults - Kata" at bounding box center [130, 223] width 122 height 14
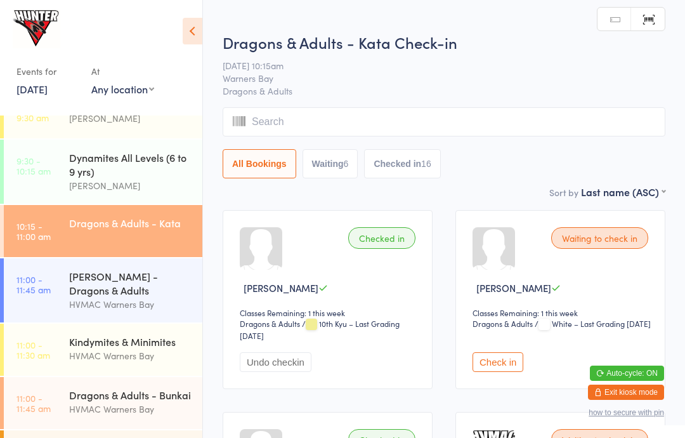
click at [350, 117] on input "search" at bounding box center [444, 121] width 443 height 29
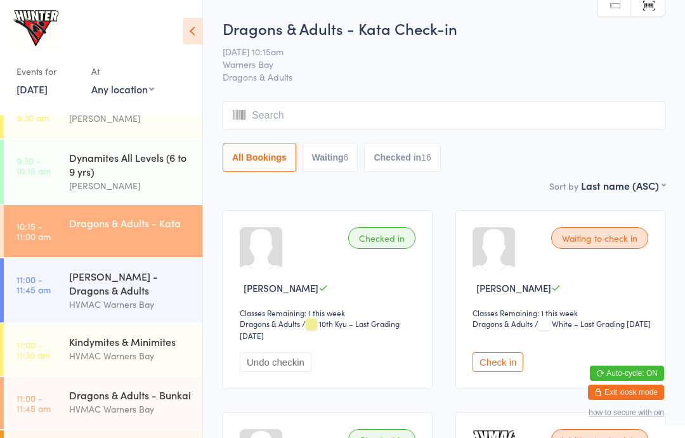
click at [622, 12] on link "Manual search" at bounding box center [615, 6] width 34 height 24
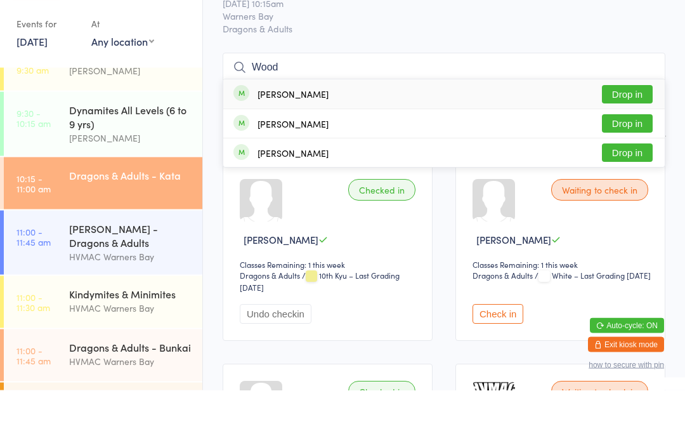
type input "Wood"
click at [624, 192] on button "Drop in" at bounding box center [627, 201] width 51 height 18
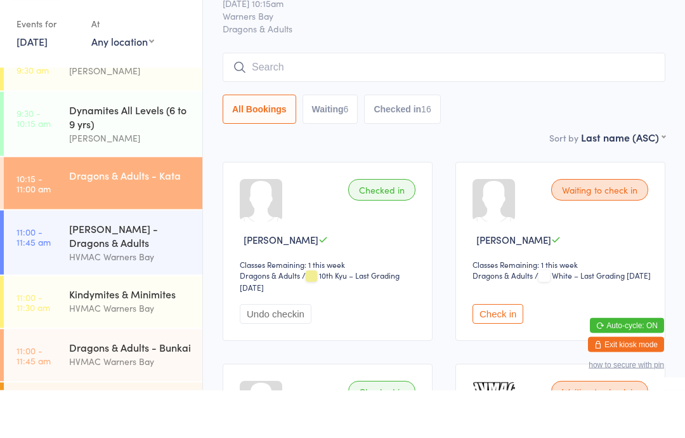
scroll to position [48, 0]
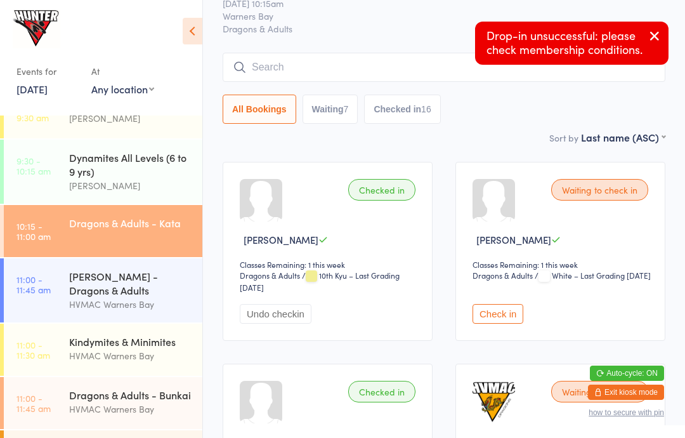
click at [104, 402] on div "Dragons & Adults - Bunkai" at bounding box center [130, 395] width 122 height 14
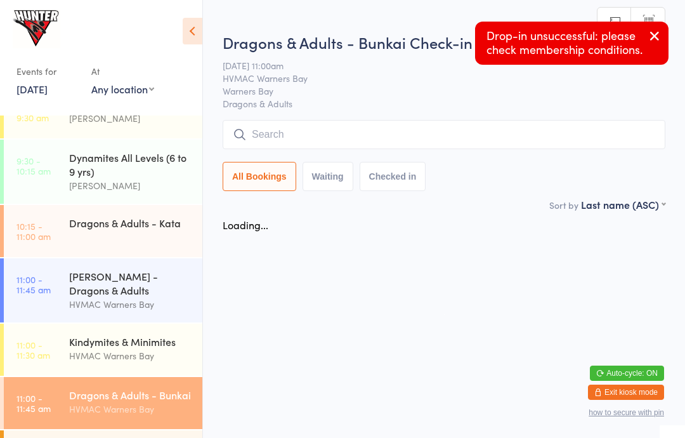
click at [344, 132] on input "search" at bounding box center [444, 134] width 443 height 29
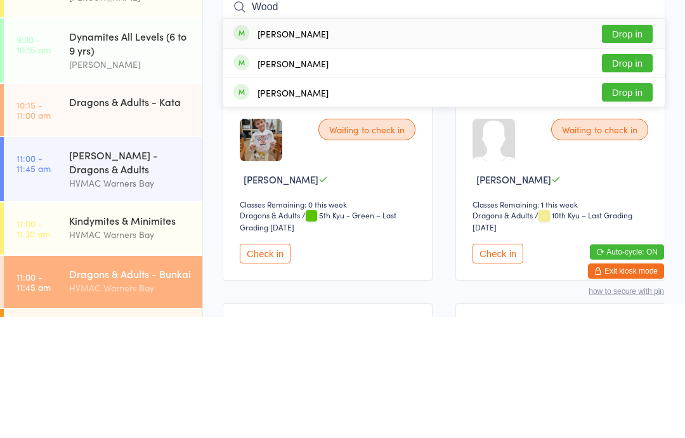
type input "Wood"
click at [622, 204] on button "Drop in" at bounding box center [627, 213] width 51 height 18
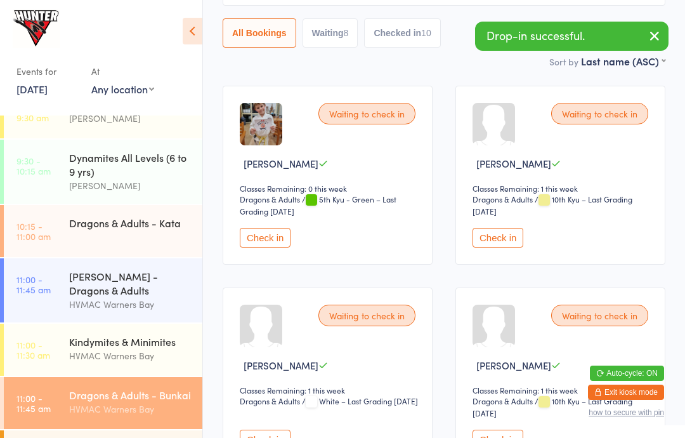
scroll to position [132, 0]
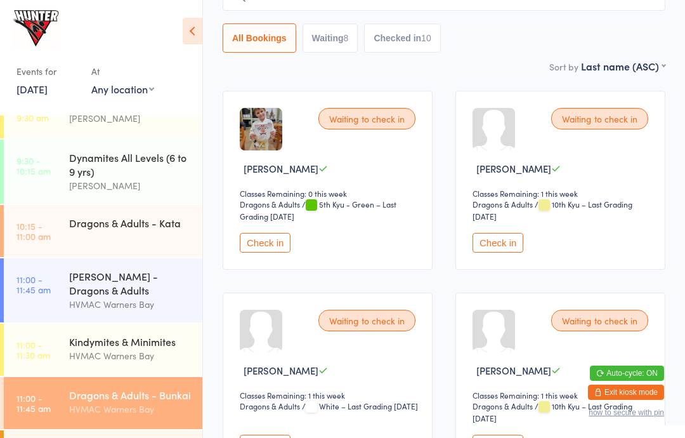
click at [409, 53] on button "Checked in 10" at bounding box center [402, 37] width 76 height 29
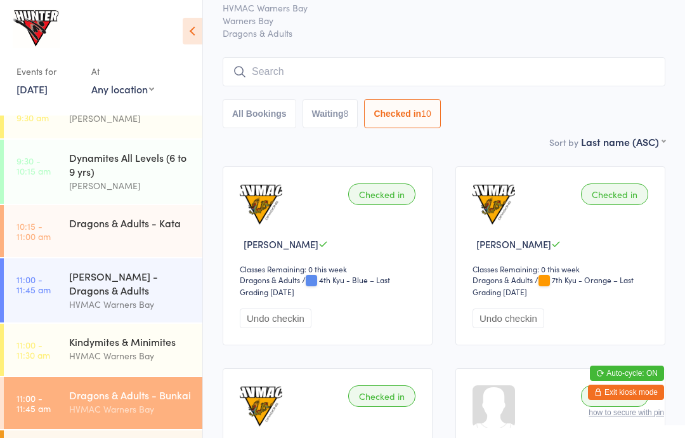
scroll to position [0, 0]
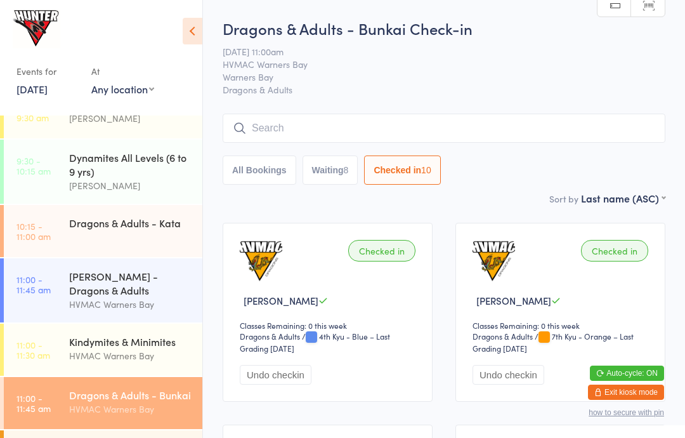
click at [254, 165] on button "All Bookings" at bounding box center [260, 169] width 74 height 29
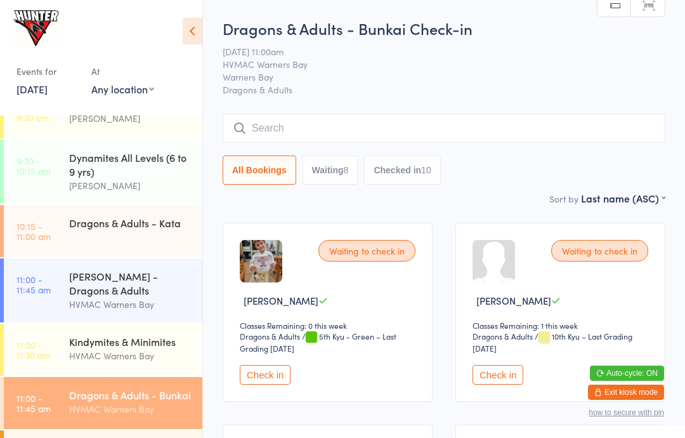
click at [185, 348] on div "Kindymites & Minimites" at bounding box center [130, 341] width 122 height 14
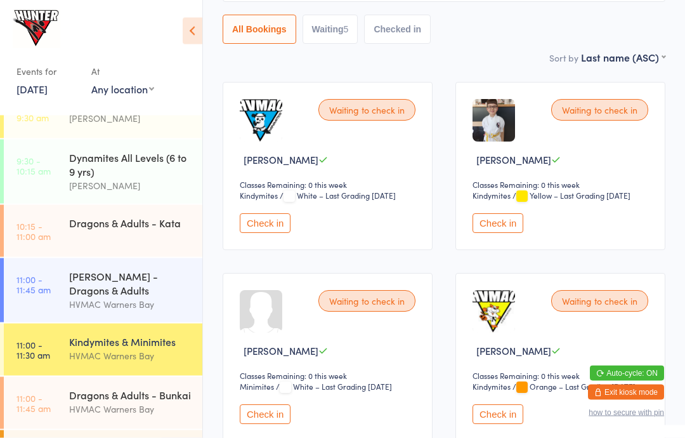
scroll to position [141, 0]
click at [279, 424] on button "Check in" at bounding box center [265, 414] width 51 height 20
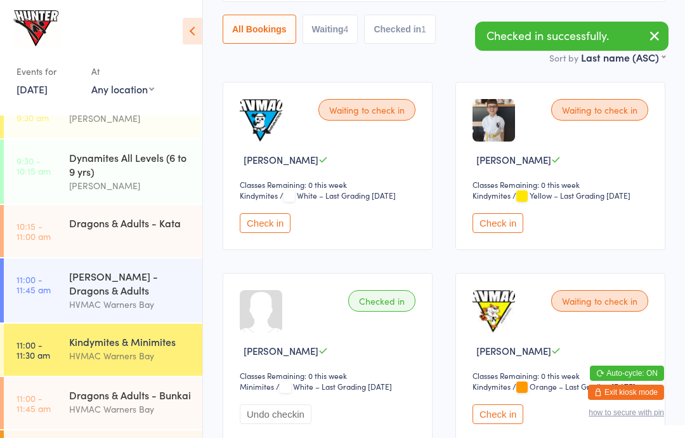
click at [152, 164] on div "Dynamites All Levels (6 to 9 yrs)" at bounding box center [130, 164] width 122 height 28
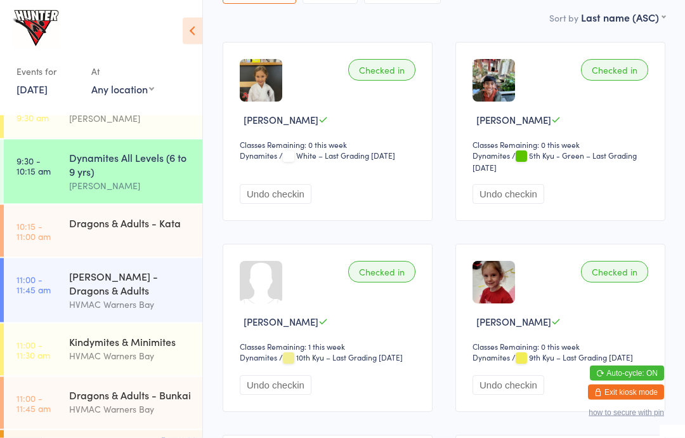
scroll to position [183, 0]
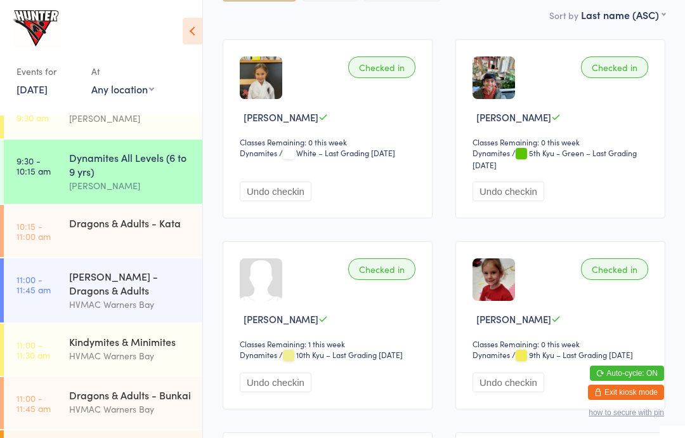
click at [154, 237] on div "Dragons & Adults - Kata" at bounding box center [135, 223] width 133 height 36
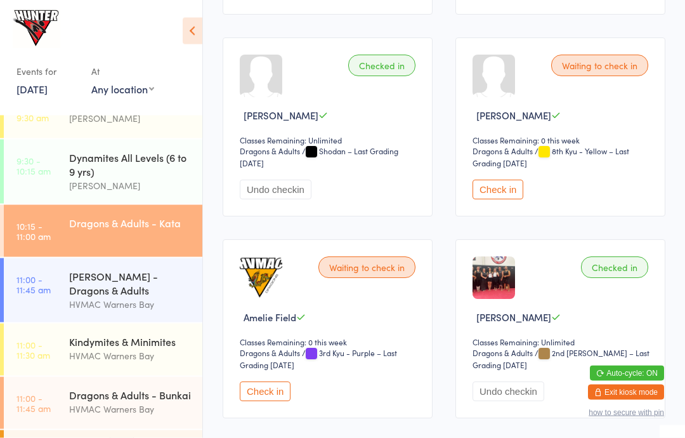
click at [277, 402] on button "Check in" at bounding box center [265, 392] width 51 height 20
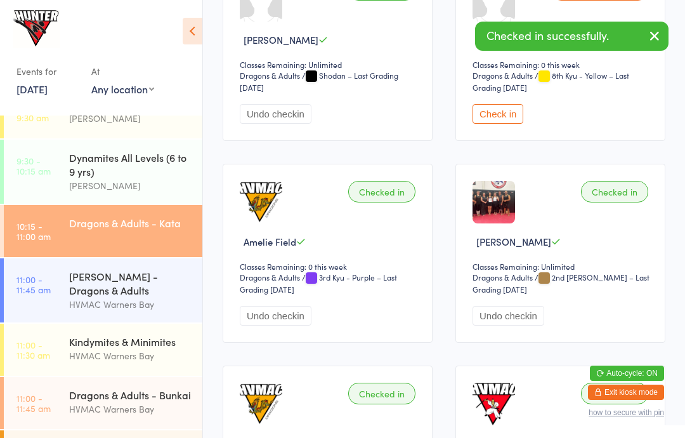
scroll to position [853, 0]
click at [152, 400] on div "Dragons & Adults - Bunkai" at bounding box center [130, 395] width 122 height 14
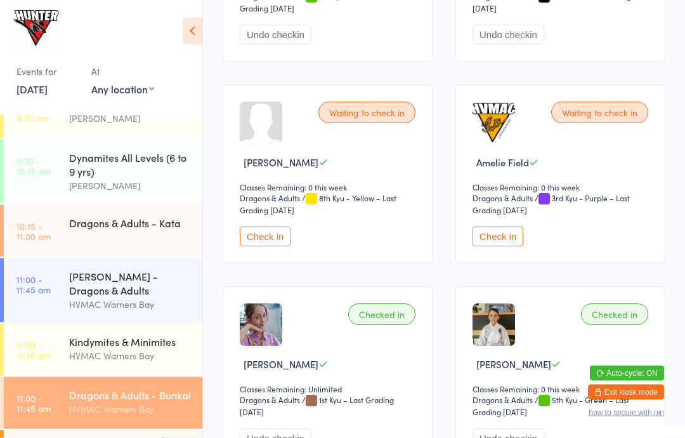
click at [502, 247] on button "Check in" at bounding box center [498, 237] width 51 height 20
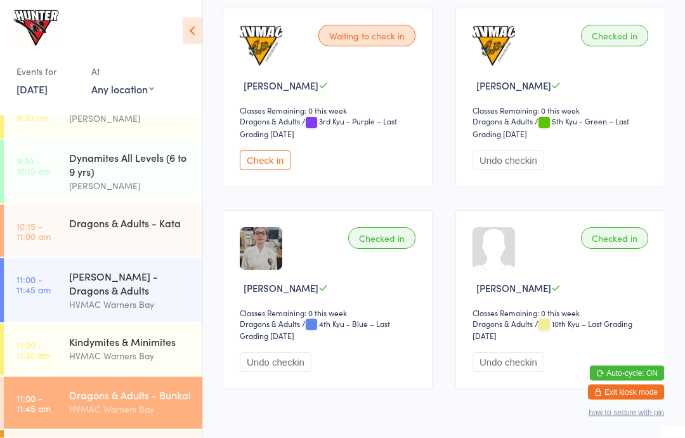
scroll to position [1628, 0]
click at [247, 170] on button "Check in" at bounding box center [265, 160] width 51 height 20
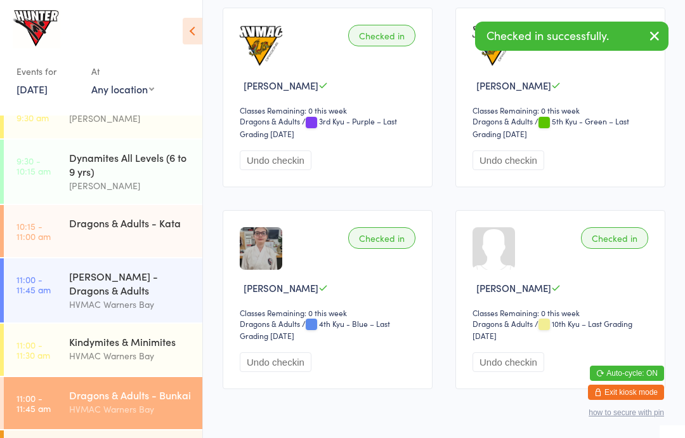
click at [48, 360] on time "11:00 - 11:30 am" at bounding box center [33, 349] width 34 height 20
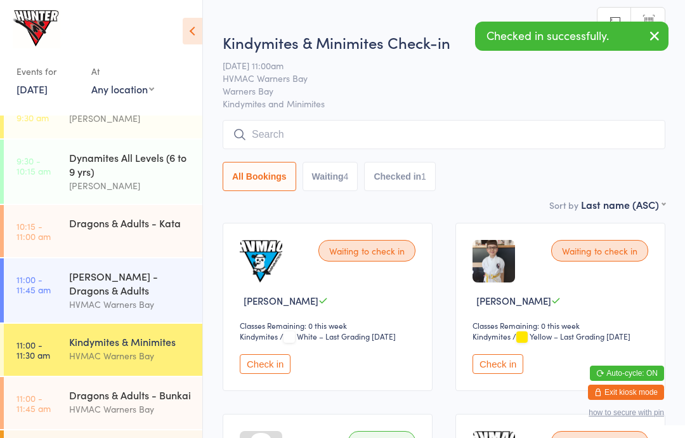
click at [36, 230] on time "10:15 - 11:00 am" at bounding box center [33, 231] width 34 height 20
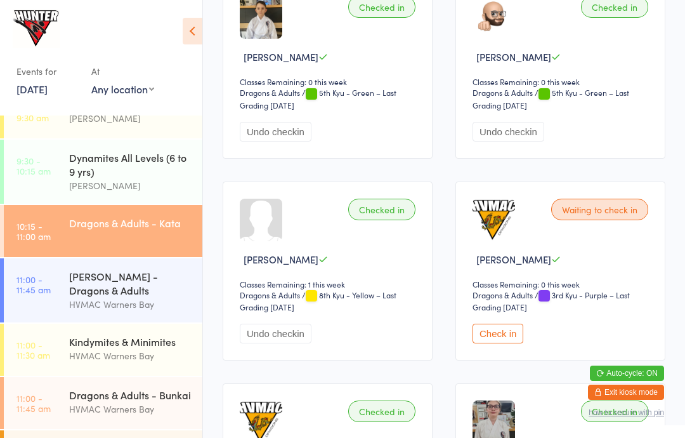
scroll to position [1645, 0]
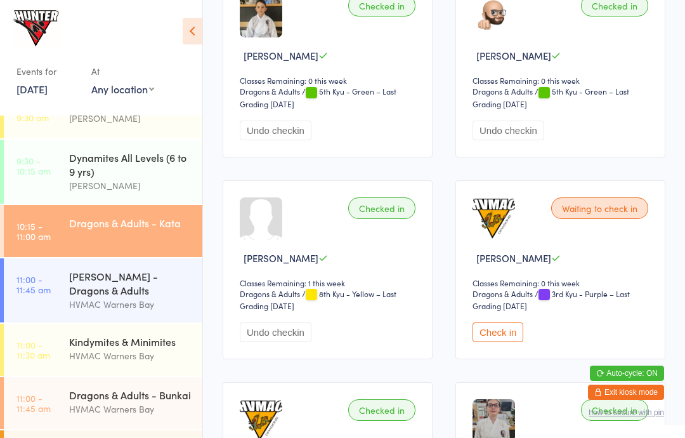
click at [510, 342] on button "Check in" at bounding box center [498, 332] width 51 height 20
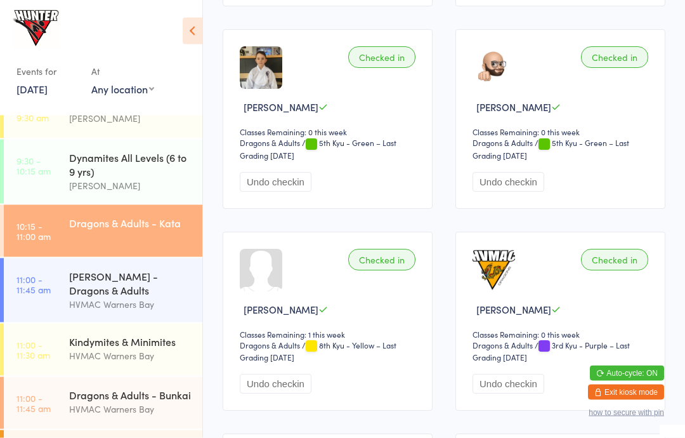
scroll to position [1592, 0]
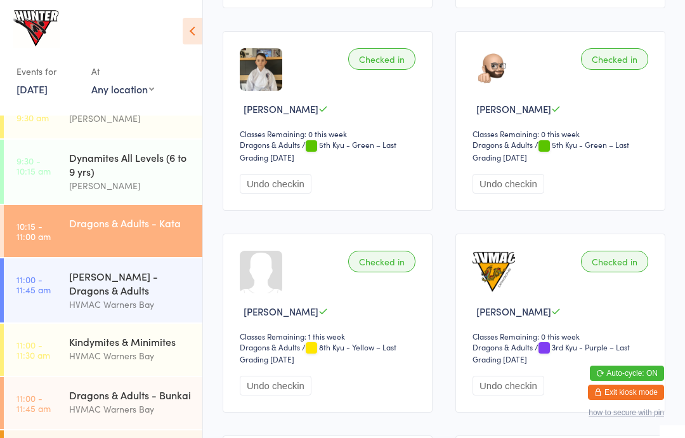
click at [112, 402] on div "Dragons & Adults - Bunkai" at bounding box center [130, 395] width 122 height 14
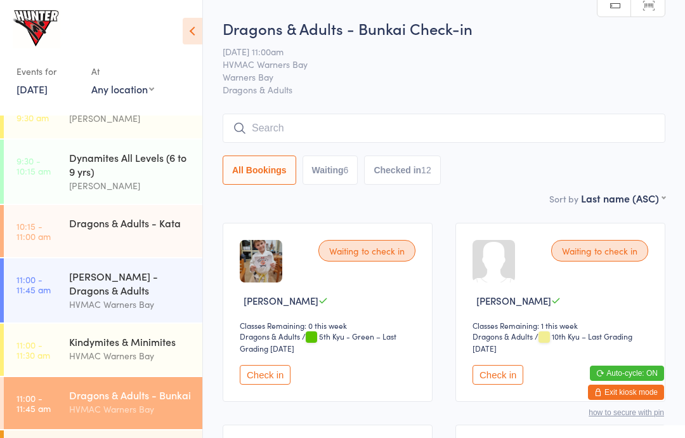
click at [328, 169] on button "Waiting 6" at bounding box center [331, 169] width 56 height 29
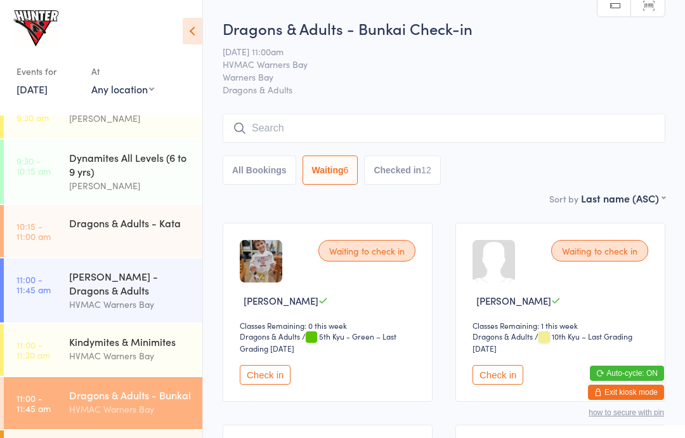
click at [246, 167] on button "All Bookings" at bounding box center [260, 169] width 74 height 29
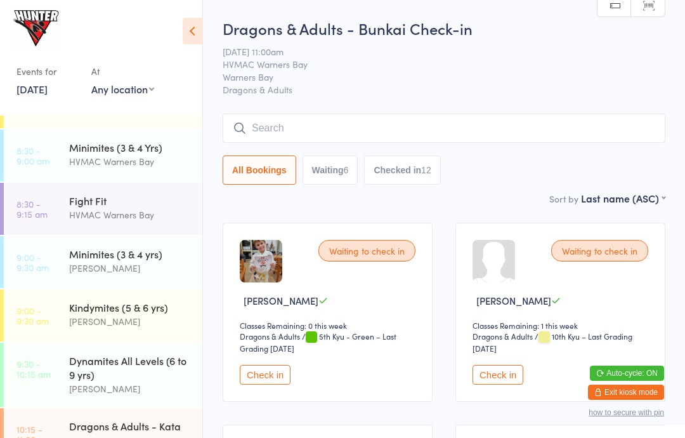
scroll to position [39, 0]
click at [251, 378] on button "Check in" at bounding box center [265, 375] width 51 height 20
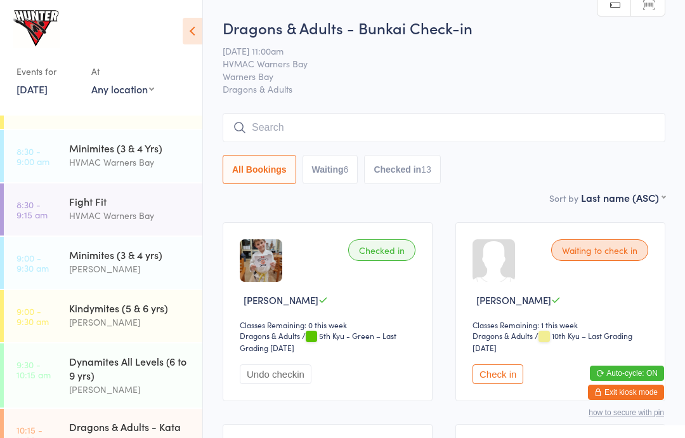
click at [192, 30] on icon at bounding box center [193, 31] width 20 height 27
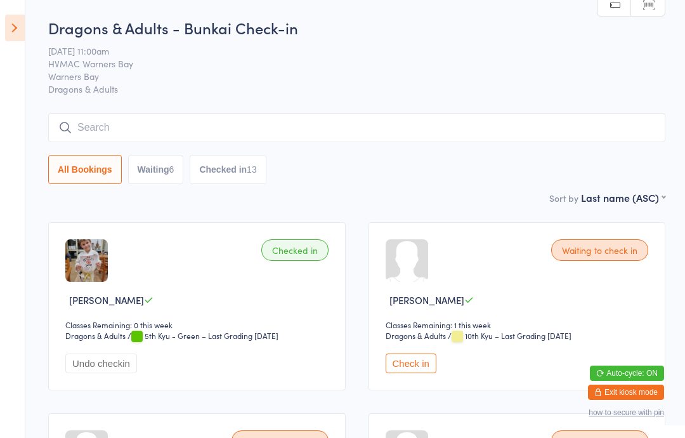
click at [19, 27] on icon at bounding box center [15, 28] width 20 height 27
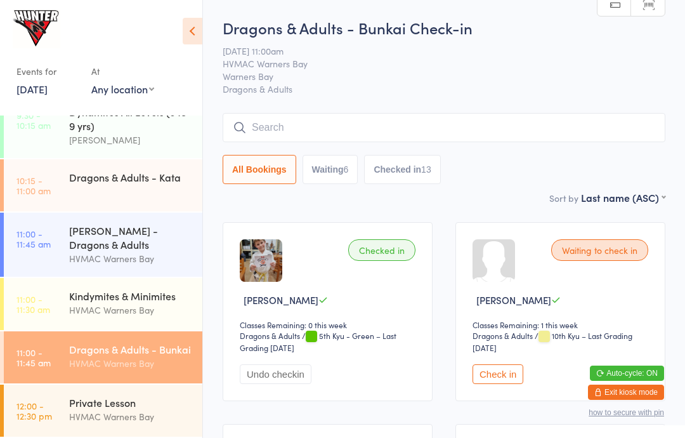
scroll to position [293, 0]
click at [117, 293] on div "Kindymites & Minimites" at bounding box center [130, 296] width 122 height 14
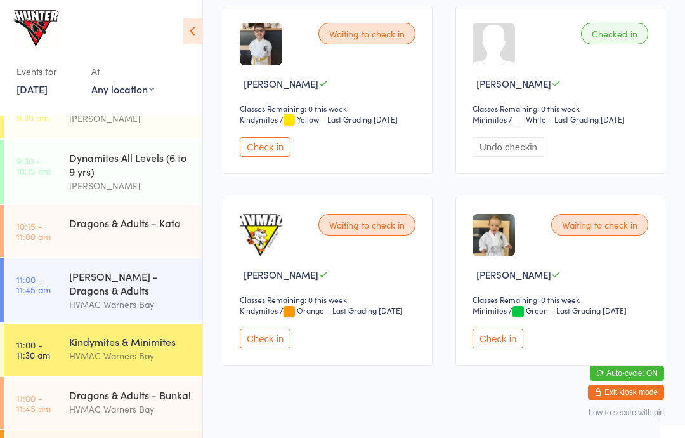
scroll to position [406, 0]
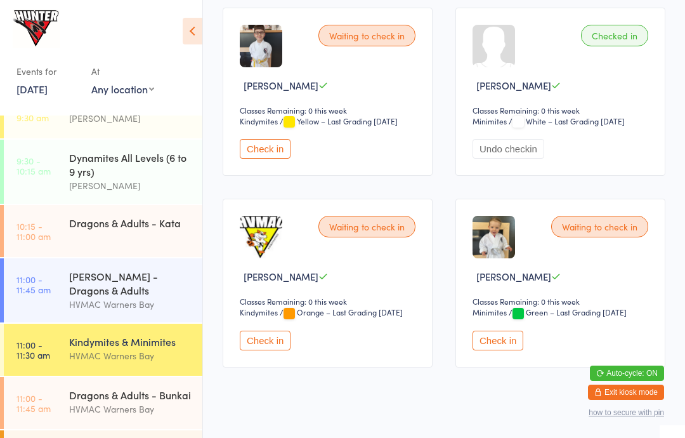
click at [276, 350] on button "Check in" at bounding box center [265, 341] width 51 height 20
click at [511, 350] on button "Check in" at bounding box center [498, 341] width 51 height 20
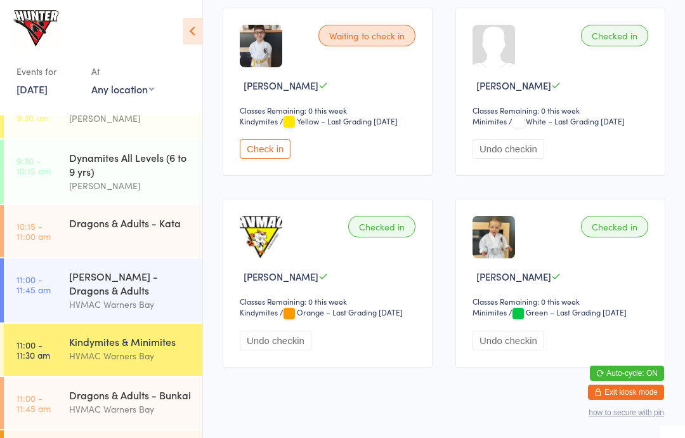
click at [265, 159] on button "Check in" at bounding box center [265, 149] width 51 height 20
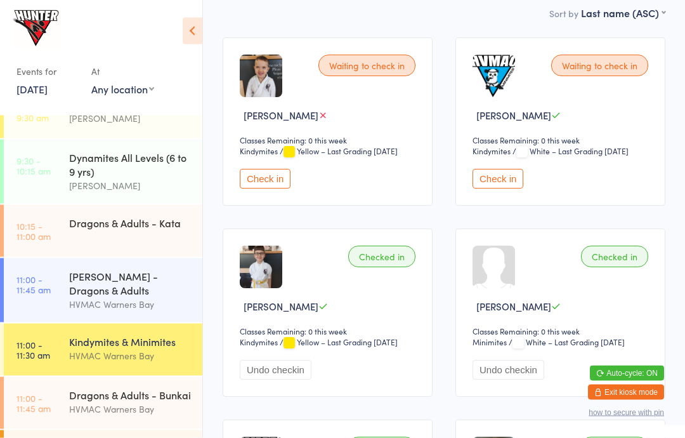
scroll to position [0, 0]
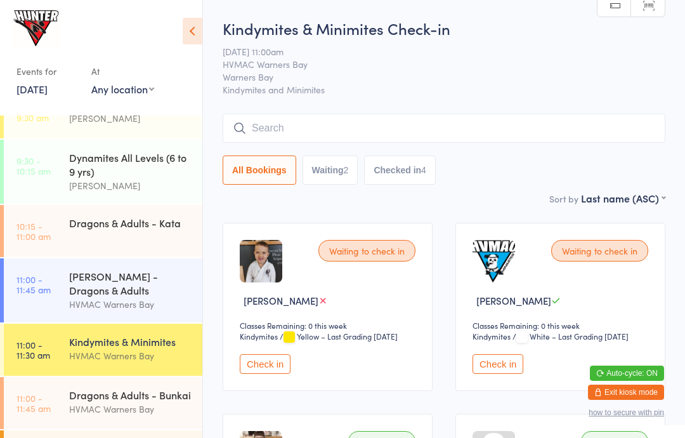
click at [128, 296] on div "[PERSON_NAME] - Dragons & Adults" at bounding box center [130, 283] width 122 height 28
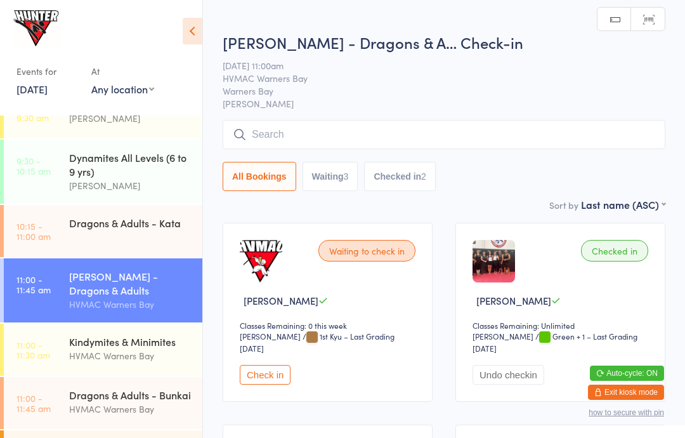
click at [320, 181] on button "Waiting 3" at bounding box center [331, 176] width 56 height 29
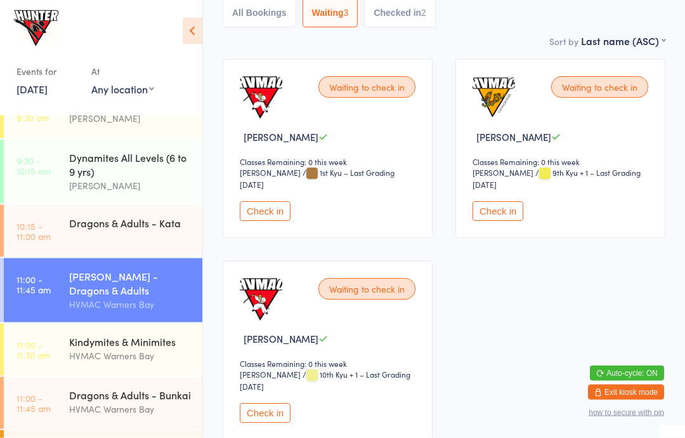
scroll to position [167, 0]
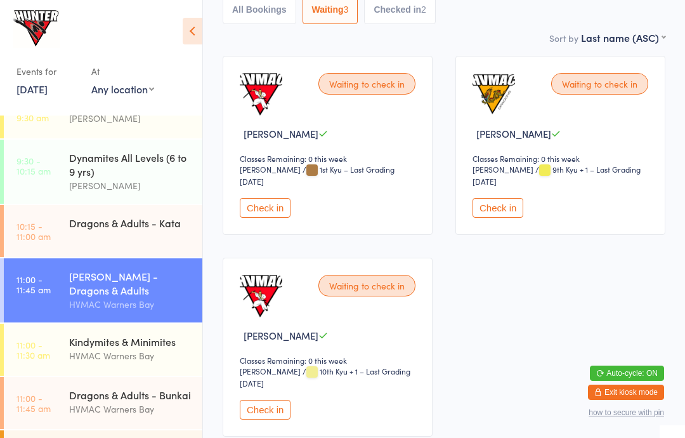
click at [498, 215] on button "Check in" at bounding box center [498, 208] width 51 height 20
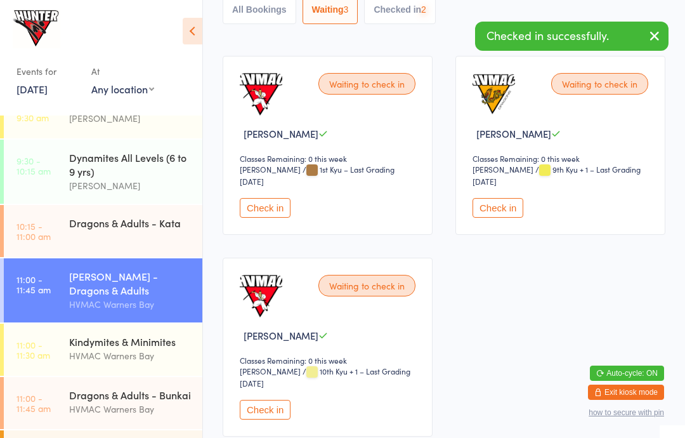
scroll to position [17, 0]
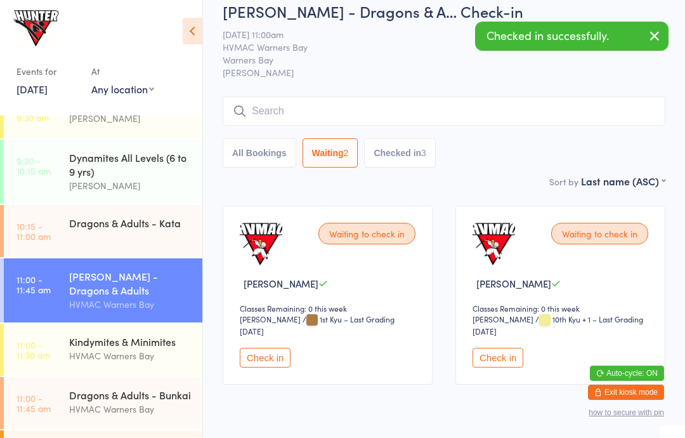
click at [487, 364] on button "Check in" at bounding box center [498, 358] width 51 height 20
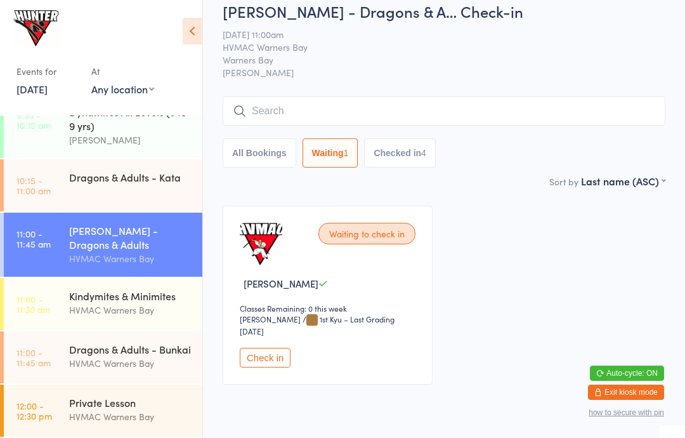
scroll to position [293, 0]
click at [134, 305] on div "HVMAC Warners Bay" at bounding box center [130, 310] width 122 height 15
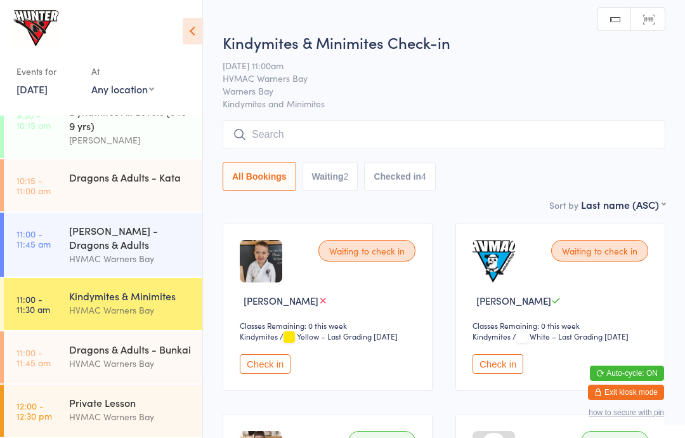
click at [510, 365] on button "Check in" at bounding box center [498, 364] width 51 height 20
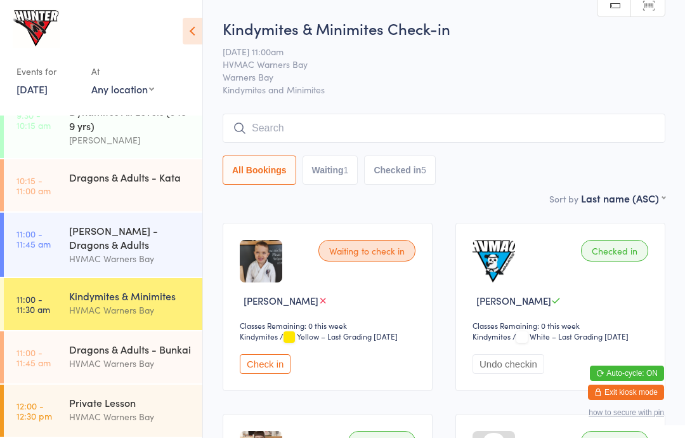
click at [110, 245] on div "[PERSON_NAME] - Dragons & Adults" at bounding box center [130, 237] width 122 height 28
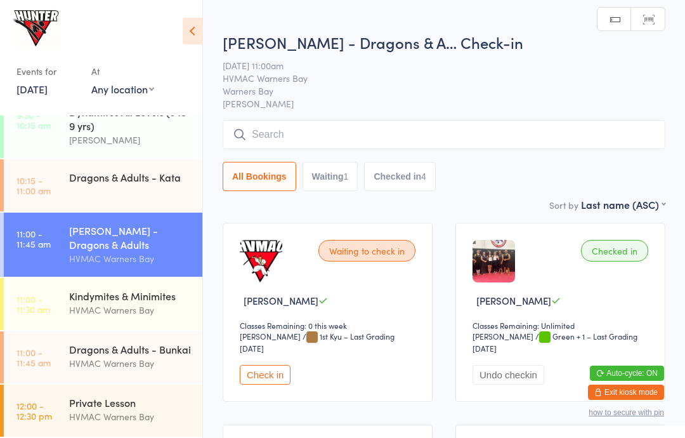
click at [272, 379] on button "Check in" at bounding box center [265, 375] width 51 height 20
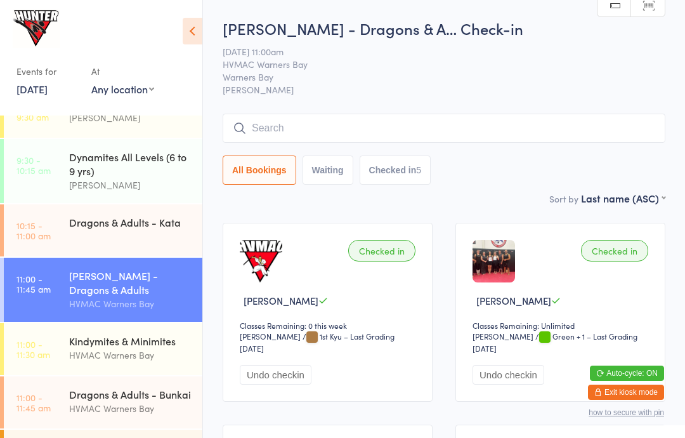
scroll to position [242, 0]
click at [149, 402] on div "Dragons & Adults - Bunkai" at bounding box center [130, 395] width 122 height 14
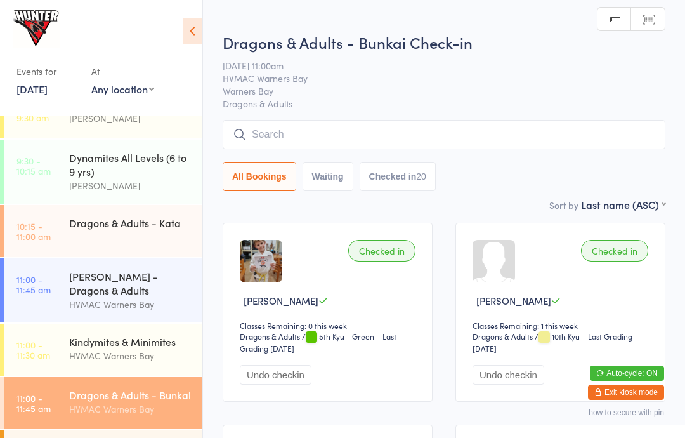
click at [183, 36] on icon at bounding box center [193, 31] width 20 height 27
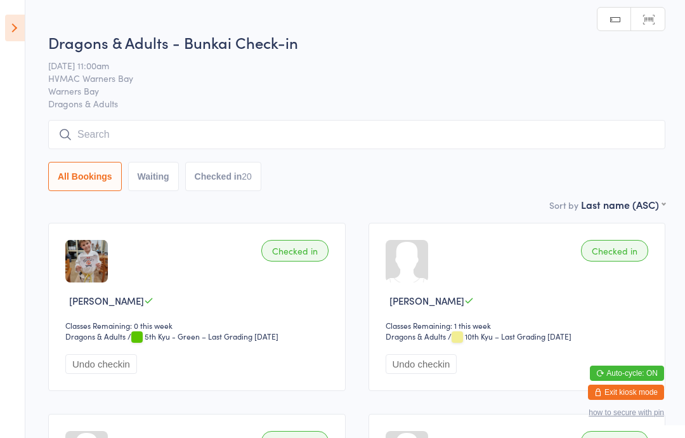
click at [244, 307] on div "[PERSON_NAME]" at bounding box center [198, 300] width 267 height 13
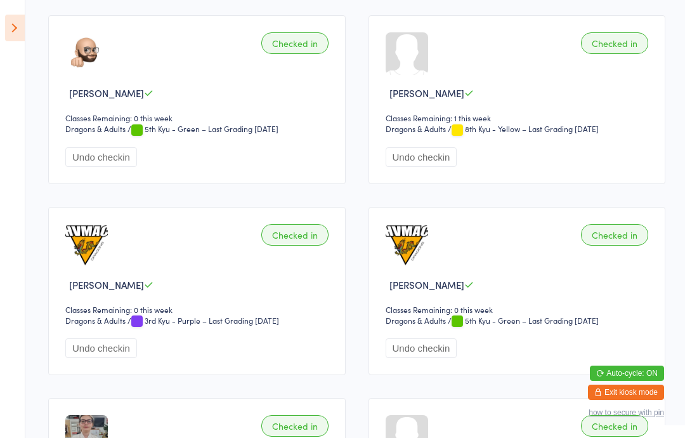
scroll to position [1544, 0]
